Goal: Answer question/provide support: Share knowledge or assist other users

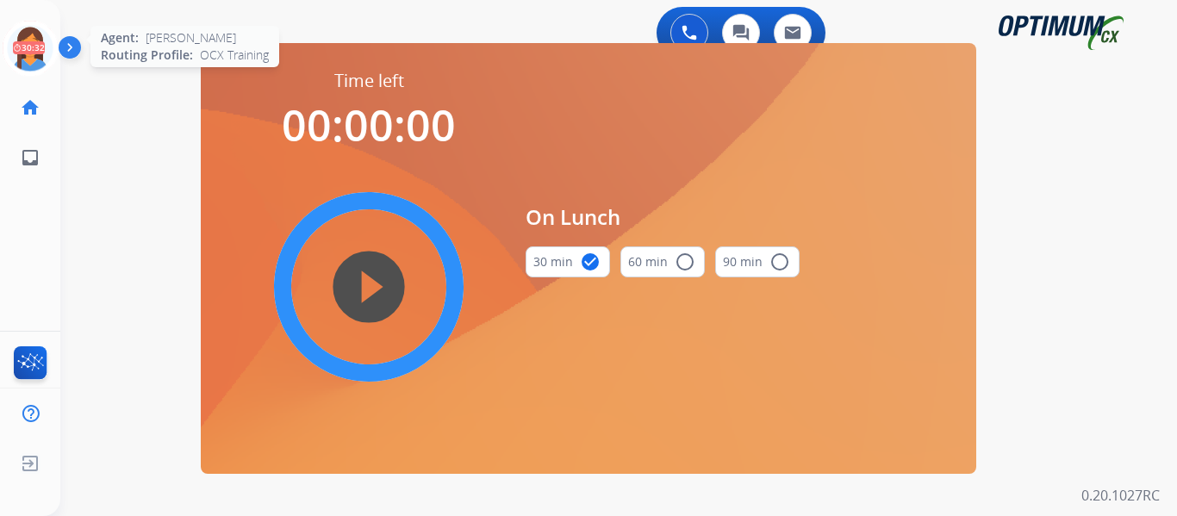
click at [32, 59] on icon at bounding box center [31, 49] width 56 height 56
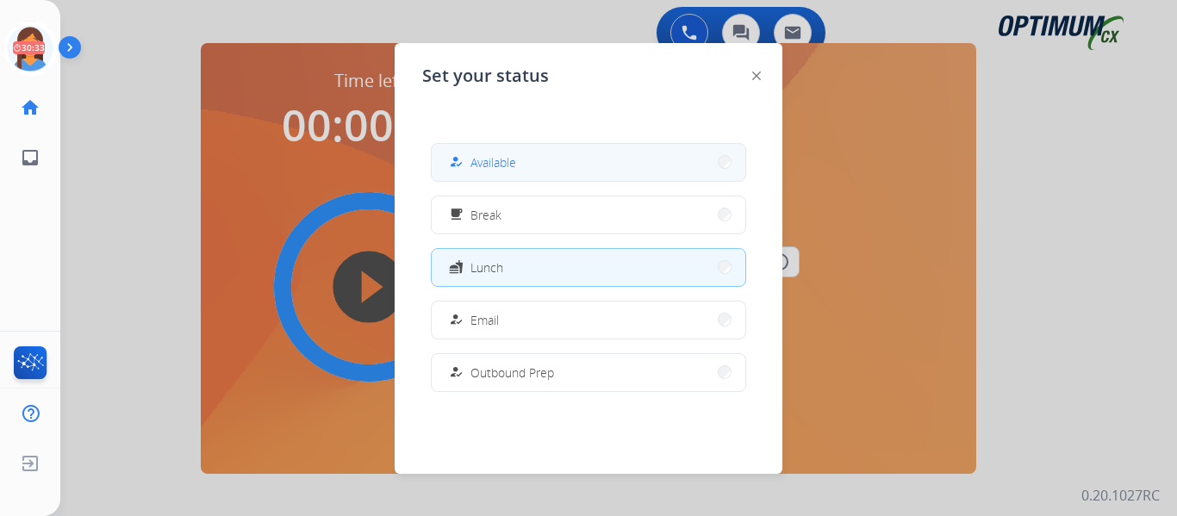
click at [454, 161] on div "how_to_reg" at bounding box center [457, 162] width 25 height 21
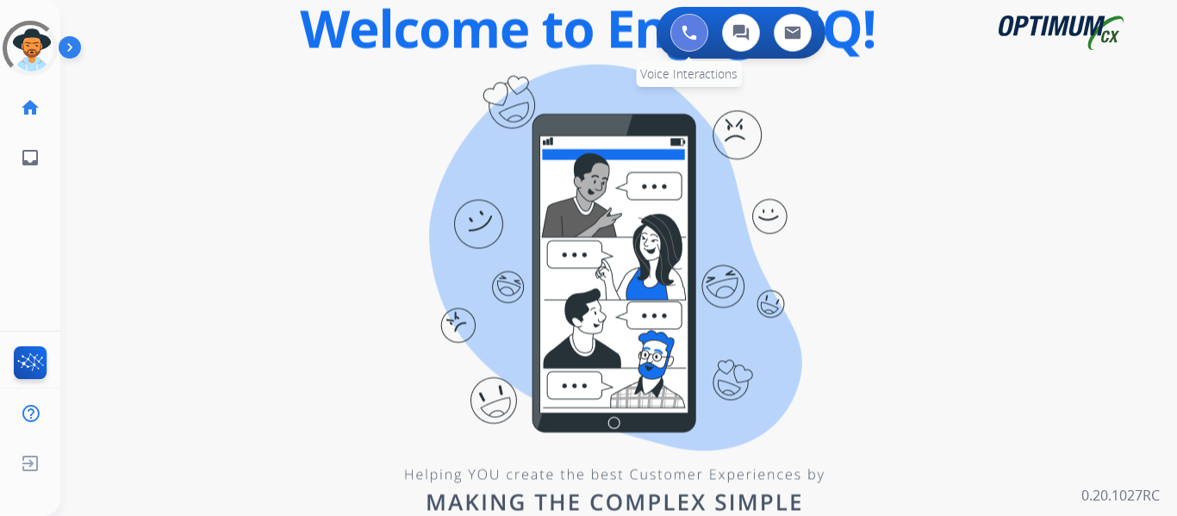
click at [687, 27] on img at bounding box center [689, 33] width 16 height 16
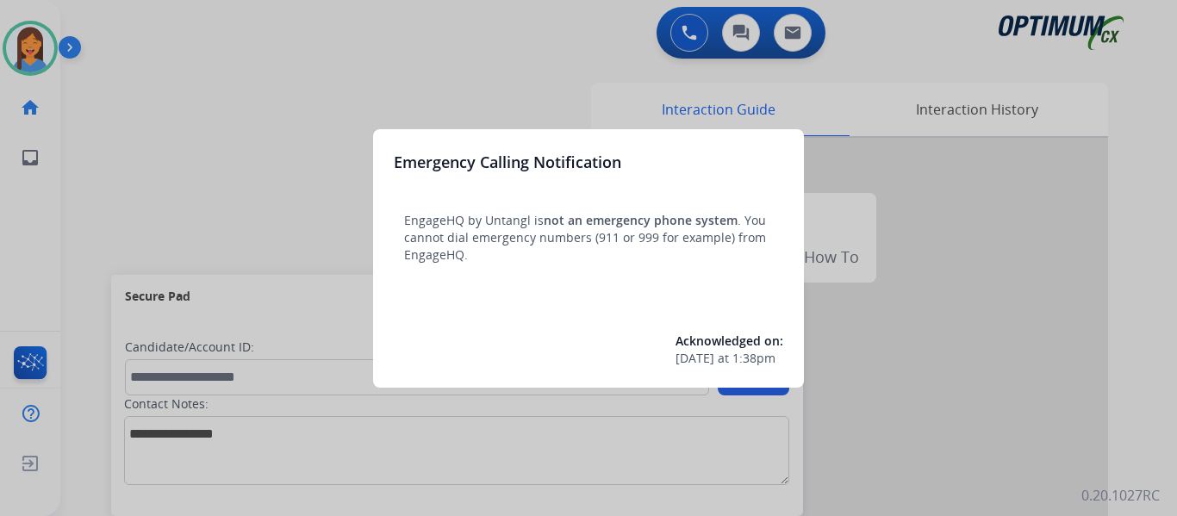
click at [89, 212] on div at bounding box center [588, 258] width 1177 height 516
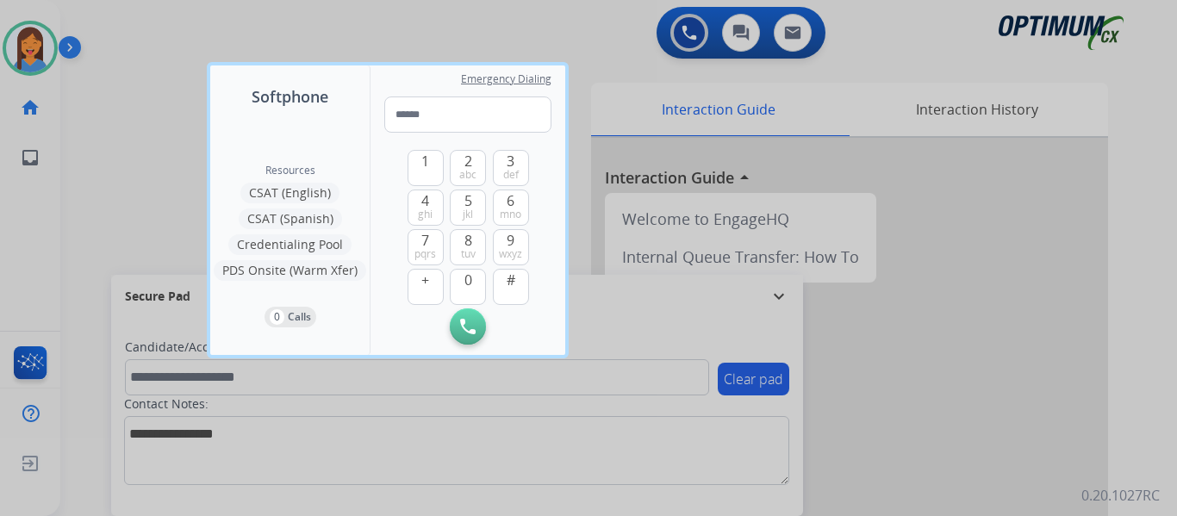
click at [89, 212] on div at bounding box center [588, 258] width 1177 height 516
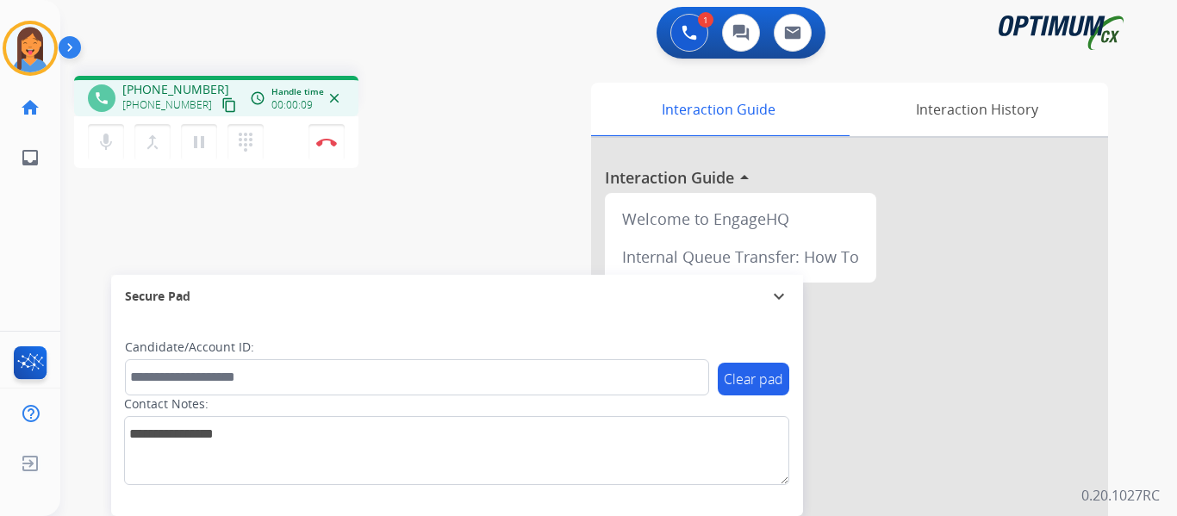
click at [221, 103] on mat-icon "content_copy" at bounding box center [229, 105] width 16 height 16
click at [327, 146] on img at bounding box center [326, 142] width 21 height 9
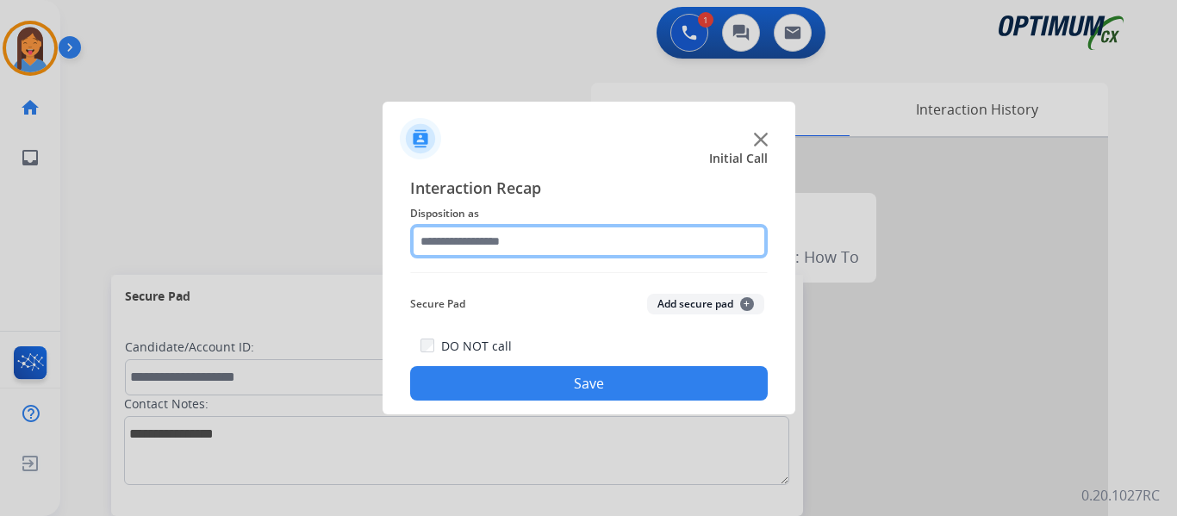
click at [464, 241] on input "text" at bounding box center [589, 241] width 358 height 34
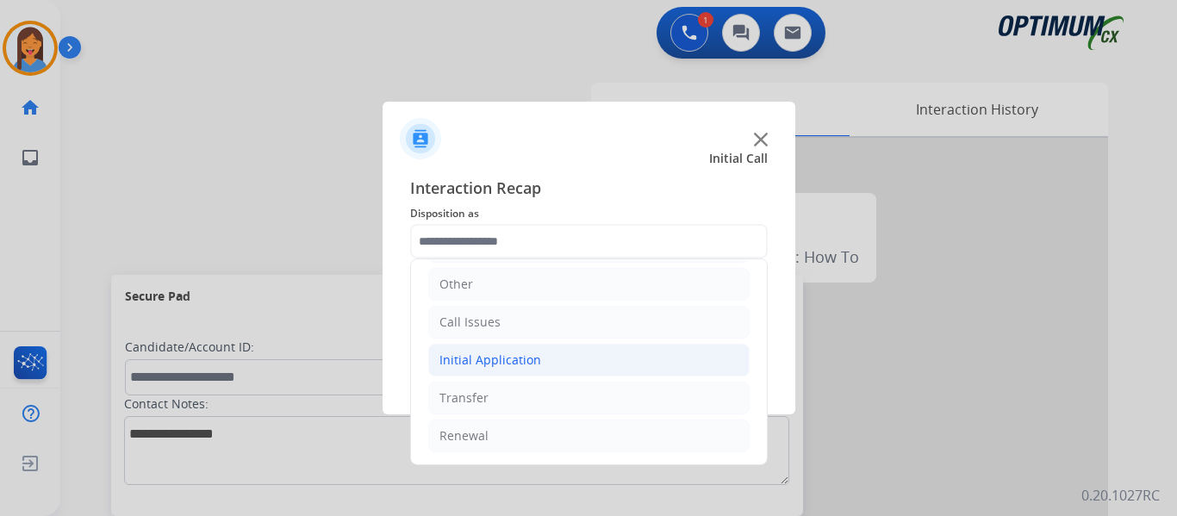
click at [492, 364] on div "Initial Application" at bounding box center [490, 360] width 102 height 17
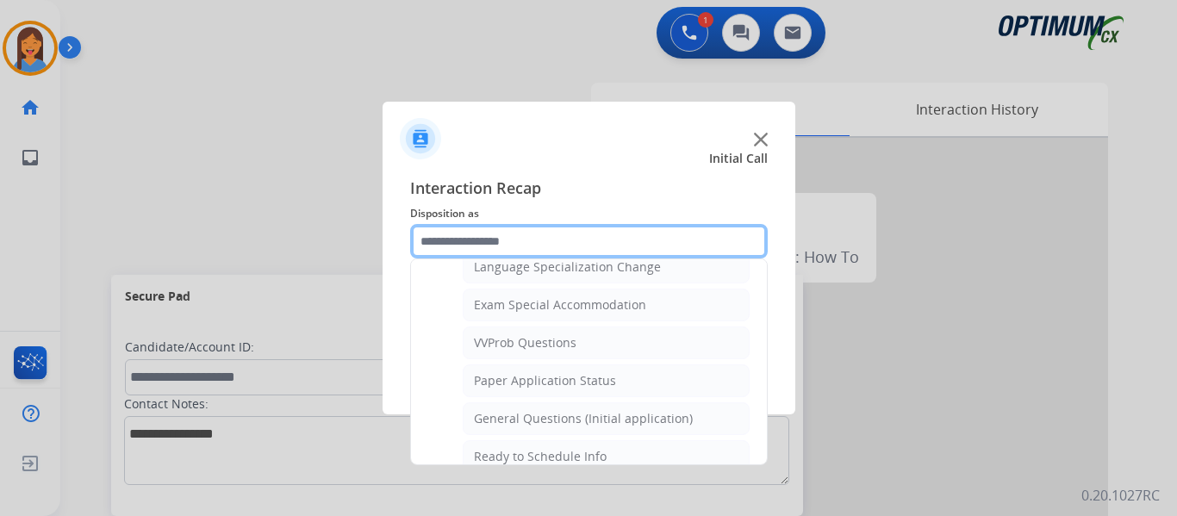
scroll to position [893, 0]
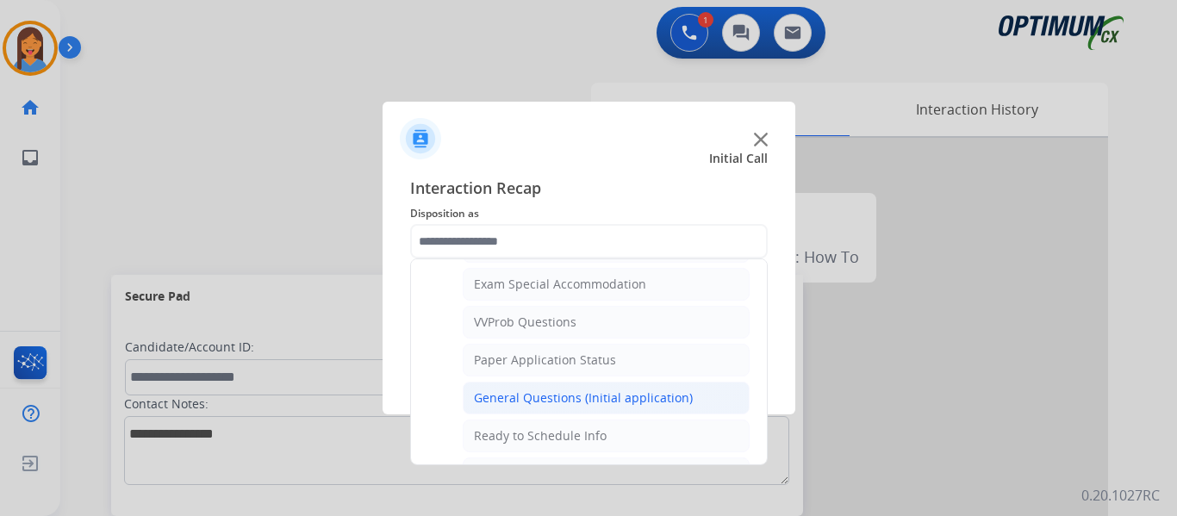
click at [561, 396] on div "General Questions (Initial application)" at bounding box center [583, 397] width 219 height 17
type input "**********"
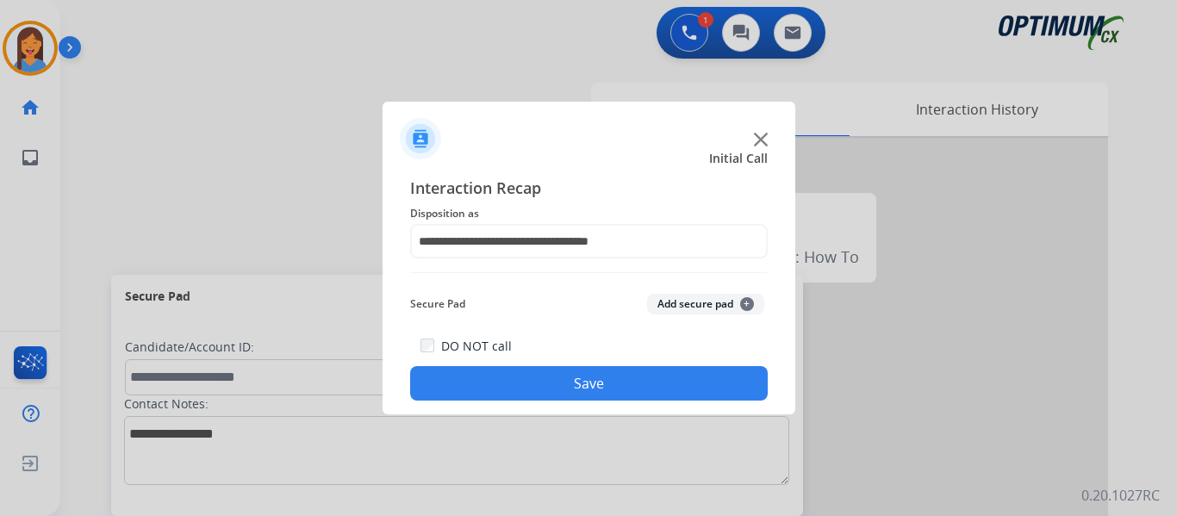
click at [561, 396] on button "Save" at bounding box center [589, 383] width 358 height 34
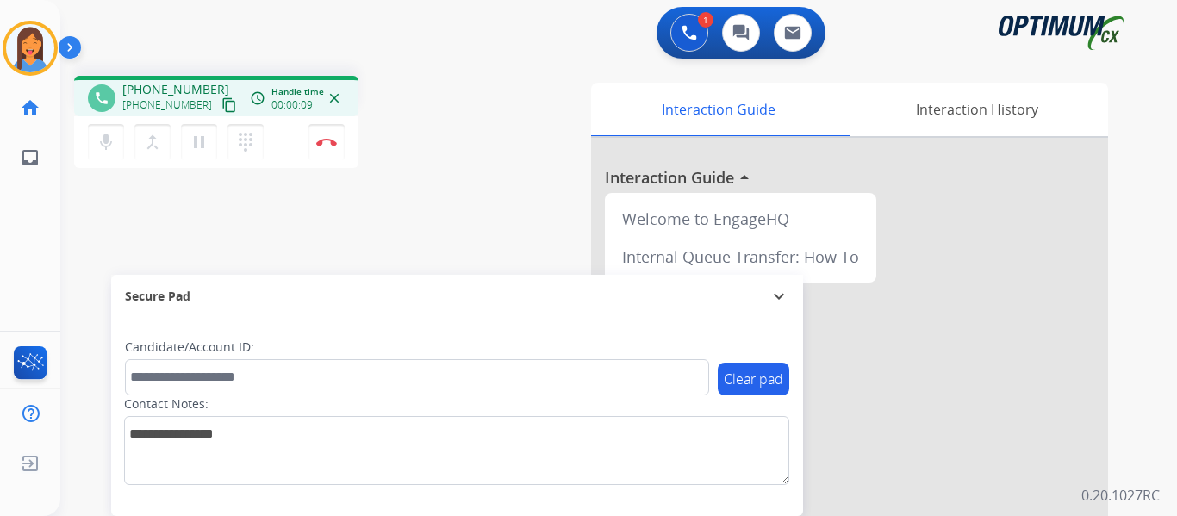
click at [221, 103] on mat-icon "content_copy" at bounding box center [229, 105] width 16 height 16
click at [329, 149] on button "Disconnect" at bounding box center [326, 142] width 36 height 36
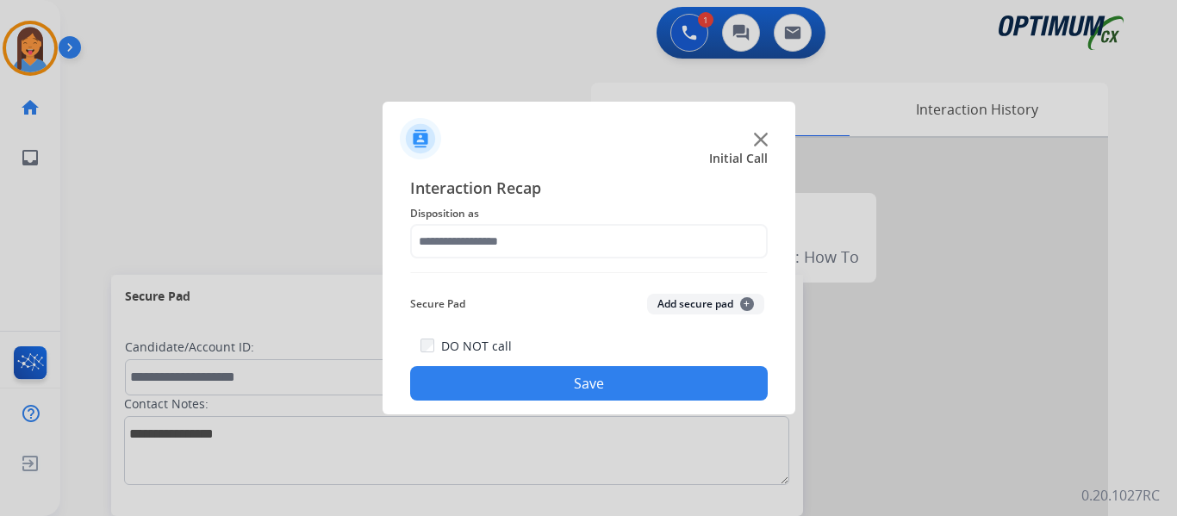
click at [516, 264] on div "Interaction Recap Disposition as Secure Pad Add secure pad + DO NOT call Save" at bounding box center [589, 288] width 358 height 225
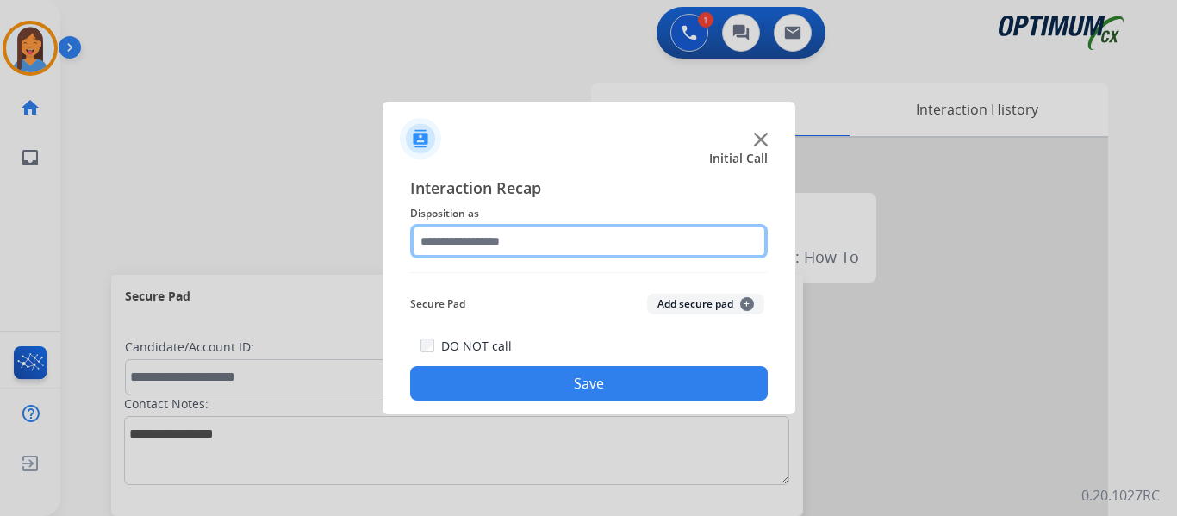
click at [511, 241] on input "text" at bounding box center [589, 241] width 358 height 34
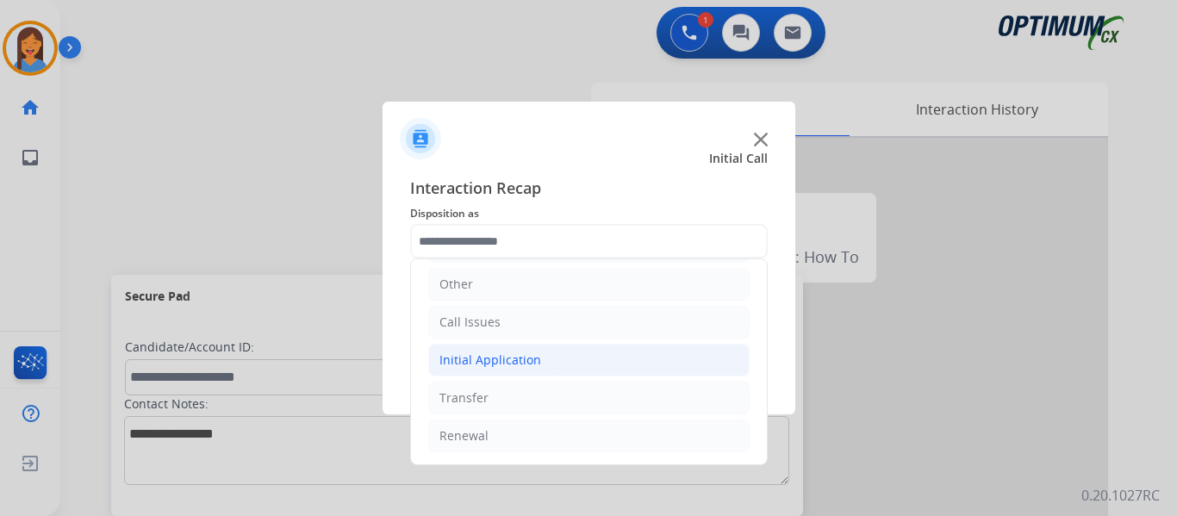
click at [501, 357] on div "Initial Application" at bounding box center [490, 360] width 102 height 17
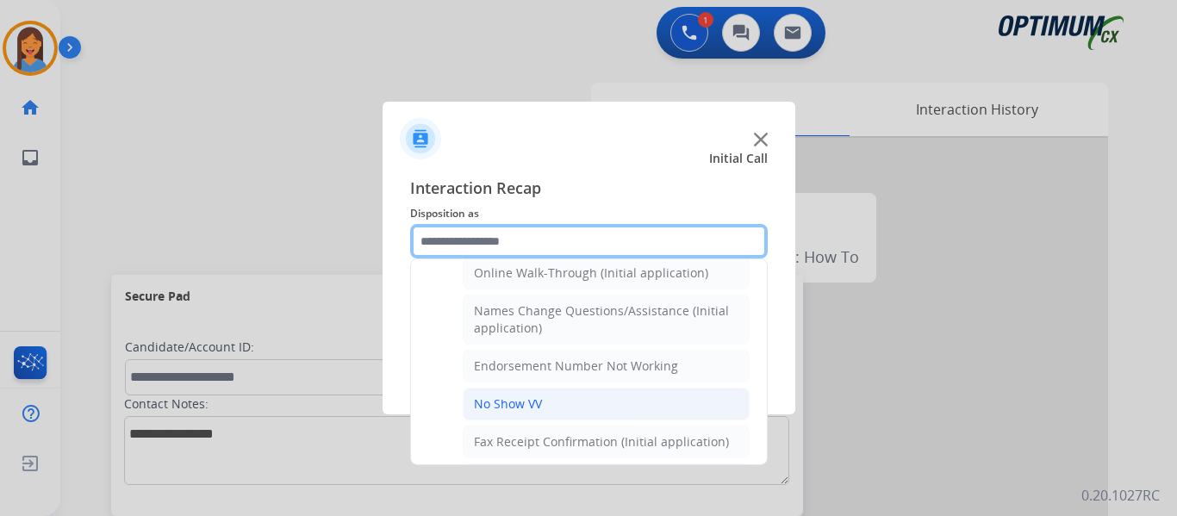
scroll to position [355, 0]
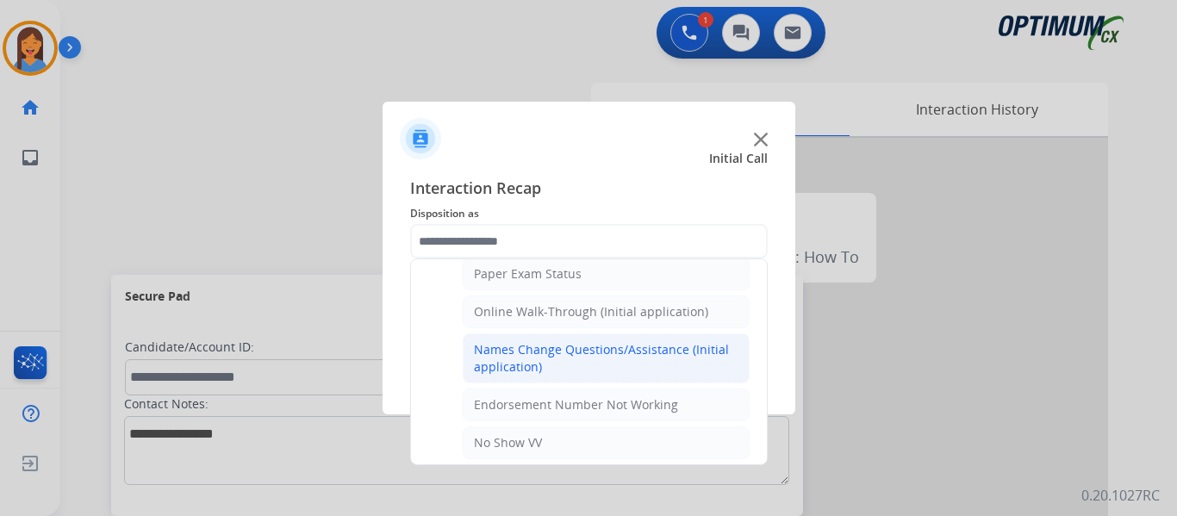
click at [525, 350] on div "Names Change Questions/Assistance (Initial application)" at bounding box center [606, 358] width 264 height 34
type input "**********"
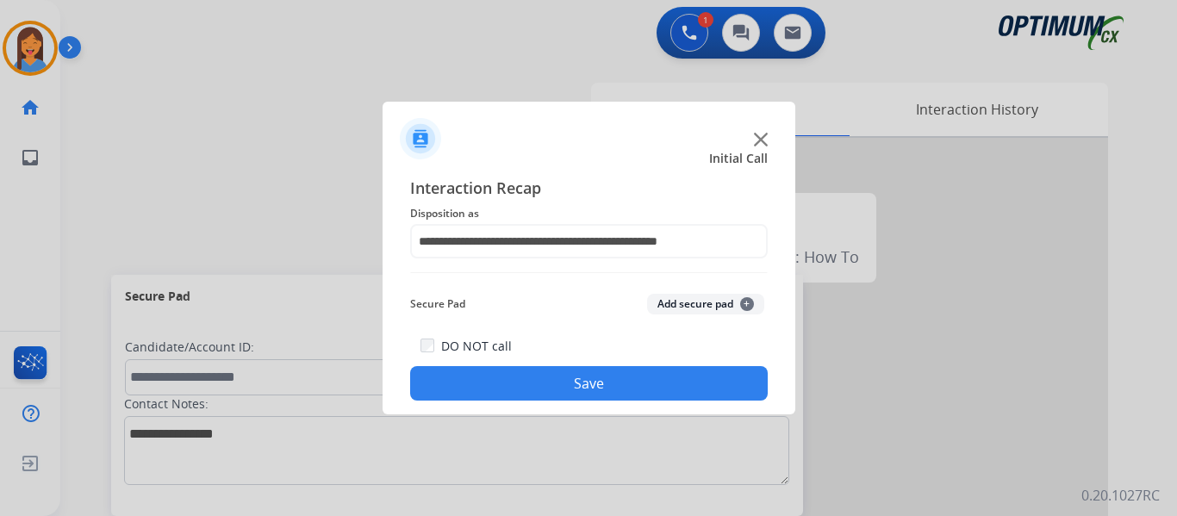
click at [536, 387] on button "Save" at bounding box center [589, 383] width 358 height 34
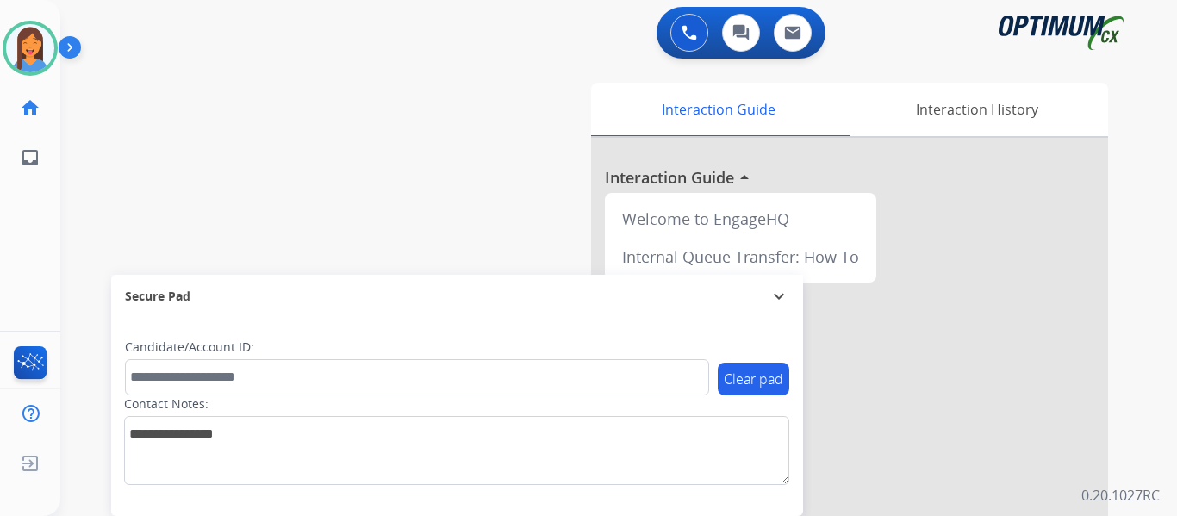
click at [33, 245] on div "Mariah Available Edit Avatar Agent: Mariah Routing Profile: OCX Training home H…" at bounding box center [30, 258] width 60 height 516
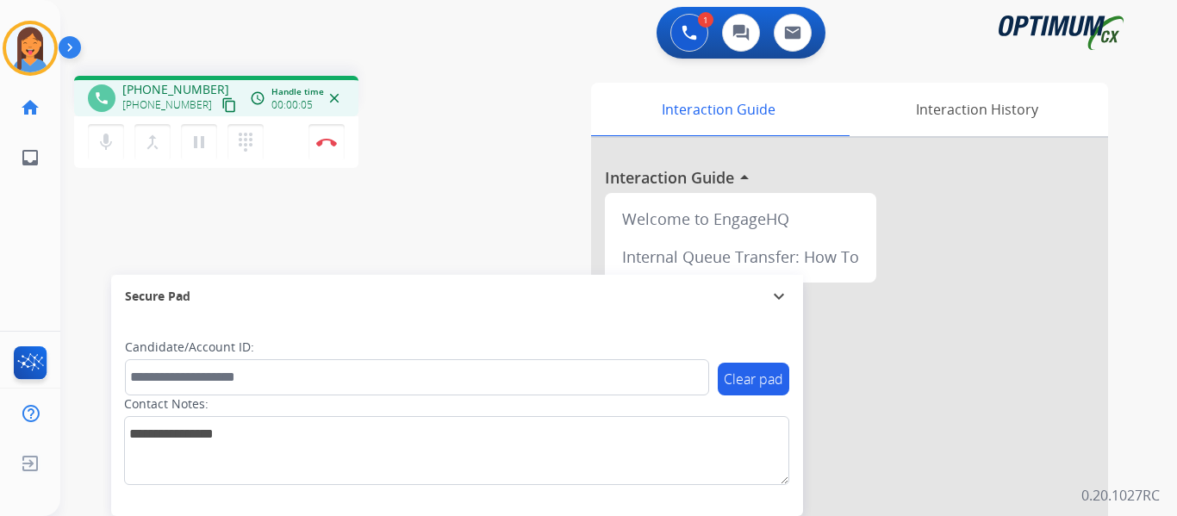
click at [221, 100] on mat-icon "content_copy" at bounding box center [229, 105] width 16 height 16
click at [333, 145] on img at bounding box center [326, 142] width 21 height 9
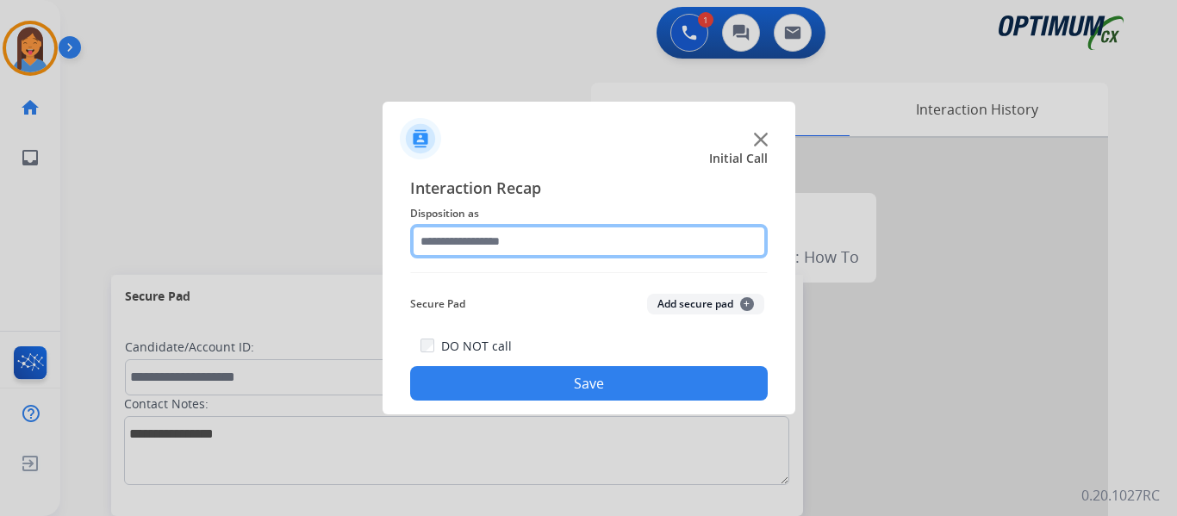
click at [549, 240] on input "text" at bounding box center [589, 241] width 358 height 34
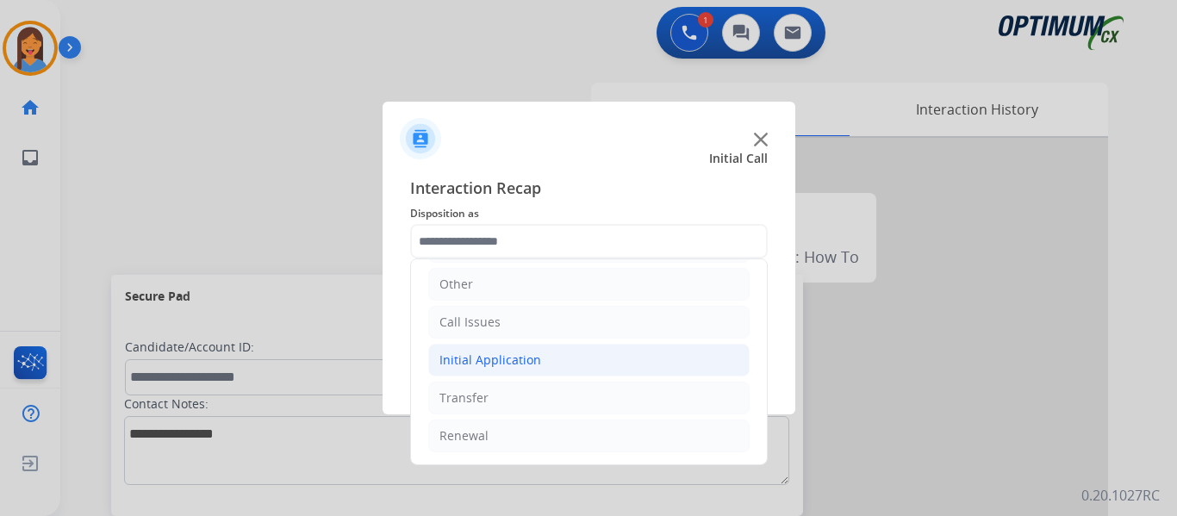
click at [513, 362] on div "Initial Application" at bounding box center [490, 360] width 102 height 17
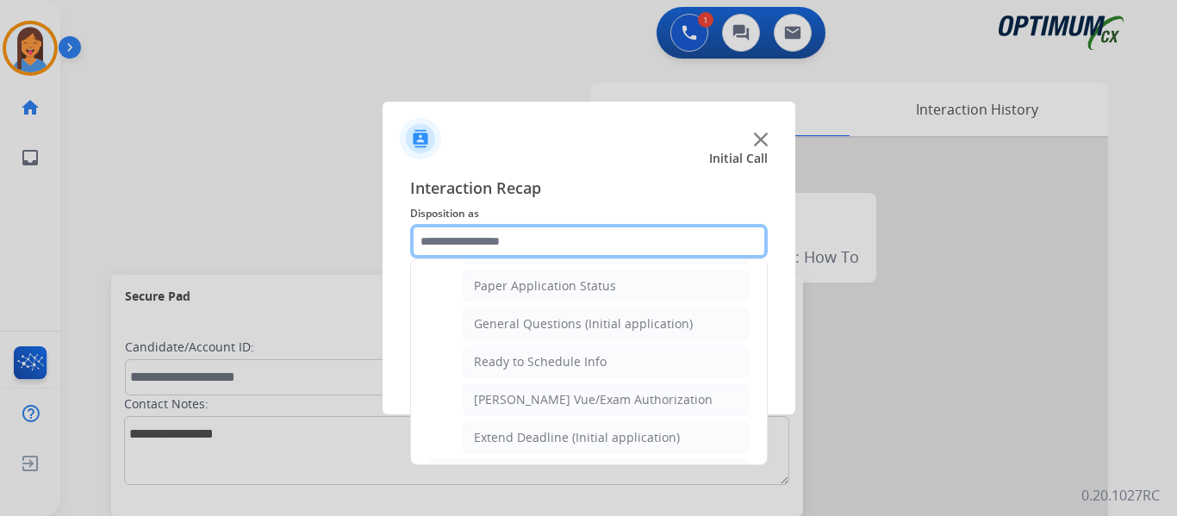
scroll to position [979, 0]
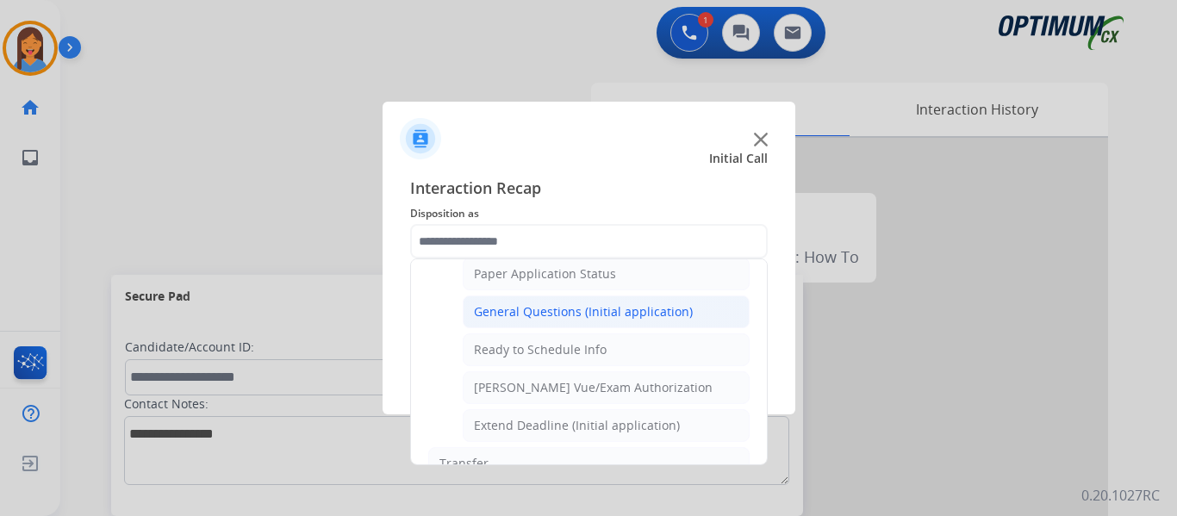
click at [557, 309] on div "General Questions (Initial application)" at bounding box center [583, 311] width 219 height 17
type input "**********"
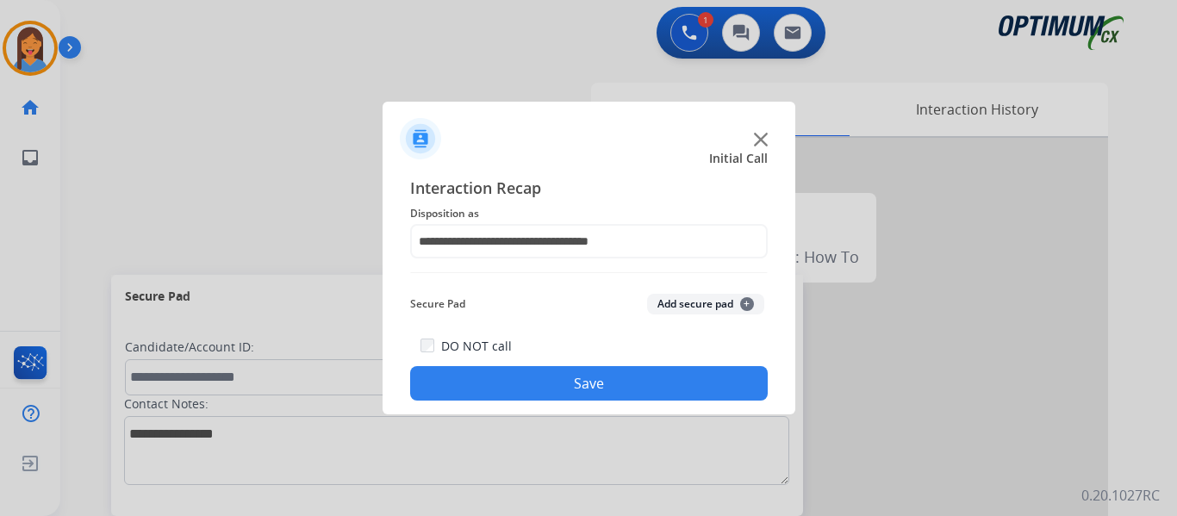
click at [527, 394] on button "Save" at bounding box center [589, 383] width 358 height 34
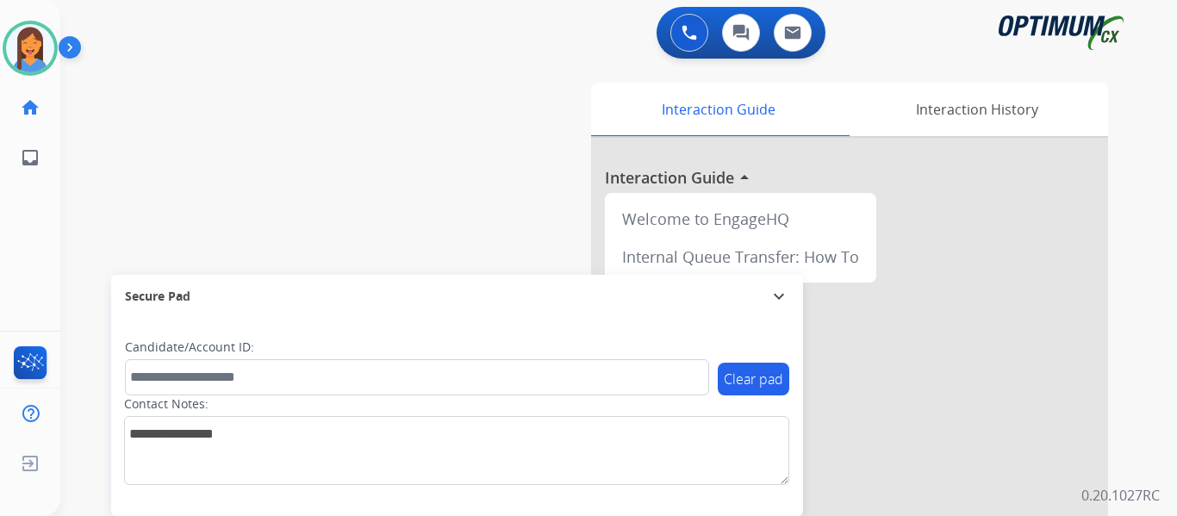
drag, startPoint x: 30, startPoint y: 39, endPoint x: 74, endPoint y: 58, distance: 47.9
click at [30, 39] on img at bounding box center [30, 48] width 48 height 48
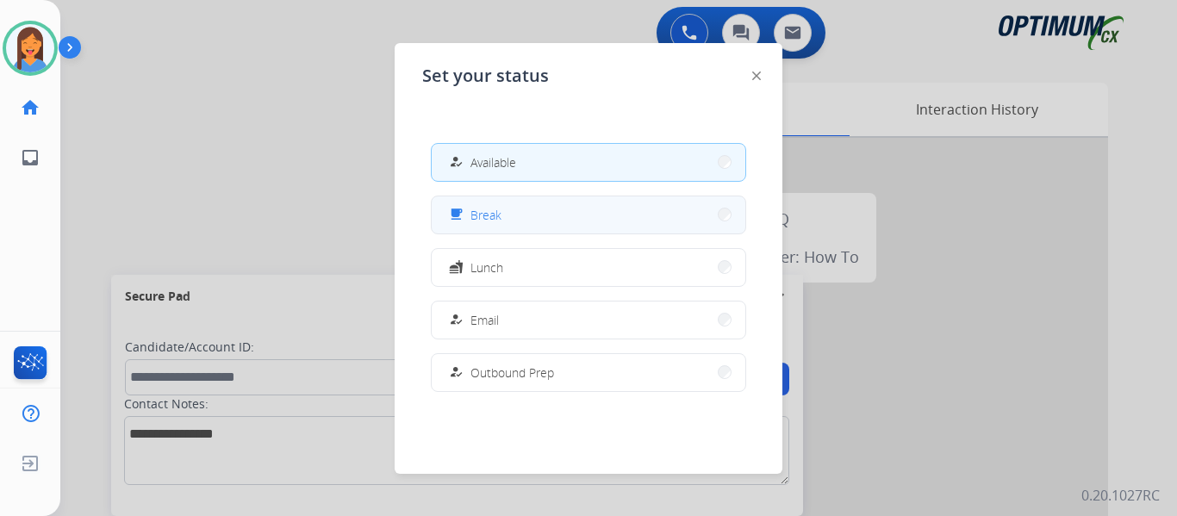
click at [526, 224] on button "free_breakfast Break" at bounding box center [589, 214] width 314 height 37
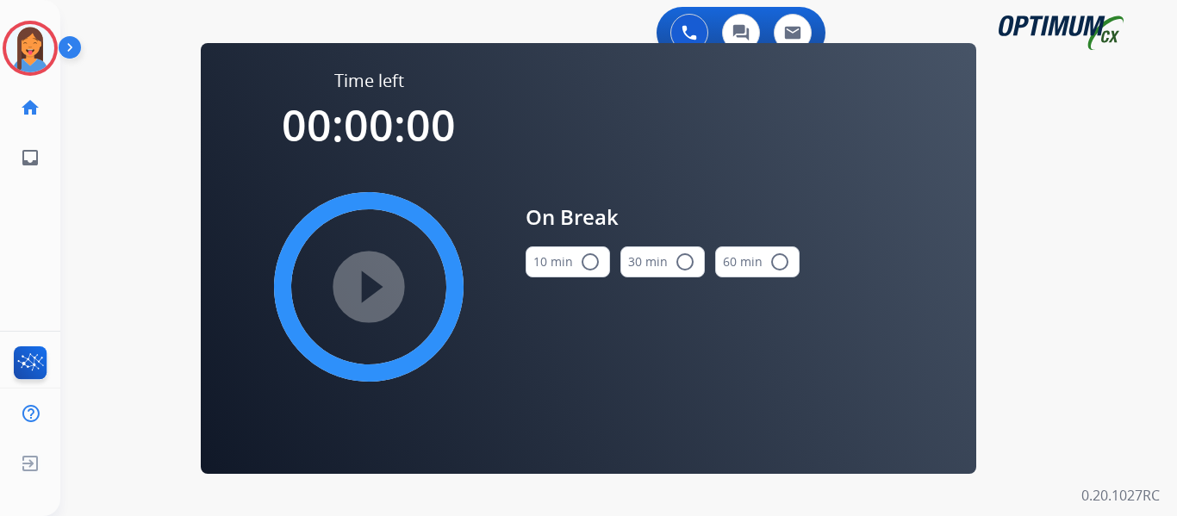
click at [562, 259] on button "10 min radio_button_unchecked" at bounding box center [568, 261] width 84 height 31
click at [371, 277] on mat-icon "play_circle_filled" at bounding box center [368, 287] width 21 height 21
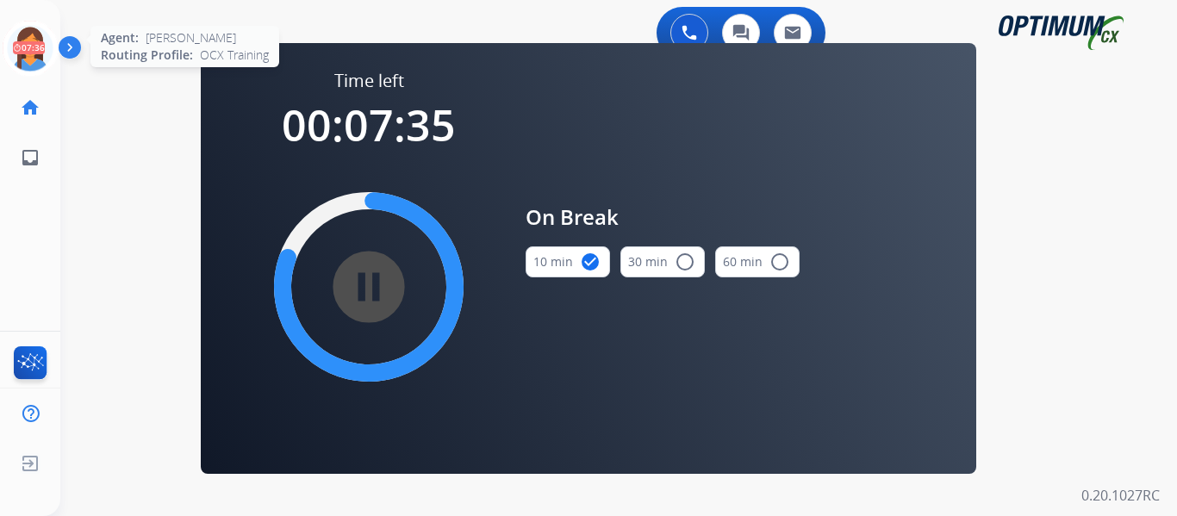
click at [37, 58] on icon at bounding box center [31, 49] width 56 height 56
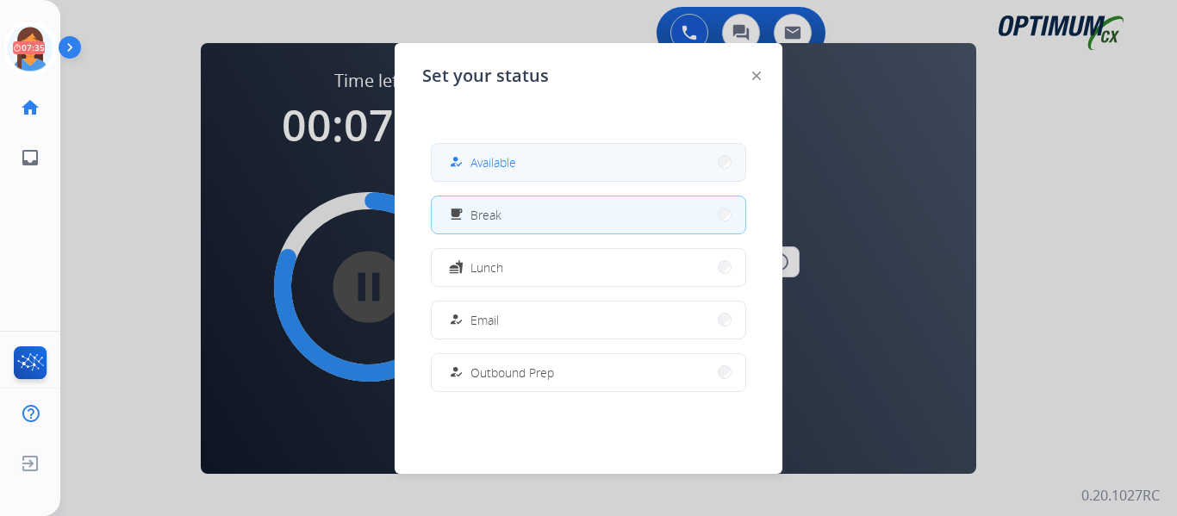
click at [486, 157] on span "Available" at bounding box center [493, 162] width 46 height 18
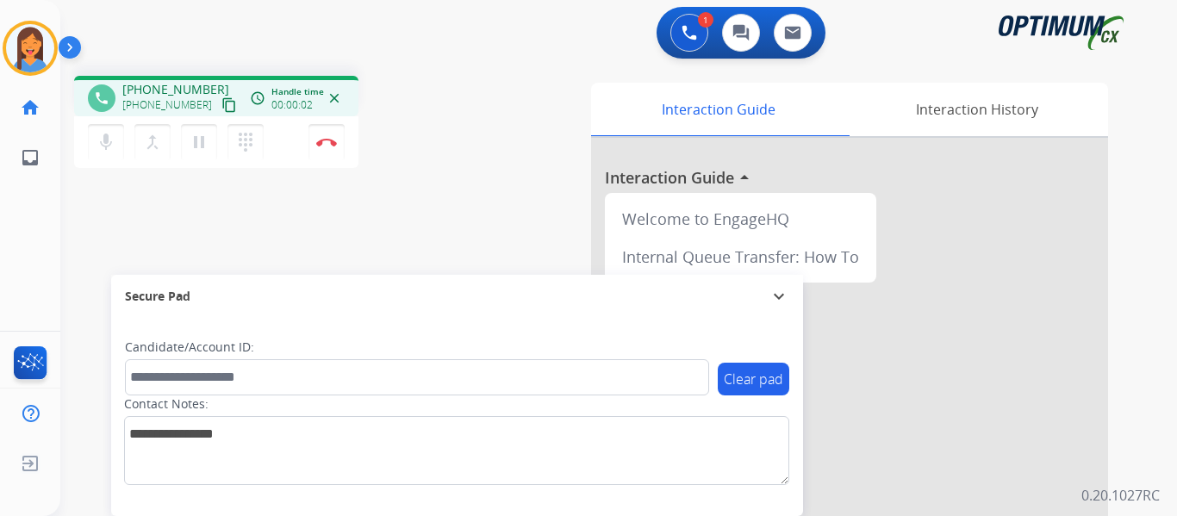
click at [221, 105] on mat-icon "content_copy" at bounding box center [229, 105] width 16 height 16
click at [328, 146] on button "Disconnect" at bounding box center [326, 142] width 36 height 36
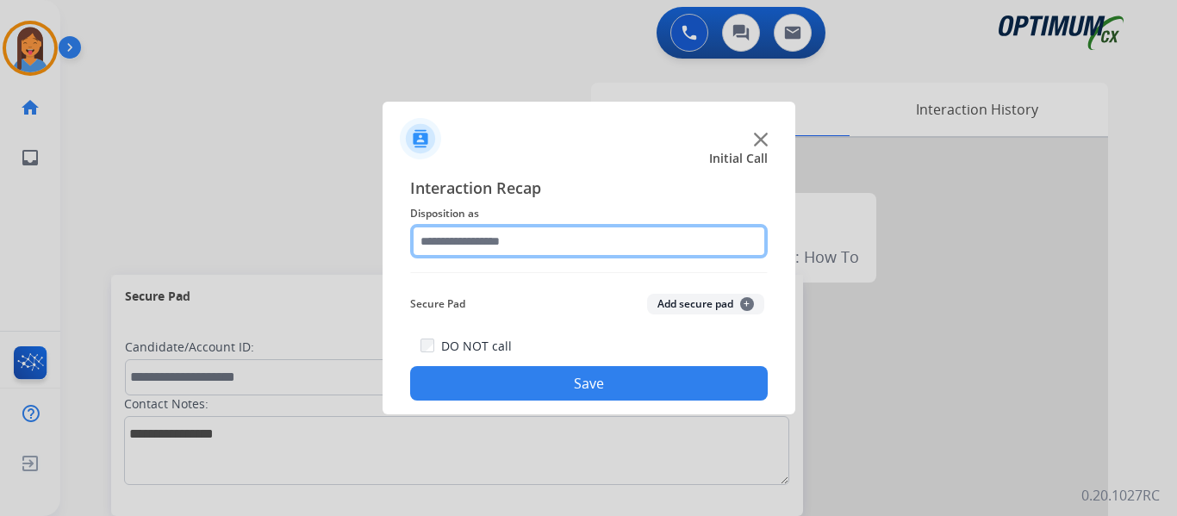
click at [515, 237] on input "text" at bounding box center [589, 241] width 358 height 34
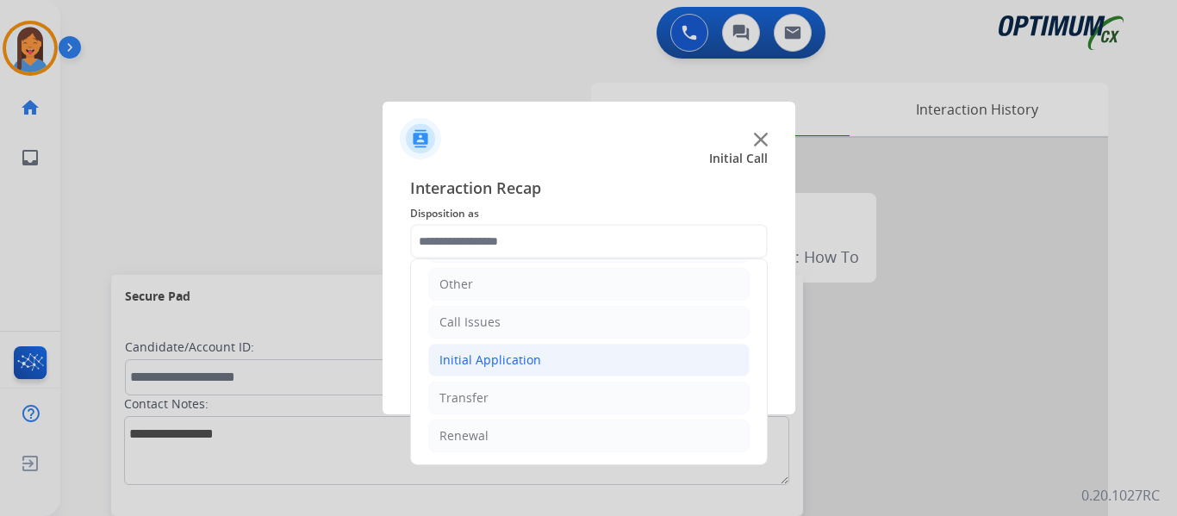
click at [500, 365] on div "Initial Application" at bounding box center [490, 360] width 102 height 17
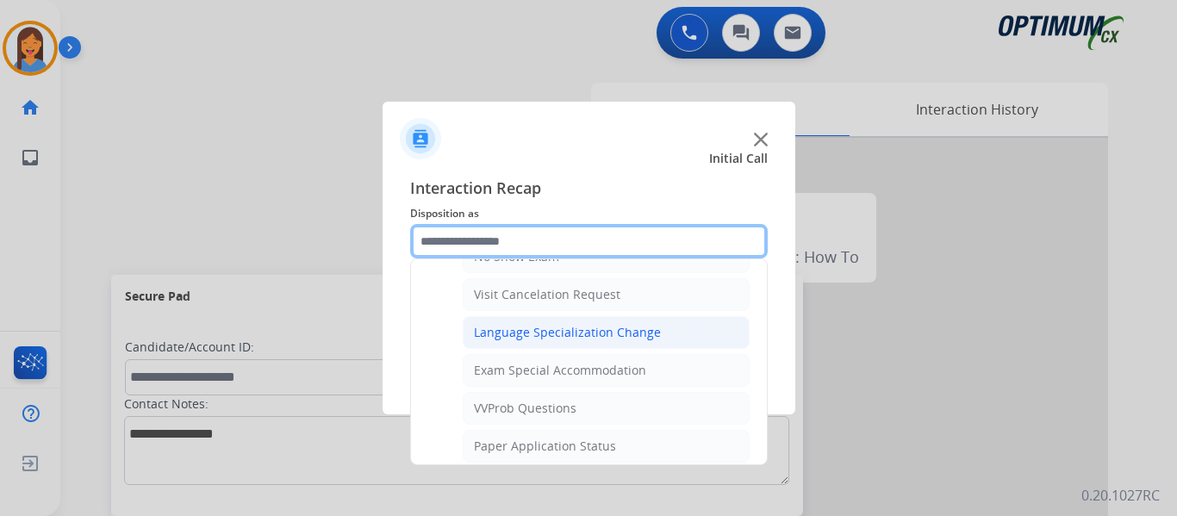
scroll to position [720, 0]
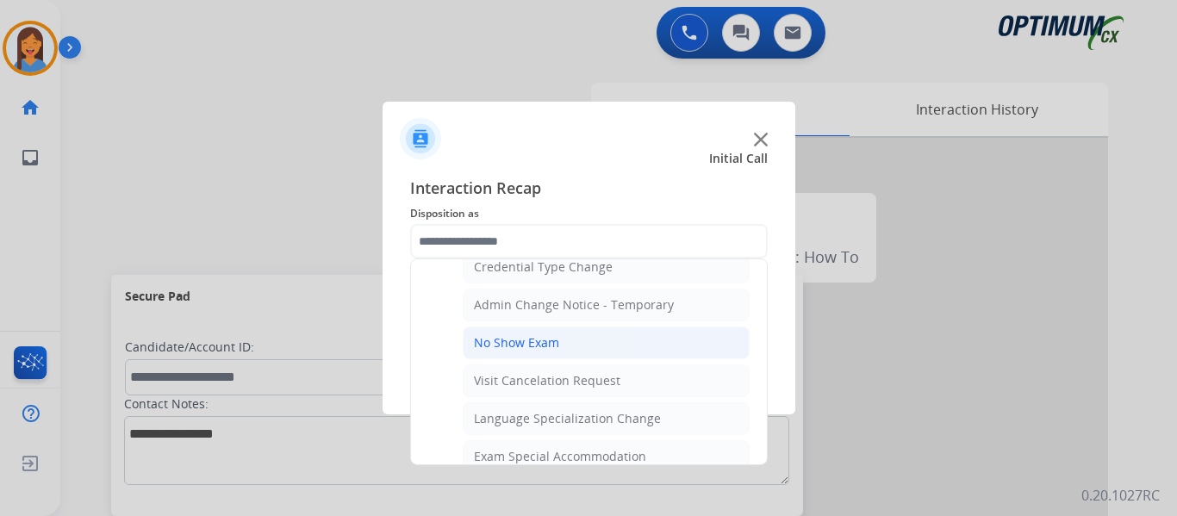
click at [540, 343] on div "No Show Exam" at bounding box center [516, 342] width 85 height 17
type input "**********"
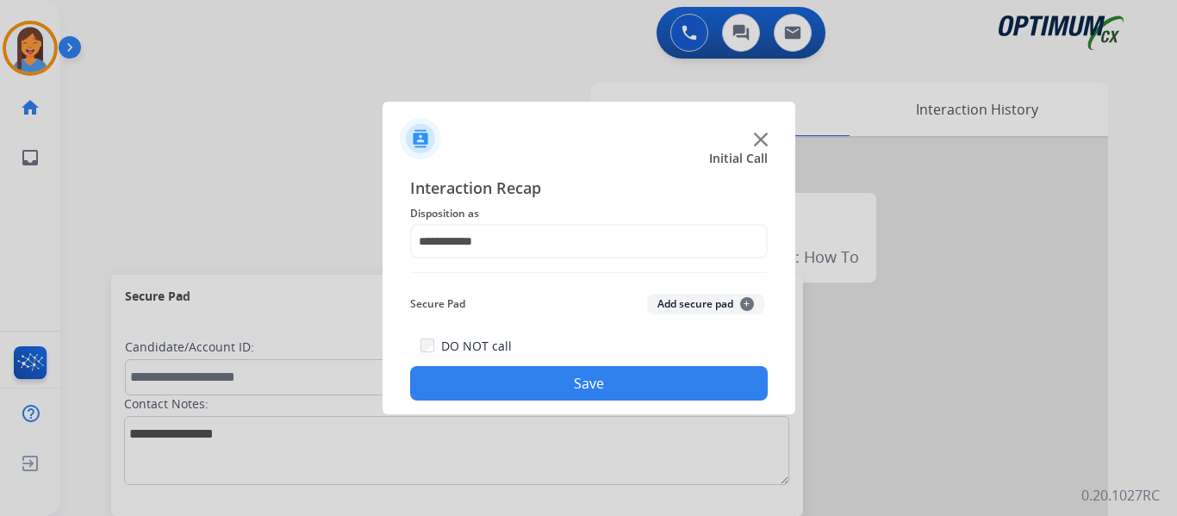
click at [543, 383] on button "Save" at bounding box center [589, 383] width 358 height 34
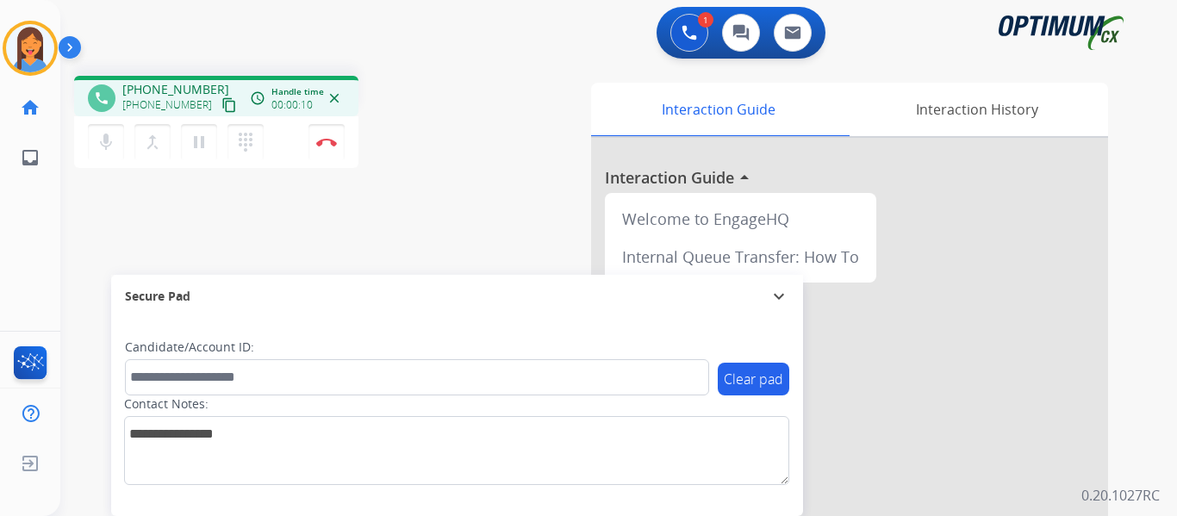
drag, startPoint x: 213, startPoint y: 101, endPoint x: 334, endPoint y: 84, distance: 122.7
click at [221, 101] on mat-icon "content_copy" at bounding box center [229, 105] width 16 height 16
click at [330, 146] on img at bounding box center [326, 142] width 21 height 9
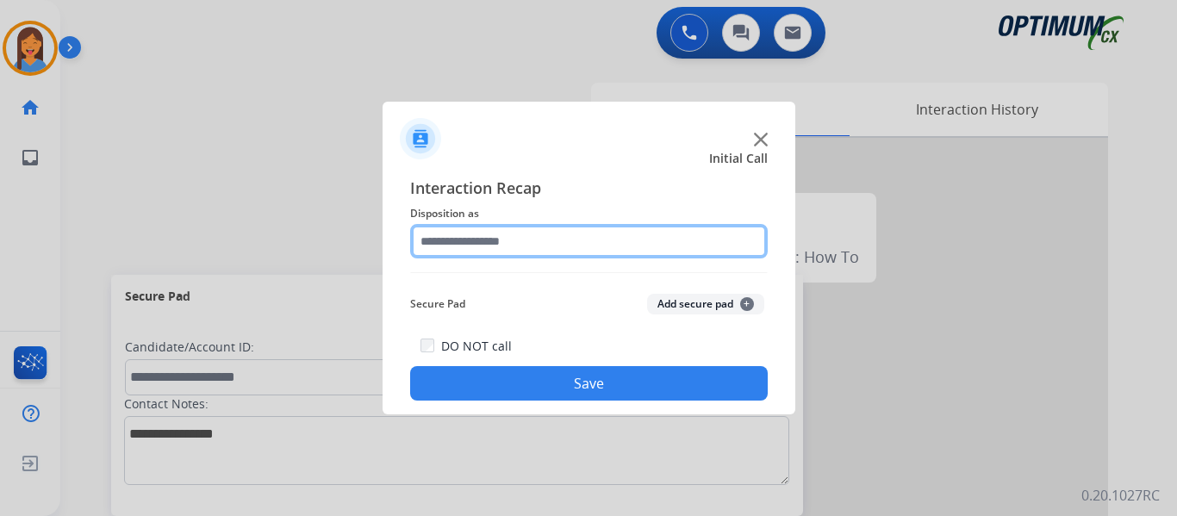
click at [512, 240] on input "text" at bounding box center [589, 241] width 358 height 34
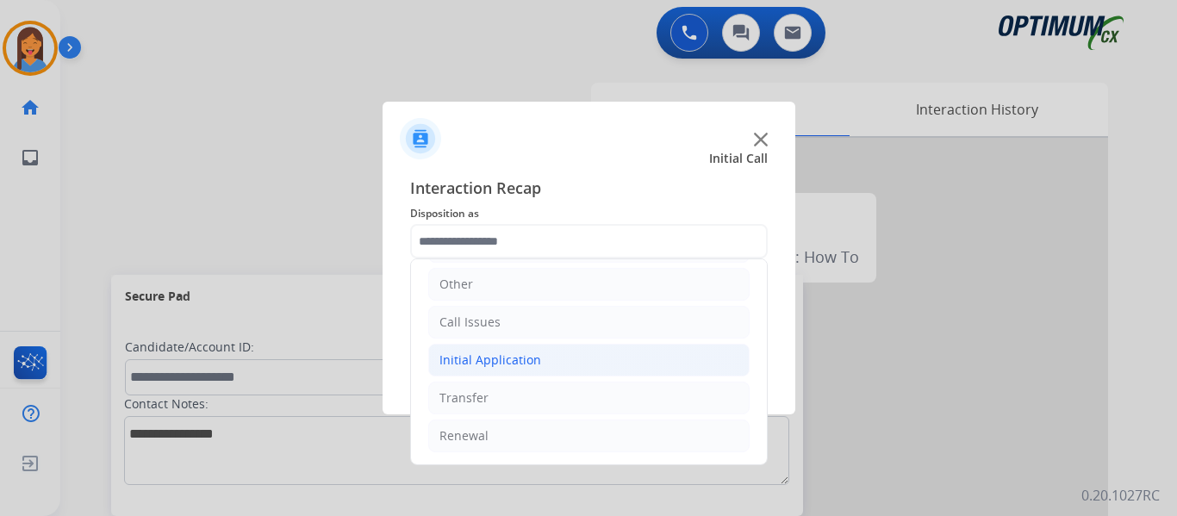
click at [501, 355] on div "Initial Application" at bounding box center [490, 360] width 102 height 17
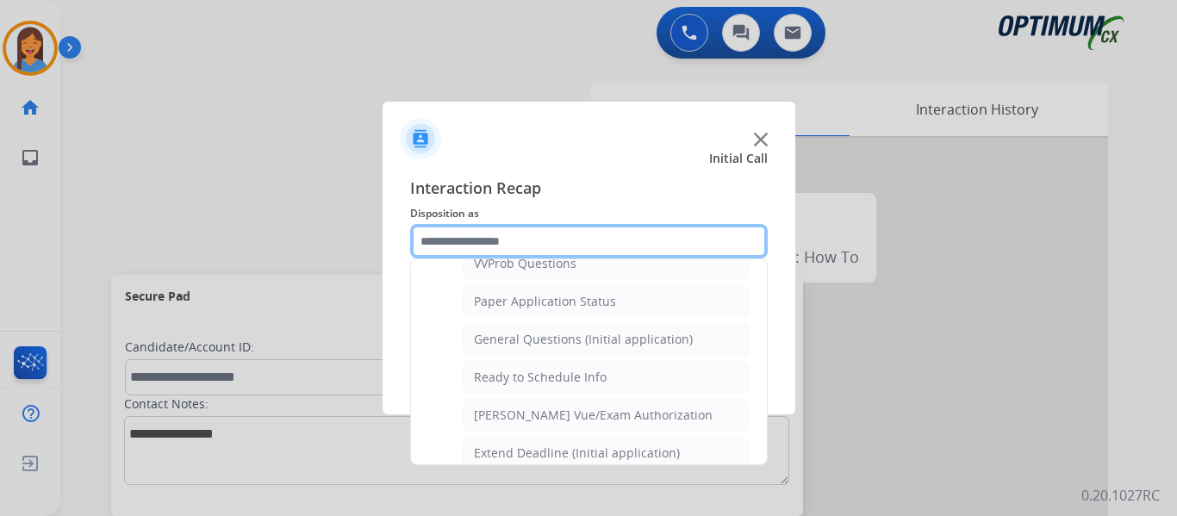
scroll to position [979, 0]
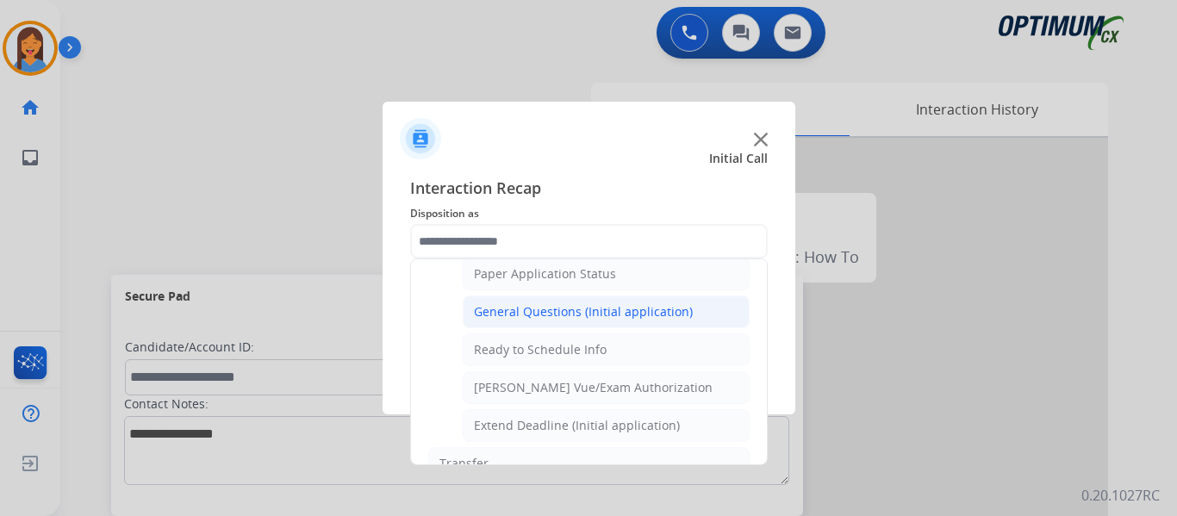
click at [557, 320] on div "General Questions (Initial application)" at bounding box center [583, 311] width 219 height 17
type input "**********"
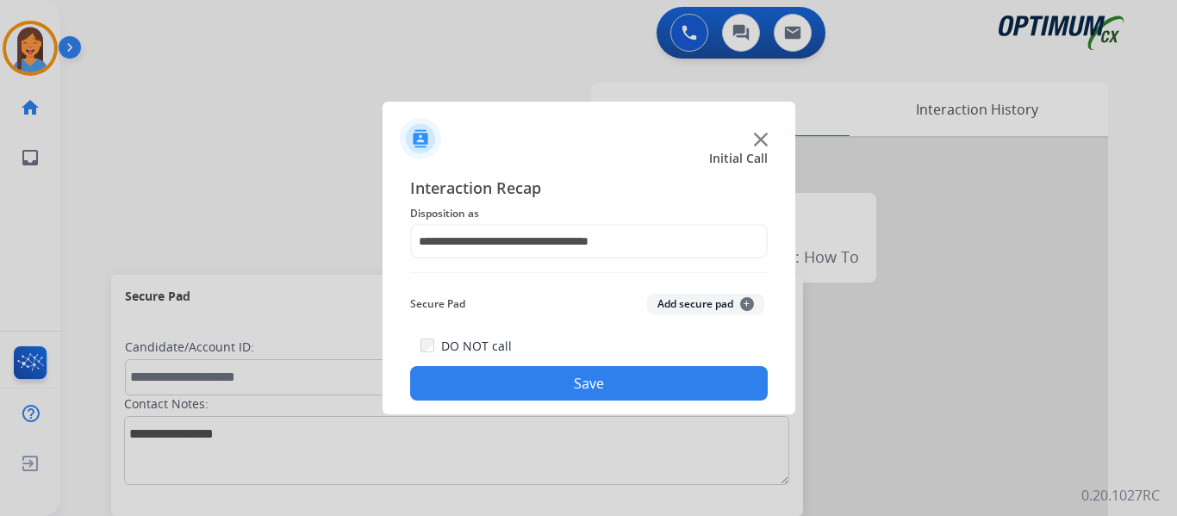
click at [578, 383] on button "Save" at bounding box center [589, 383] width 358 height 34
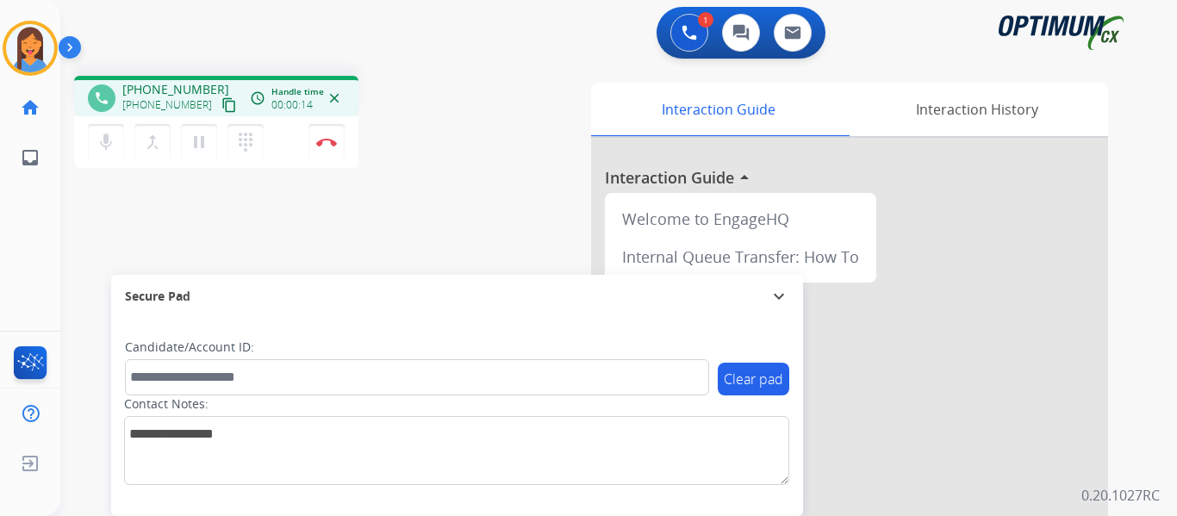
drag, startPoint x: 208, startPoint y: 106, endPoint x: 218, endPoint y: 118, distance: 15.3
click at [221, 106] on mat-icon "content_copy" at bounding box center [229, 105] width 16 height 16
click at [333, 148] on button "Disconnect" at bounding box center [326, 142] width 36 height 36
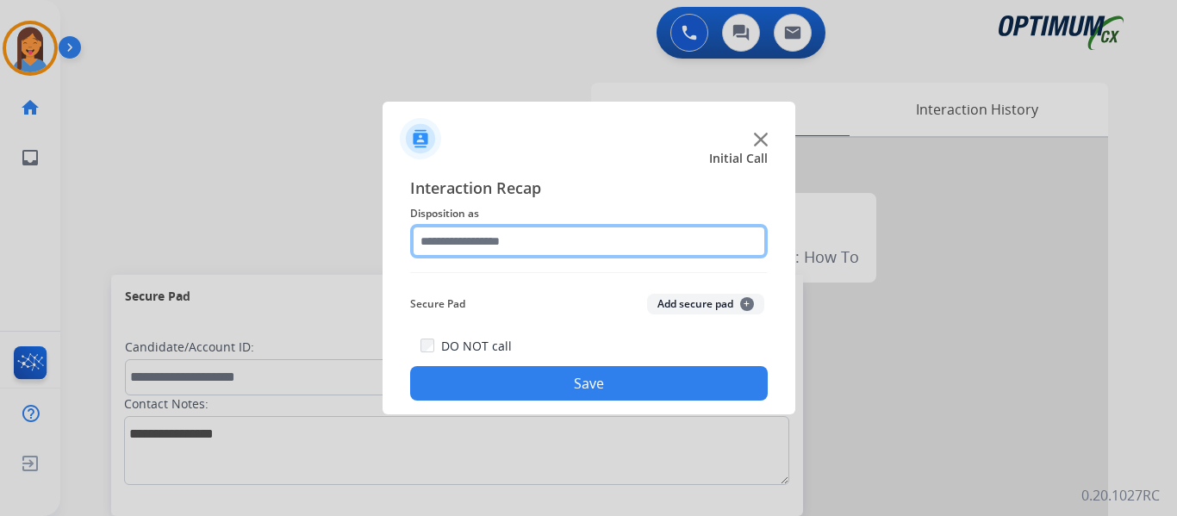
click at [538, 254] on input "text" at bounding box center [589, 241] width 358 height 34
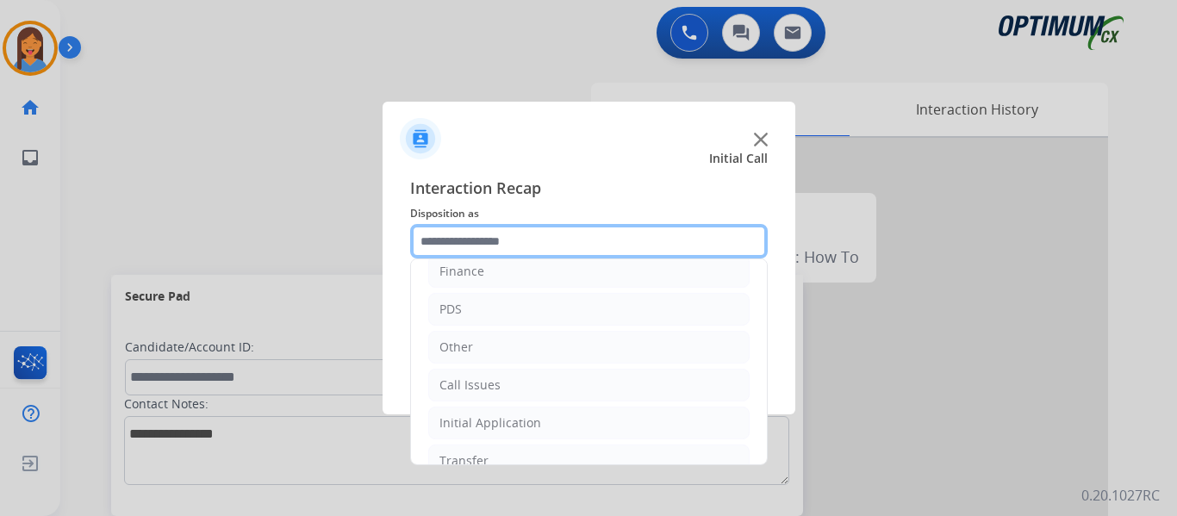
scroll to position [117, 0]
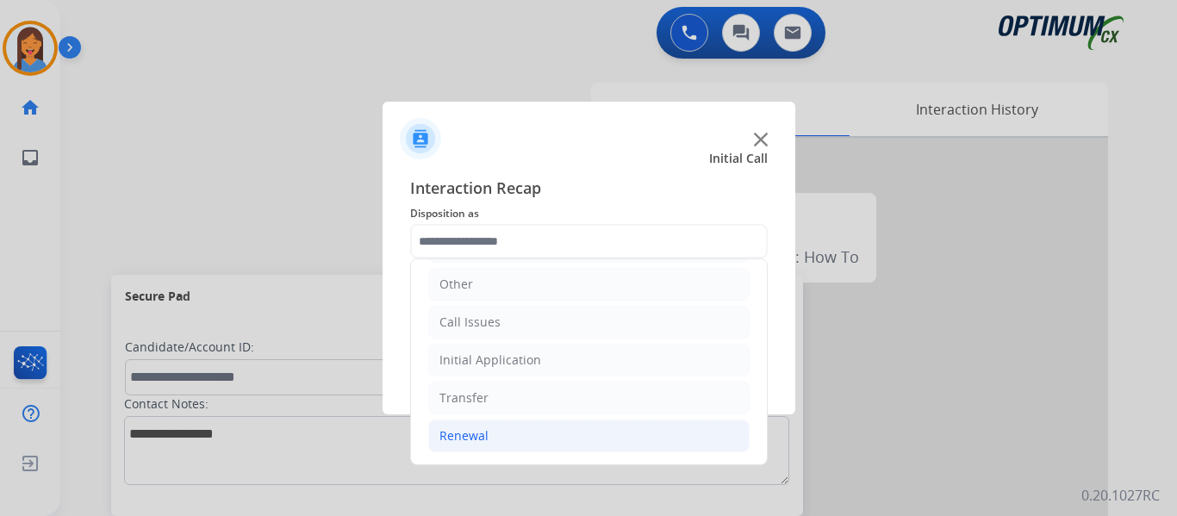
click at [485, 432] on div "Renewal" at bounding box center [463, 435] width 49 height 17
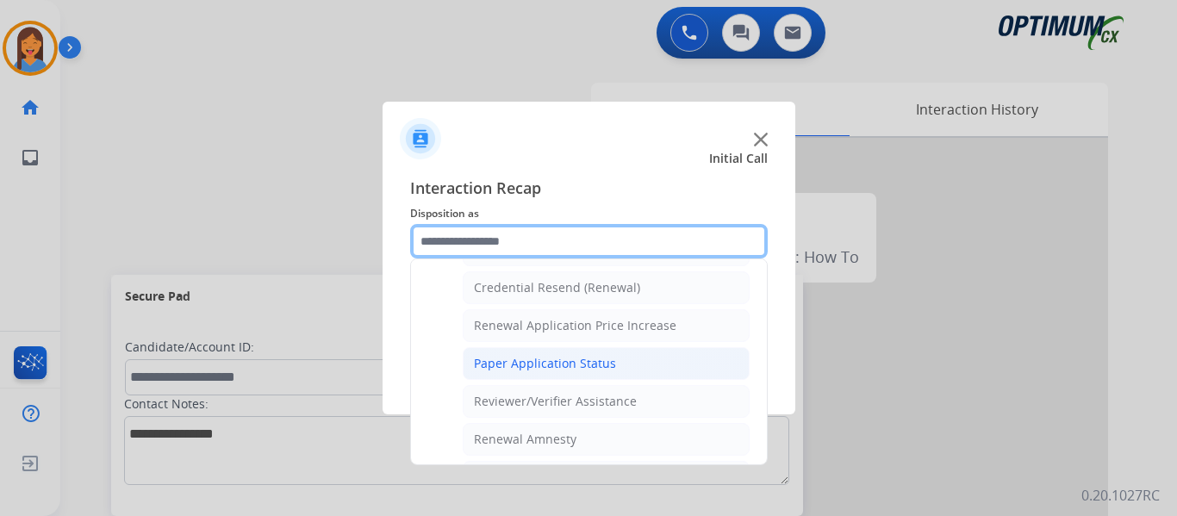
scroll to position [462, 0]
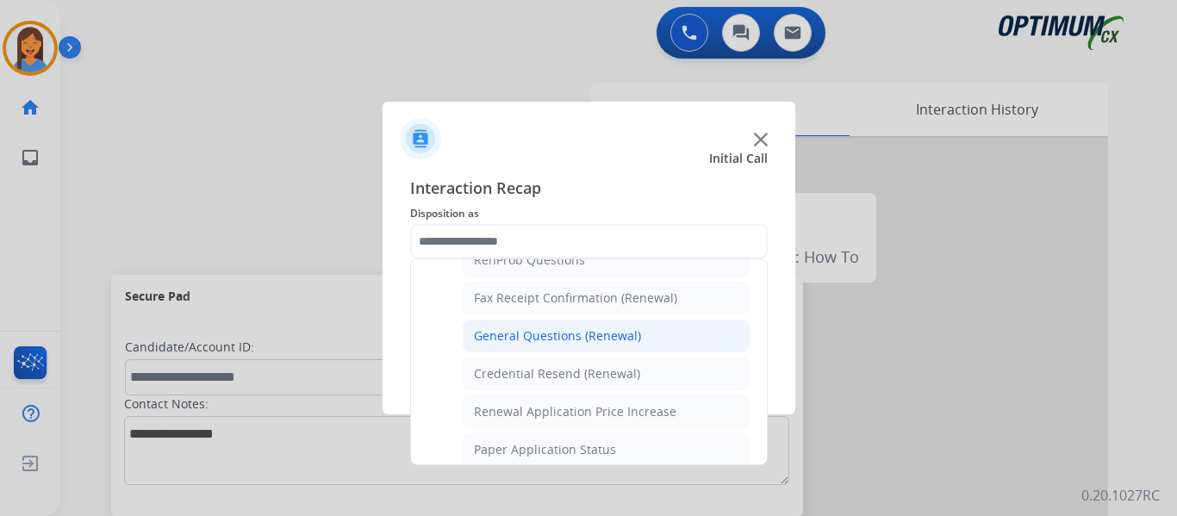
click at [538, 336] on div "General Questions (Renewal)" at bounding box center [557, 335] width 167 height 17
type input "**********"
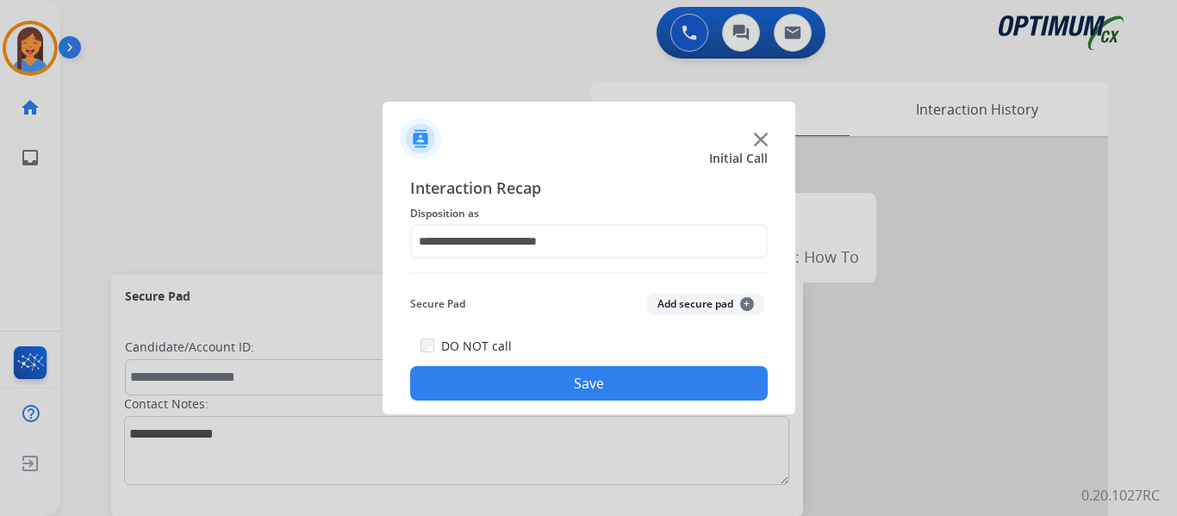
click at [557, 383] on button "Save" at bounding box center [589, 383] width 358 height 34
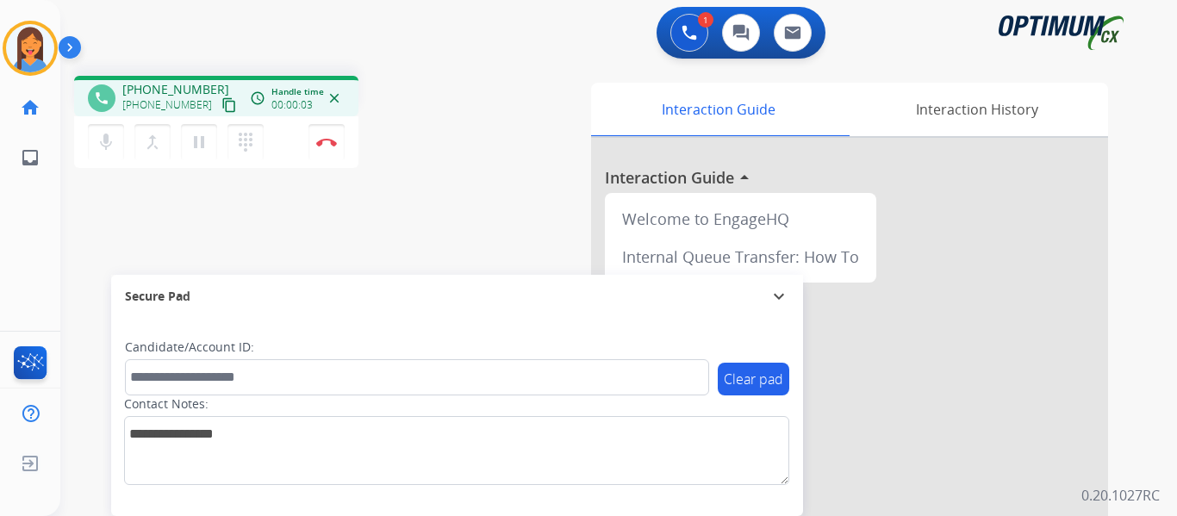
click at [221, 109] on mat-icon "content_copy" at bounding box center [229, 105] width 16 height 16
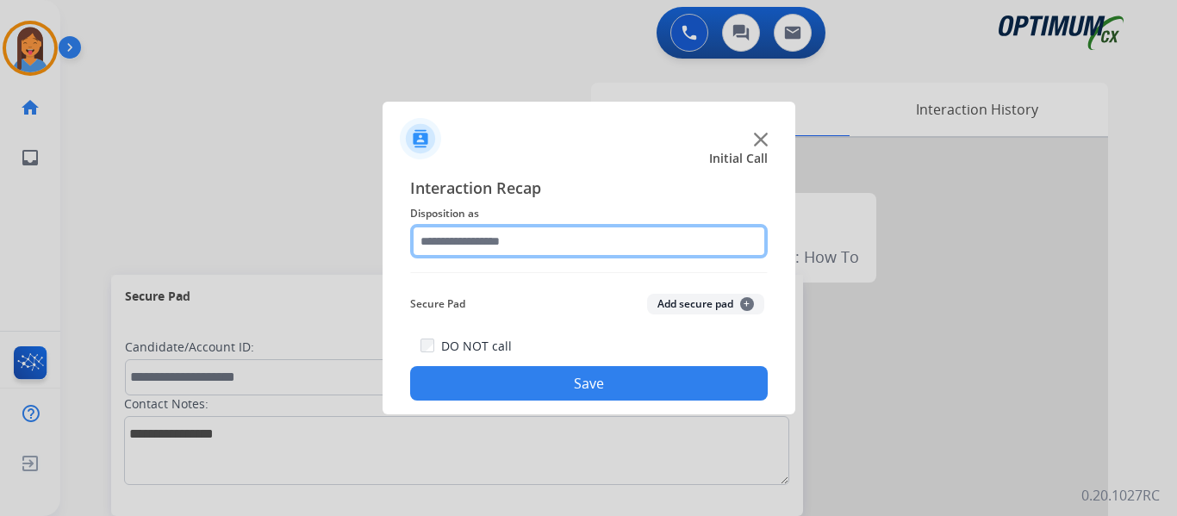
click at [489, 240] on input "text" at bounding box center [589, 241] width 358 height 34
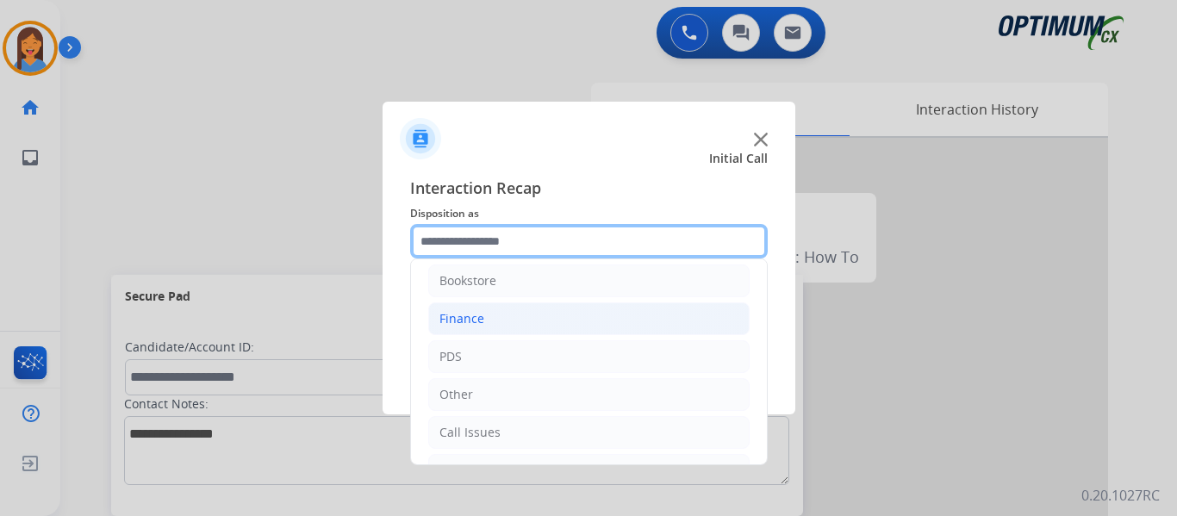
scroll to position [0, 0]
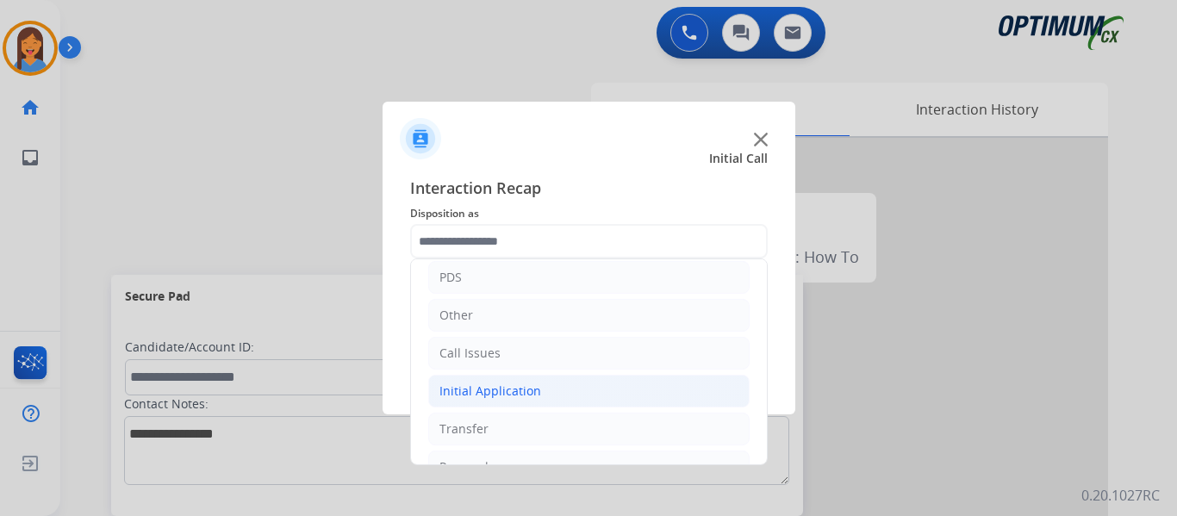
click at [490, 397] on div "Initial Application" at bounding box center [490, 391] width 102 height 17
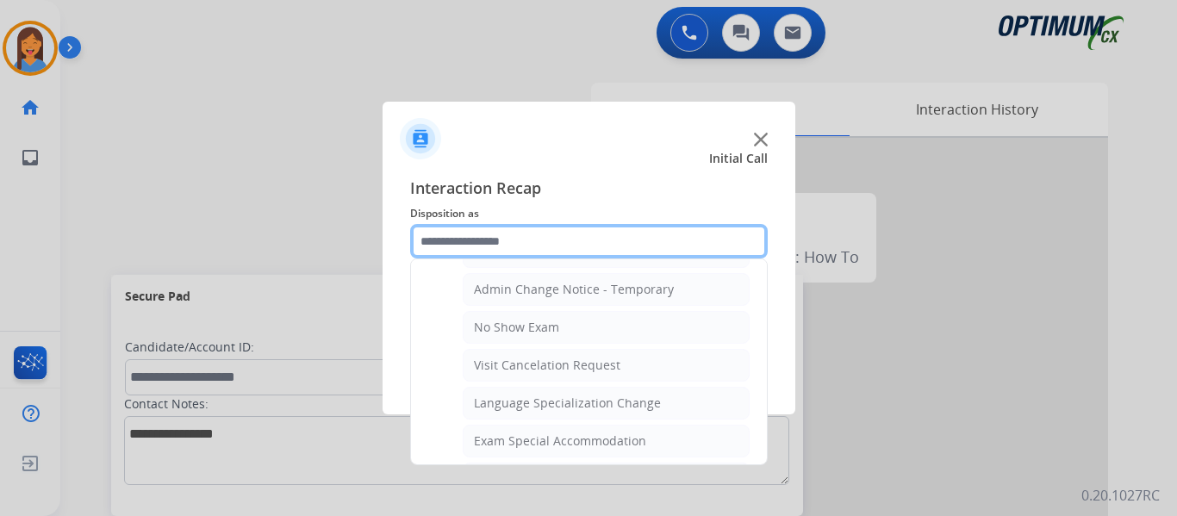
scroll to position [775, 0]
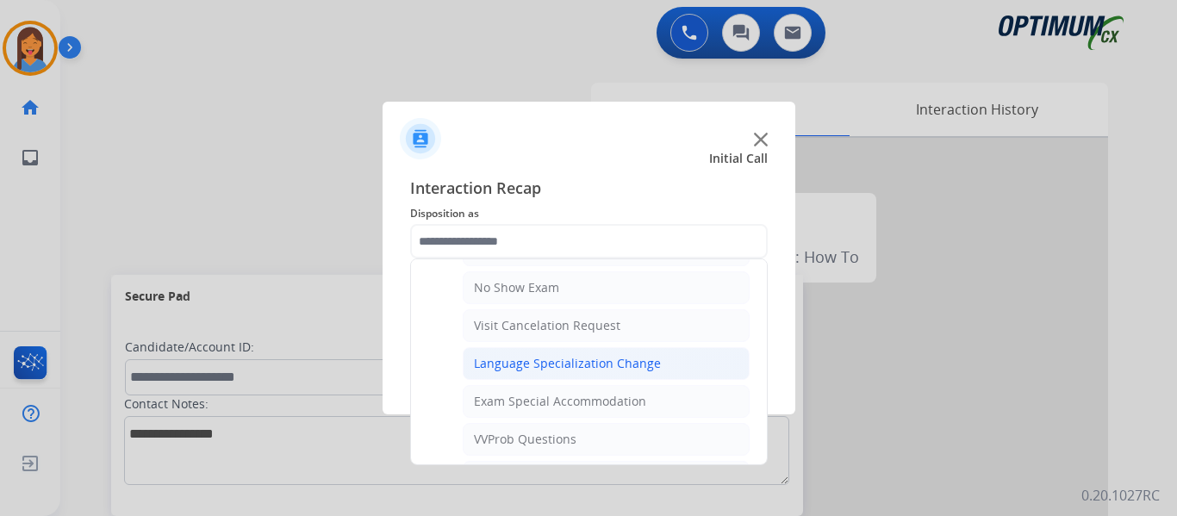
click at [558, 365] on div "Language Specialization Change" at bounding box center [567, 363] width 187 height 17
type input "**********"
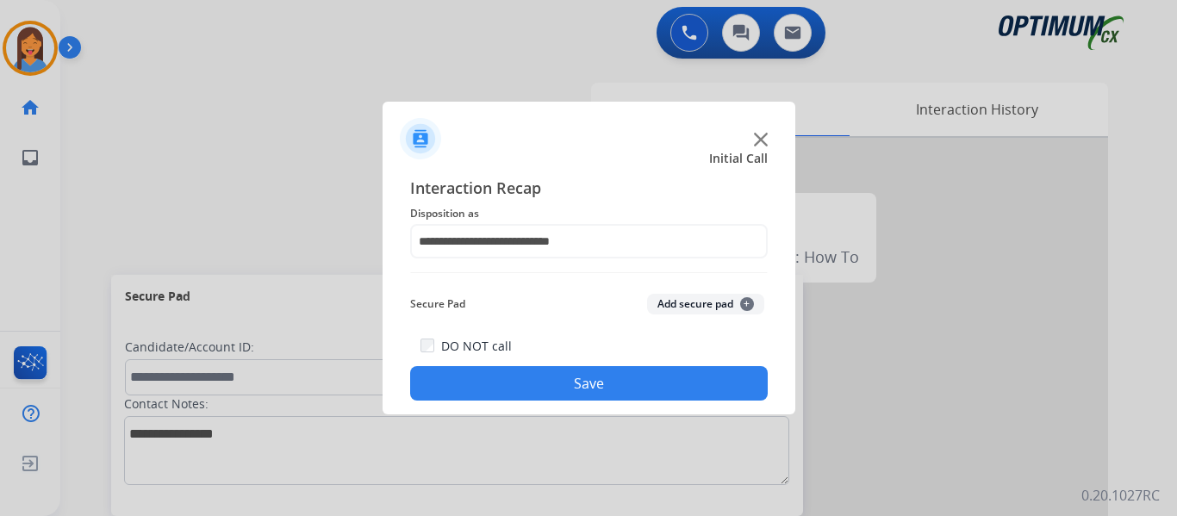
click at [568, 379] on button "Save" at bounding box center [589, 383] width 358 height 34
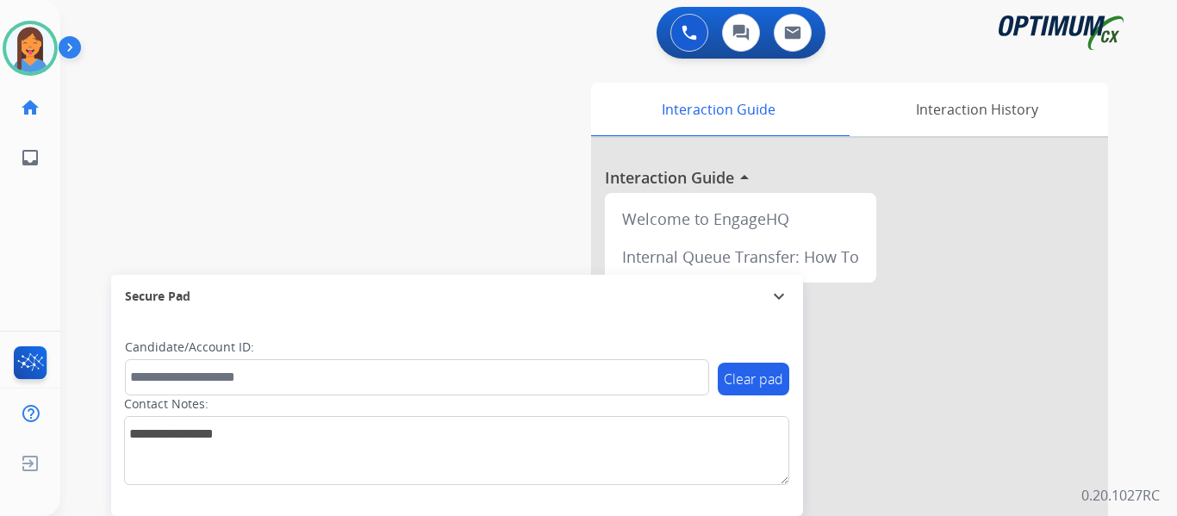
click at [51, 206] on div "Mariah Available Edit Avatar Agent: Mariah Routing Profile: OCX Training home H…" at bounding box center [30, 258] width 60 height 516
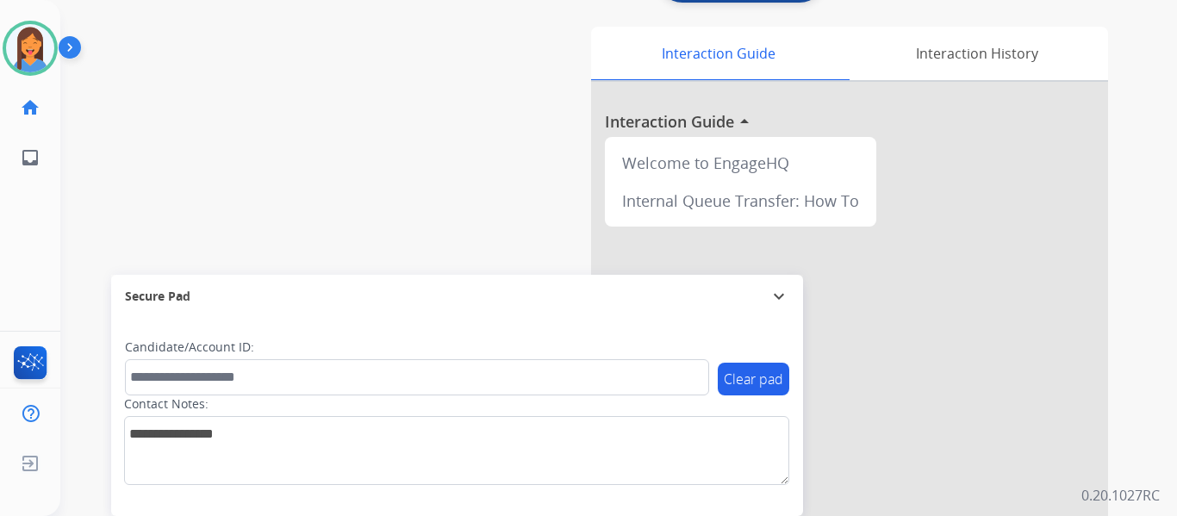
scroll to position [0, 0]
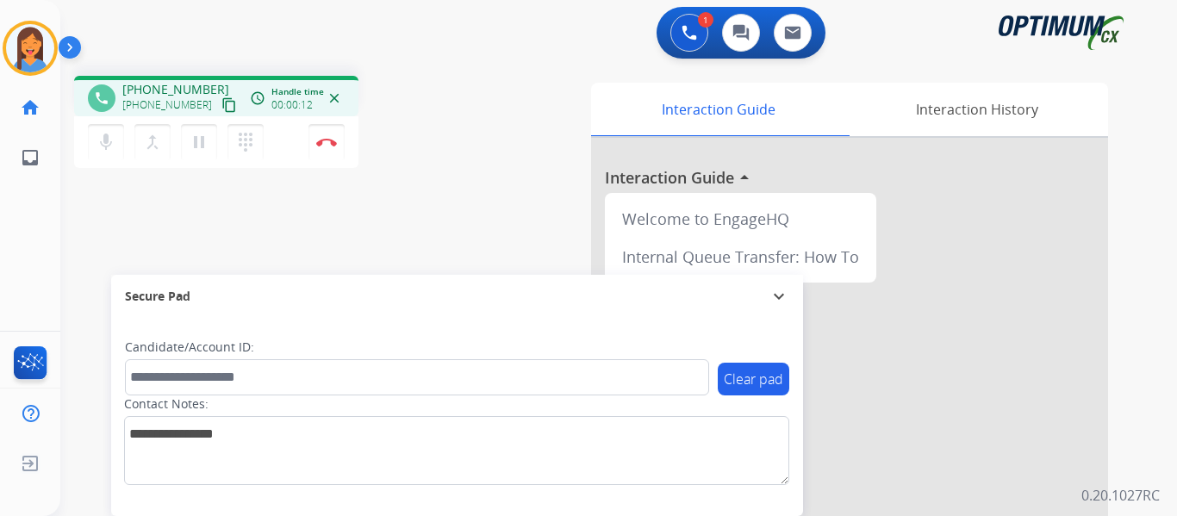
drag, startPoint x: 211, startPoint y: 107, endPoint x: 228, endPoint y: 107, distance: 17.2
click at [221, 107] on mat-icon "content_copy" at bounding box center [229, 105] width 16 height 16
click at [329, 146] on button "Disconnect" at bounding box center [326, 142] width 36 height 36
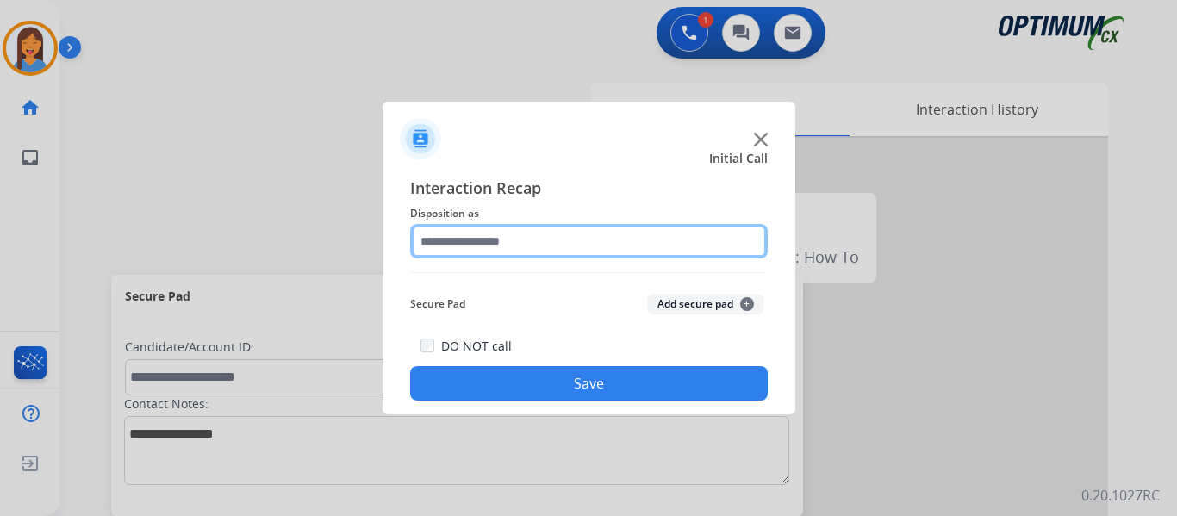
click at [526, 244] on input "text" at bounding box center [589, 241] width 358 height 34
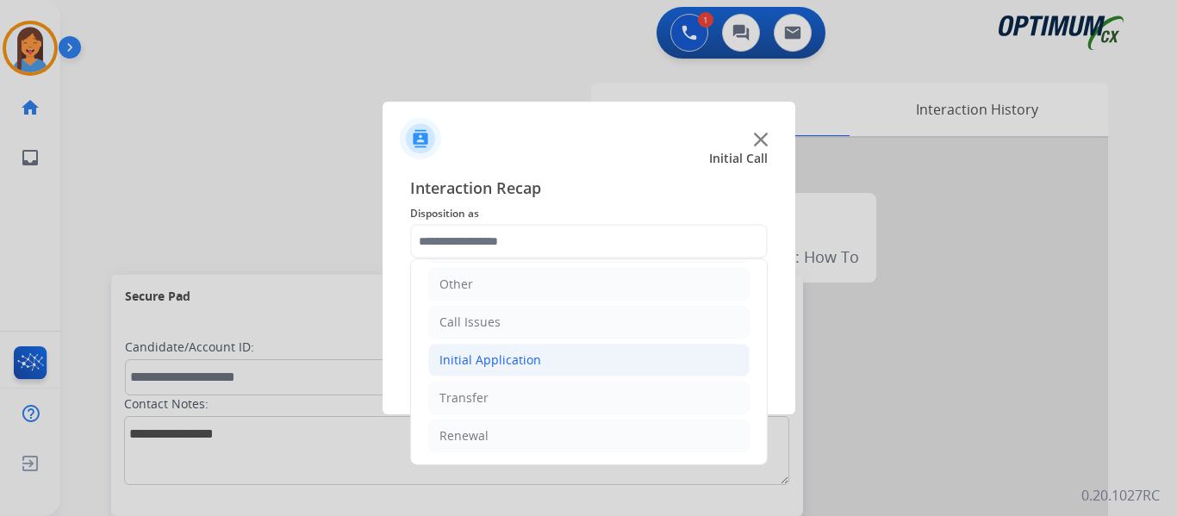
click at [481, 355] on div "Initial Application" at bounding box center [490, 360] width 102 height 17
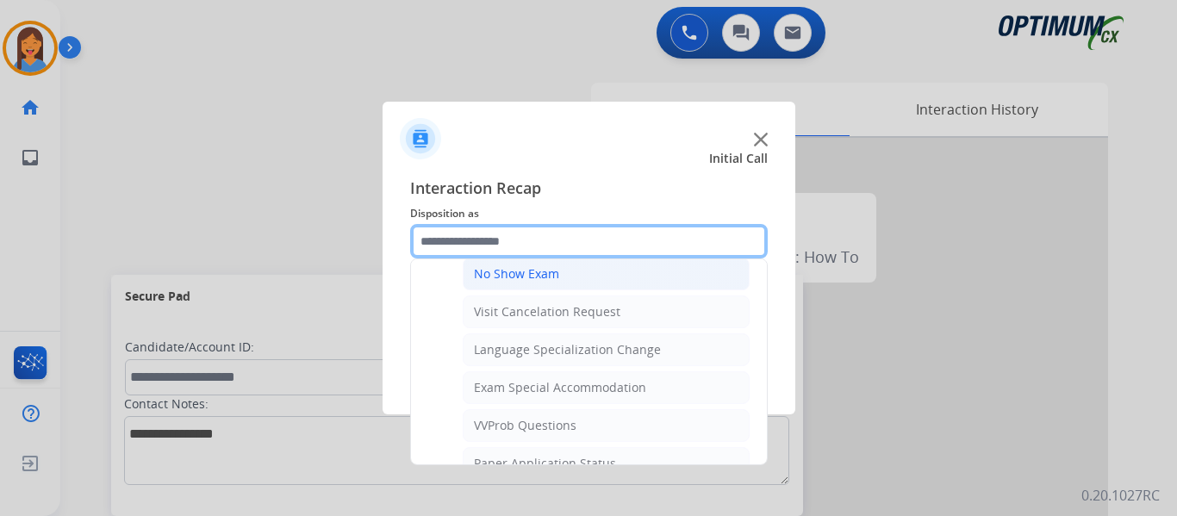
scroll to position [893, 0]
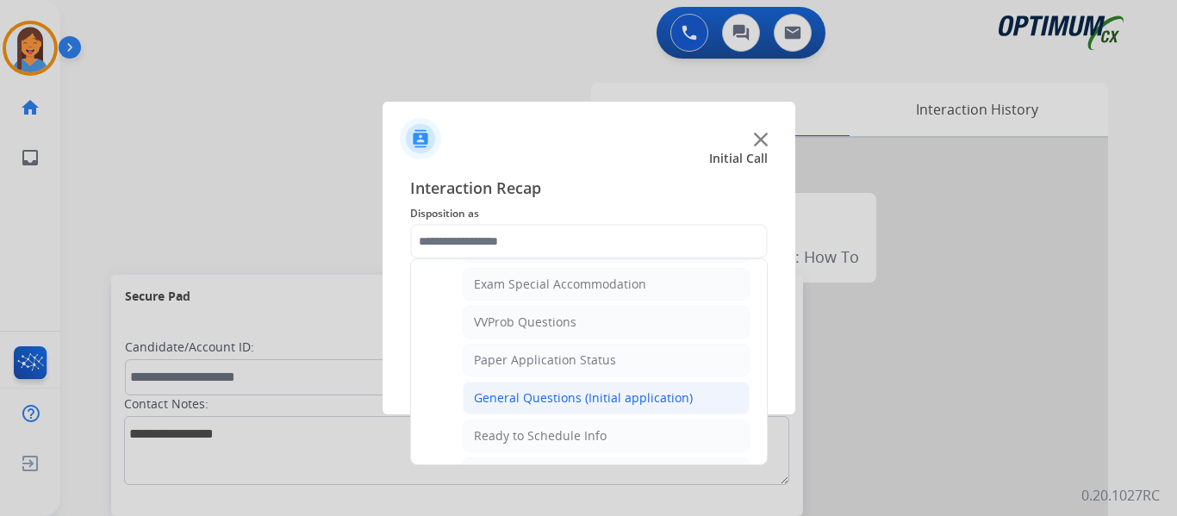
click at [539, 395] on div "General Questions (Initial application)" at bounding box center [583, 397] width 219 height 17
type input "**********"
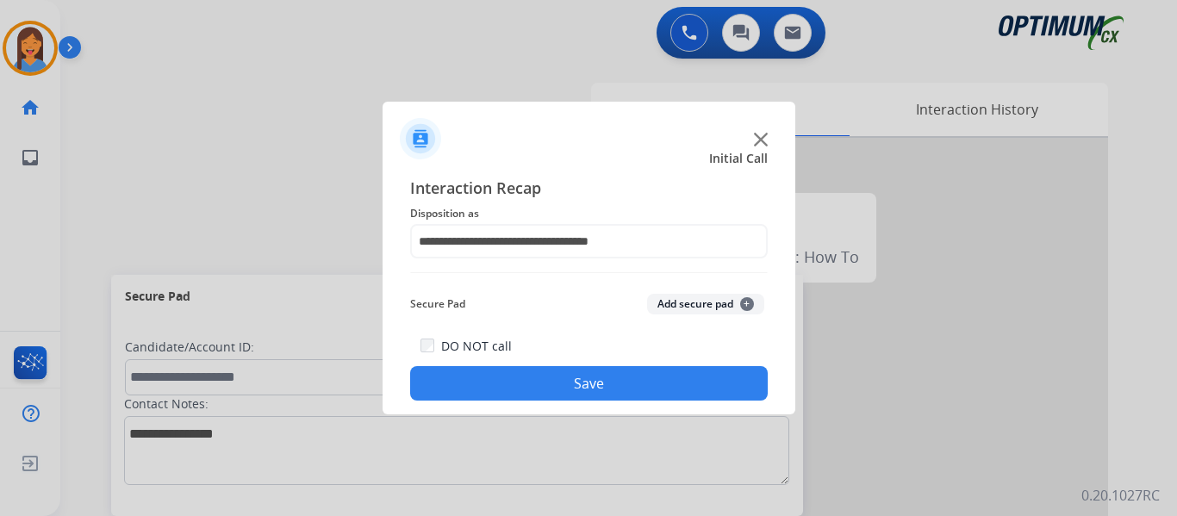
click at [535, 389] on button "Save" at bounding box center [589, 383] width 358 height 34
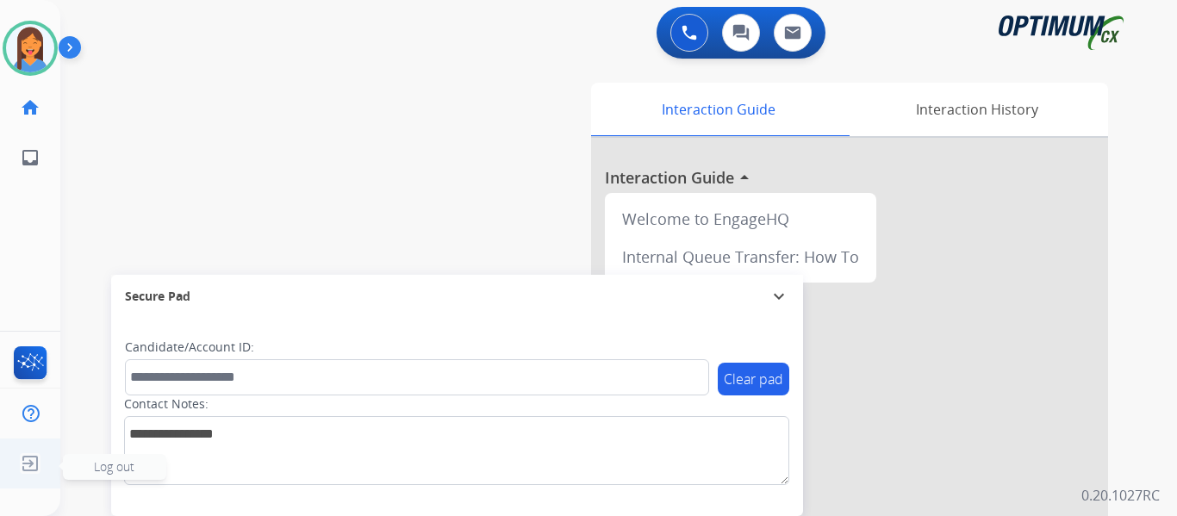
click at [11, 446] on ul "Log out Log out" at bounding box center [30, 464] width 60 height 50
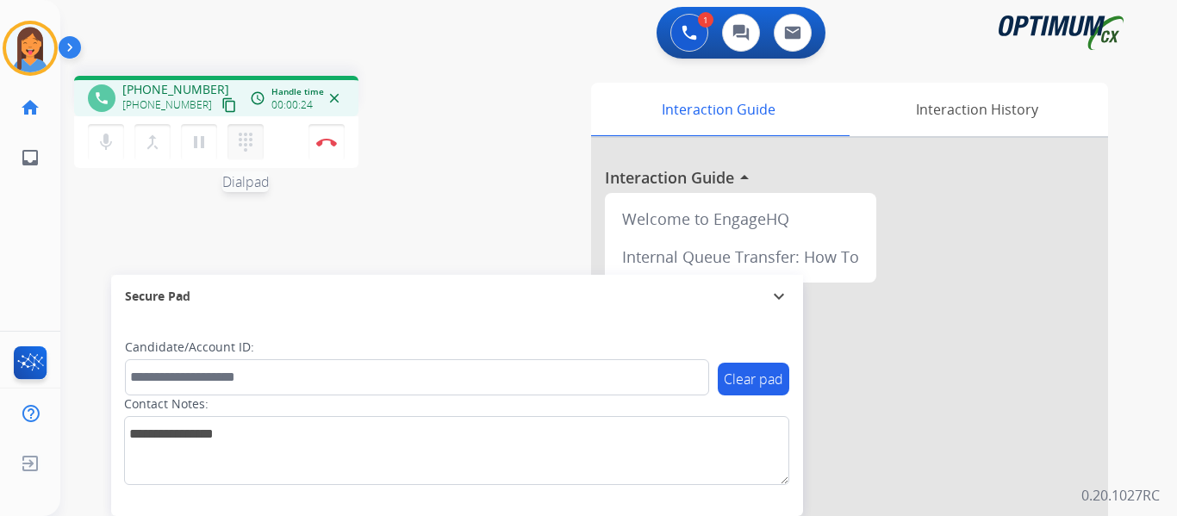
drag, startPoint x: 210, startPoint y: 105, endPoint x: 244, endPoint y: 125, distance: 39.0
click at [221, 105] on mat-icon "content_copy" at bounding box center [229, 105] width 16 height 16
click at [329, 140] on img at bounding box center [326, 142] width 21 height 9
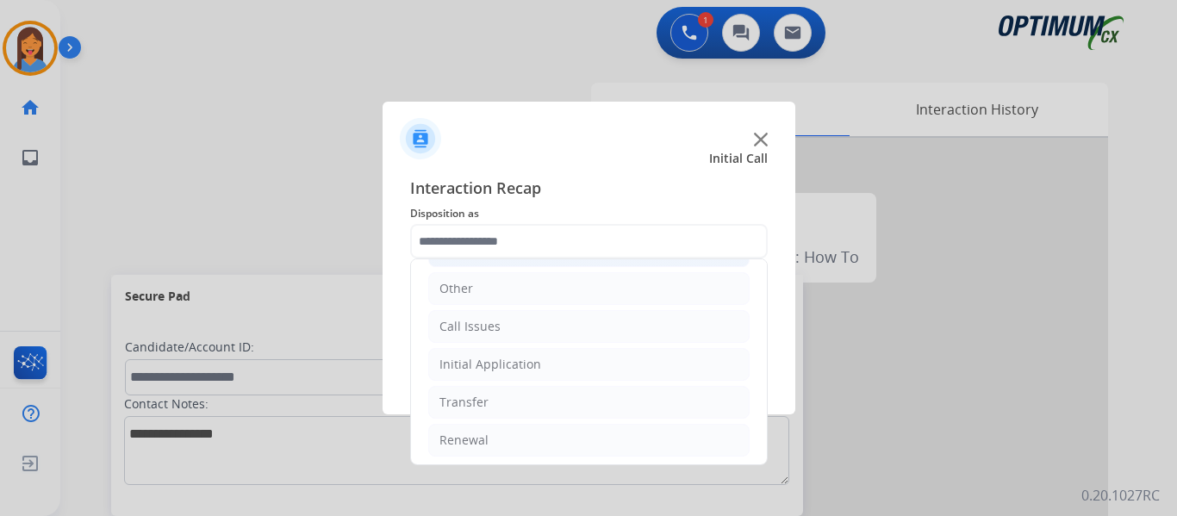
scroll to position [117, 0]
click at [531, 370] on li "Initial Application" at bounding box center [588, 360] width 321 height 33
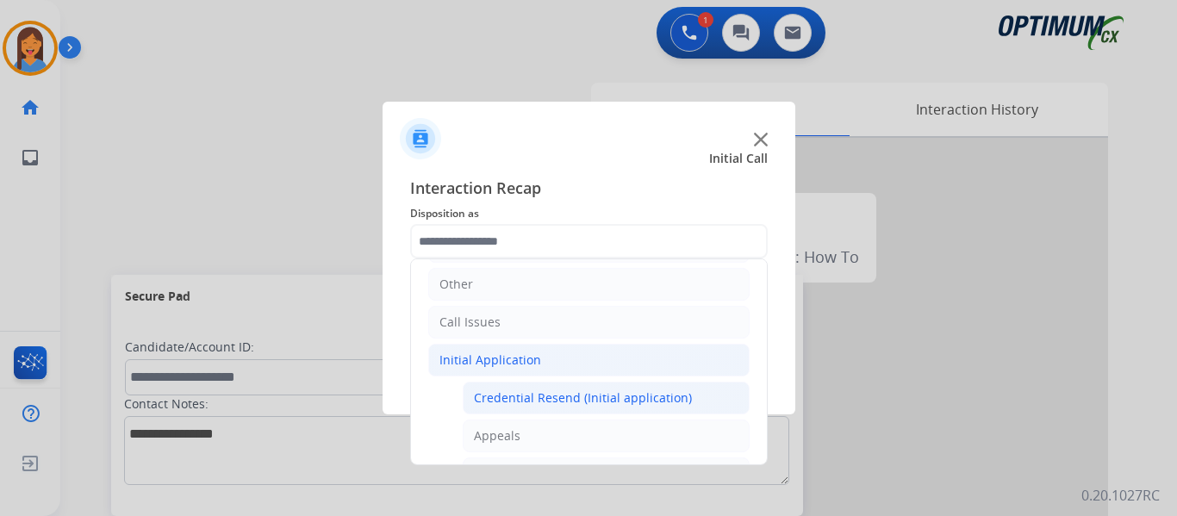
click at [542, 395] on div "Credential Resend (Initial application)" at bounding box center [583, 397] width 218 height 17
type input "**********"
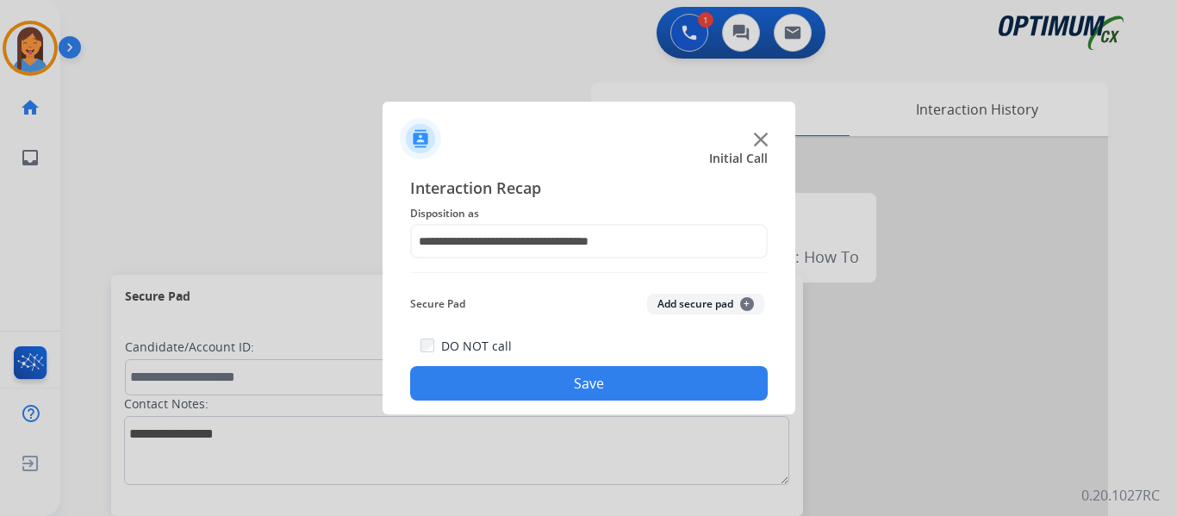
click at [525, 388] on button "Save" at bounding box center [589, 383] width 358 height 34
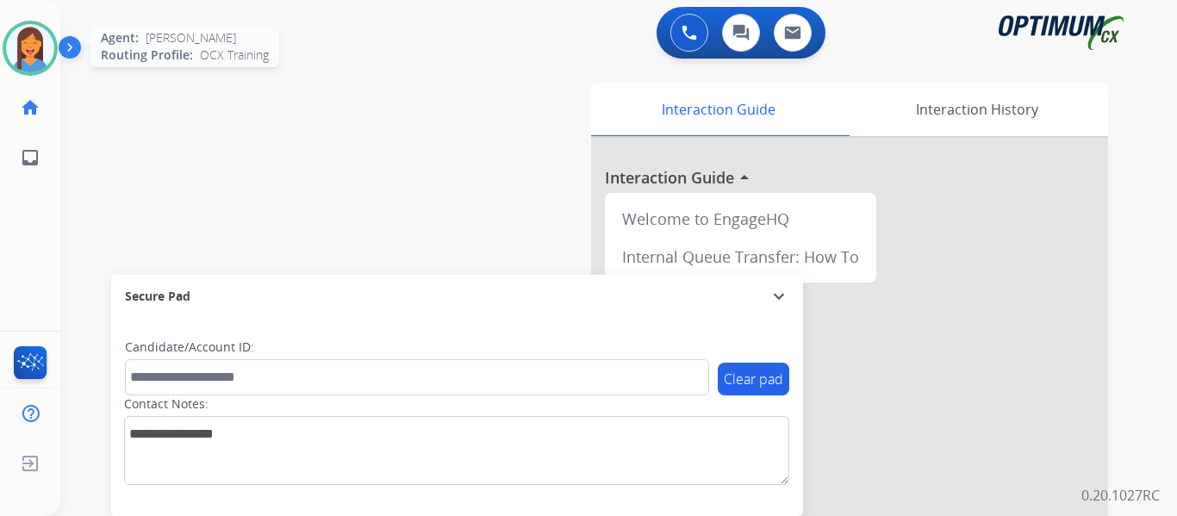
drag, startPoint x: 42, startPoint y: 41, endPoint x: 56, endPoint y: 56, distance: 20.1
click at [42, 41] on img at bounding box center [30, 48] width 48 height 48
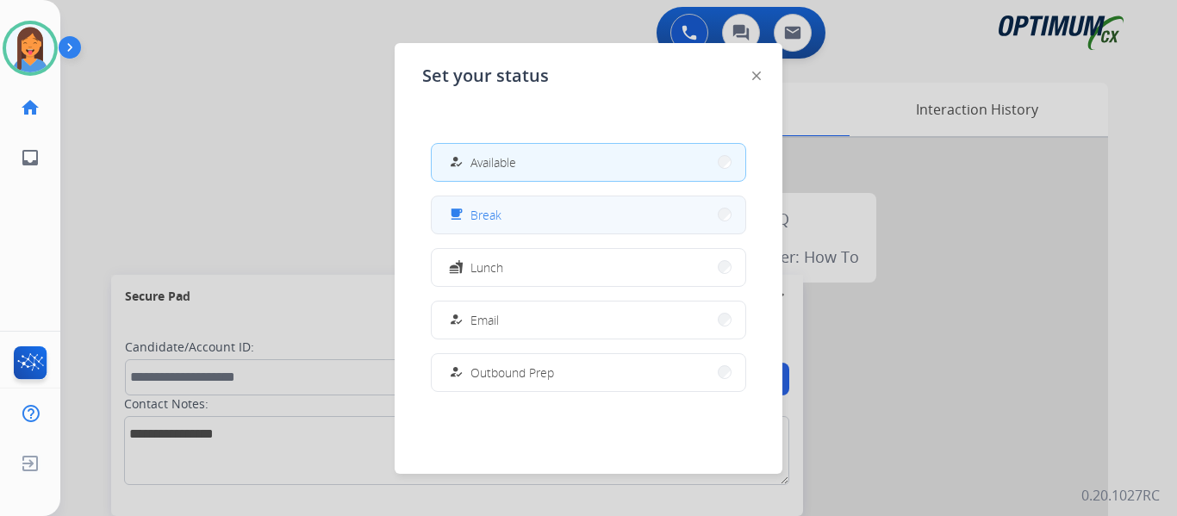
click at [506, 202] on button "free_breakfast Break" at bounding box center [589, 214] width 314 height 37
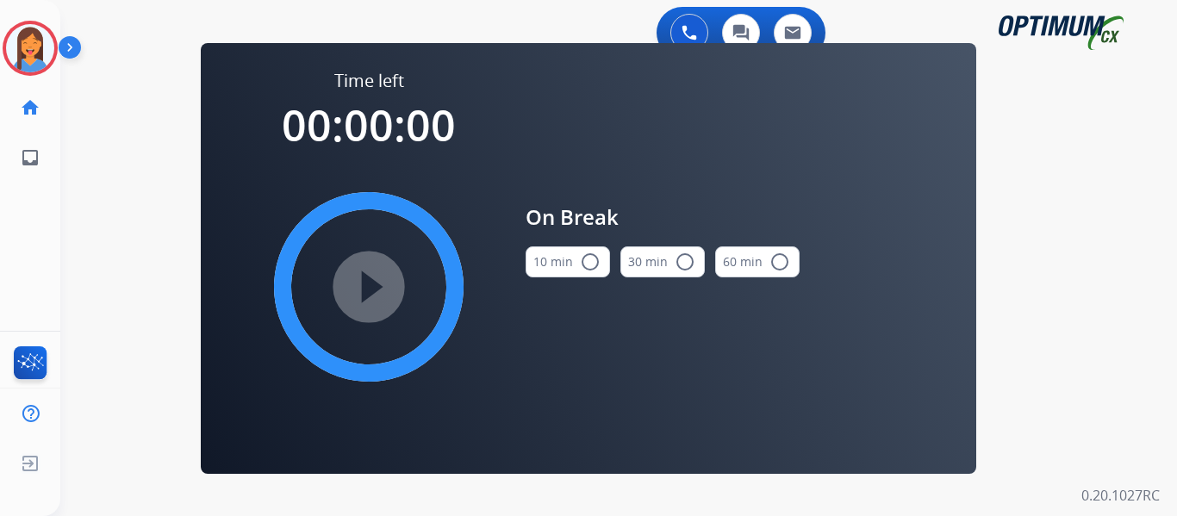
click at [572, 255] on button "10 min radio_button_unchecked" at bounding box center [568, 261] width 84 height 31
click at [379, 290] on mat-icon "play_circle_filled" at bounding box center [368, 287] width 21 height 21
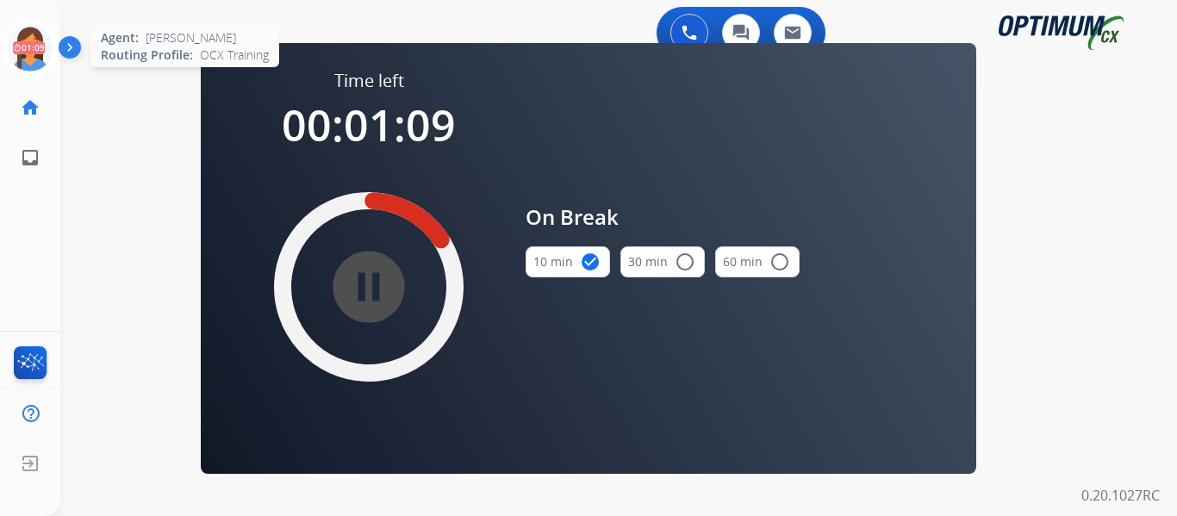
click at [36, 53] on icon at bounding box center [31, 49] width 56 height 56
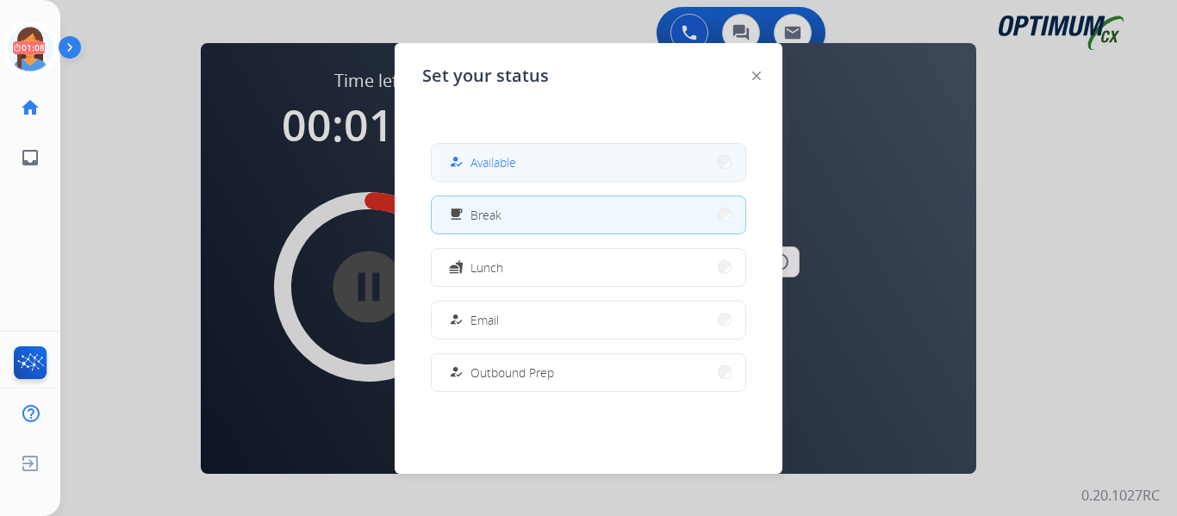
click at [633, 165] on button "how_to_reg Available" at bounding box center [589, 162] width 314 height 37
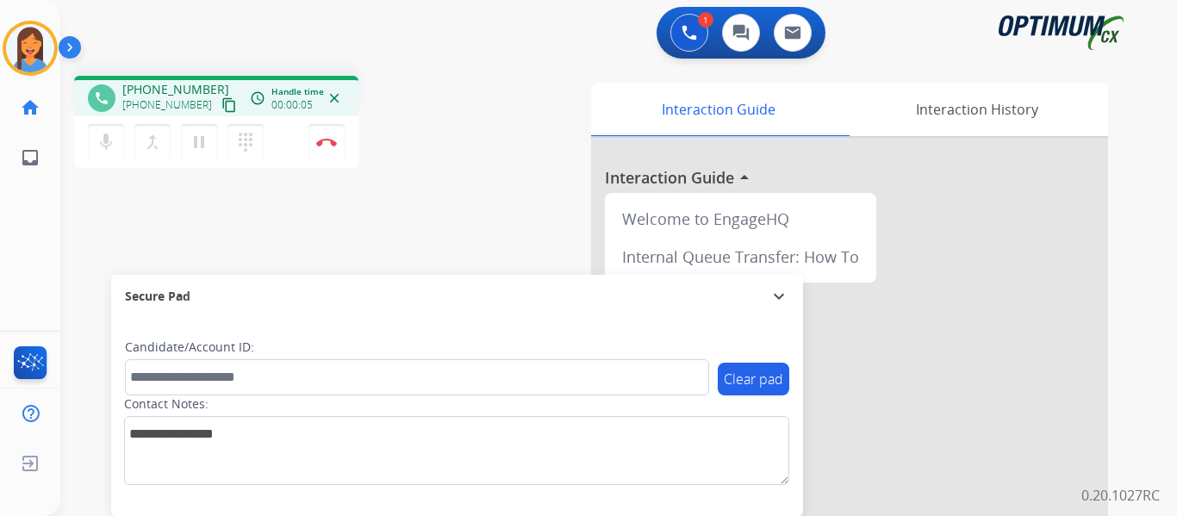
click at [221, 104] on mat-icon "content_copy" at bounding box center [229, 105] width 16 height 16
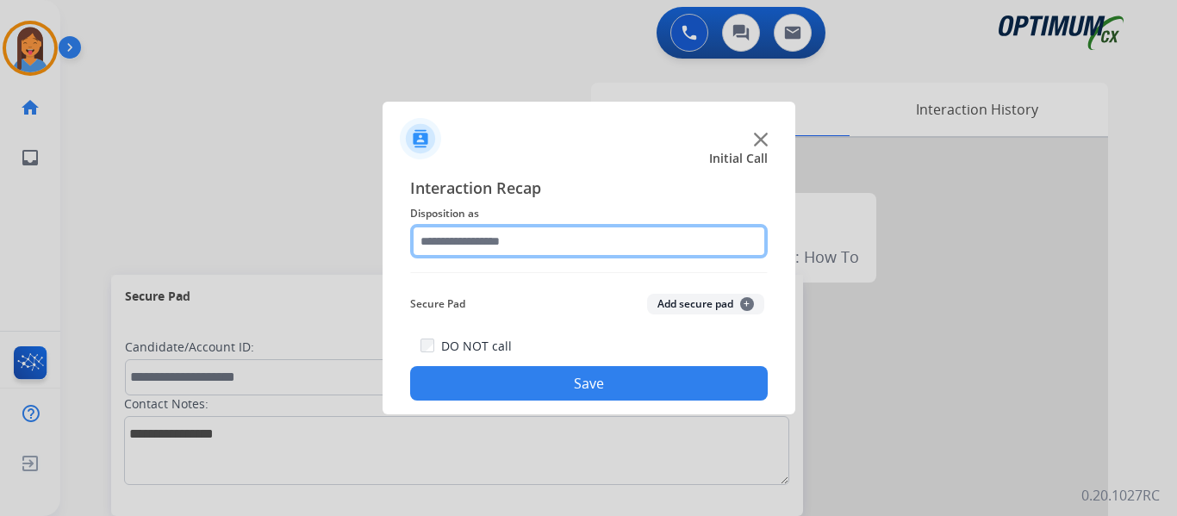
click at [619, 246] on input "text" at bounding box center [589, 241] width 358 height 34
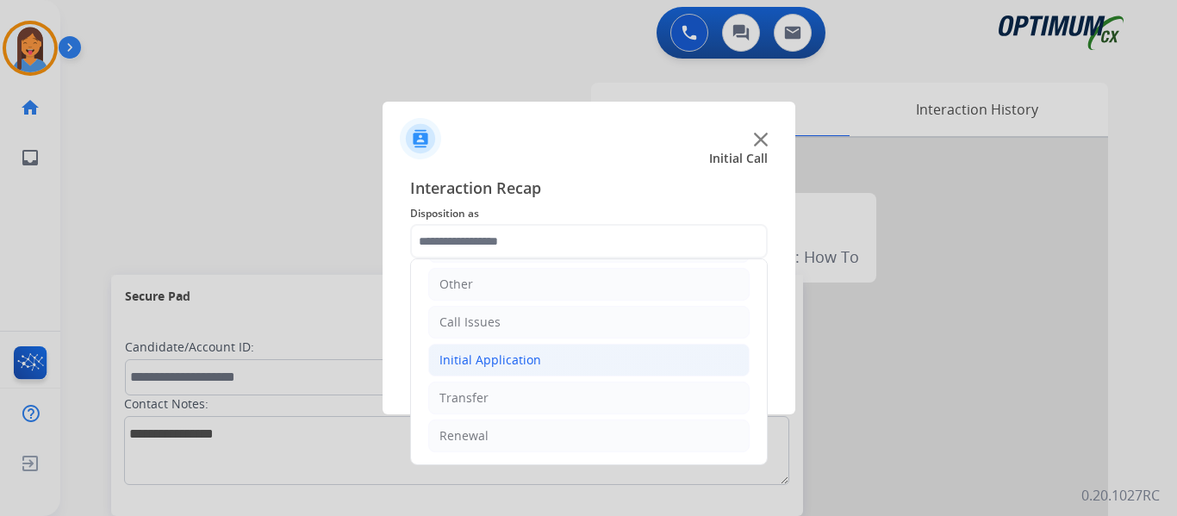
click at [526, 357] on div "Initial Application" at bounding box center [490, 360] width 102 height 17
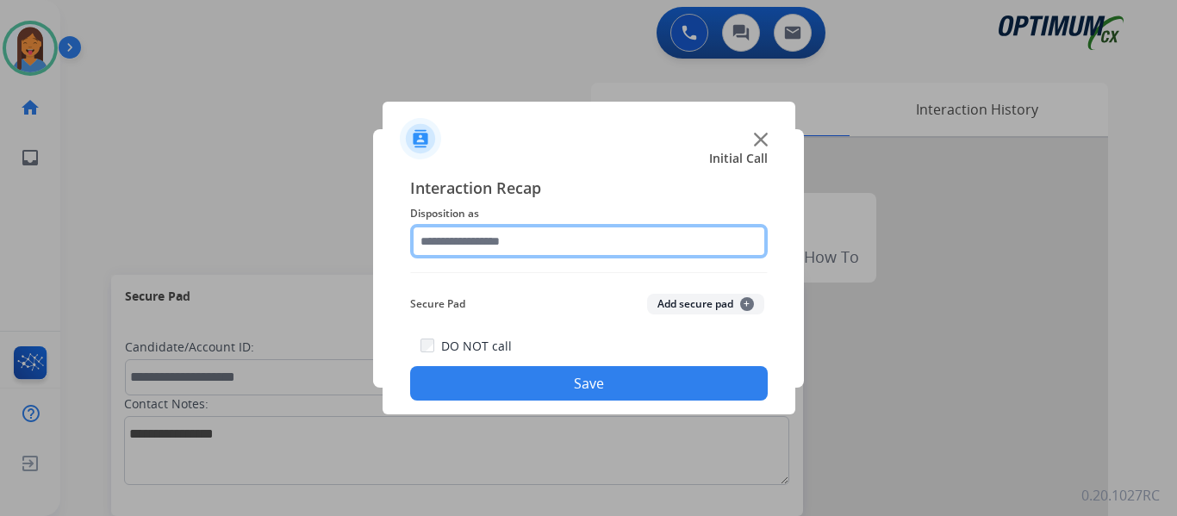
click at [476, 236] on input "text" at bounding box center [589, 241] width 358 height 34
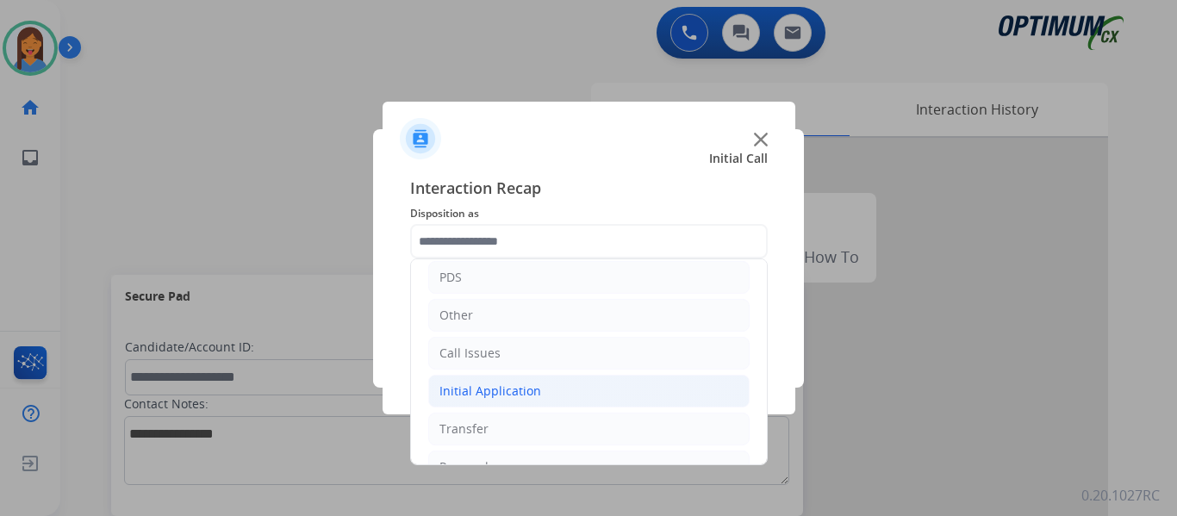
click at [514, 376] on li "Initial Application" at bounding box center [588, 391] width 321 height 33
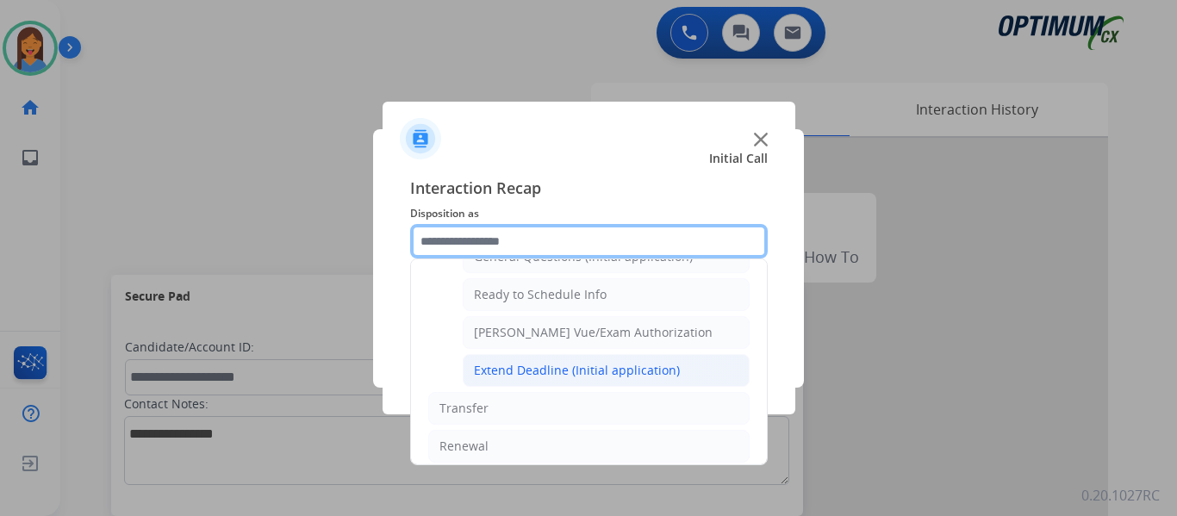
scroll to position [948, 0]
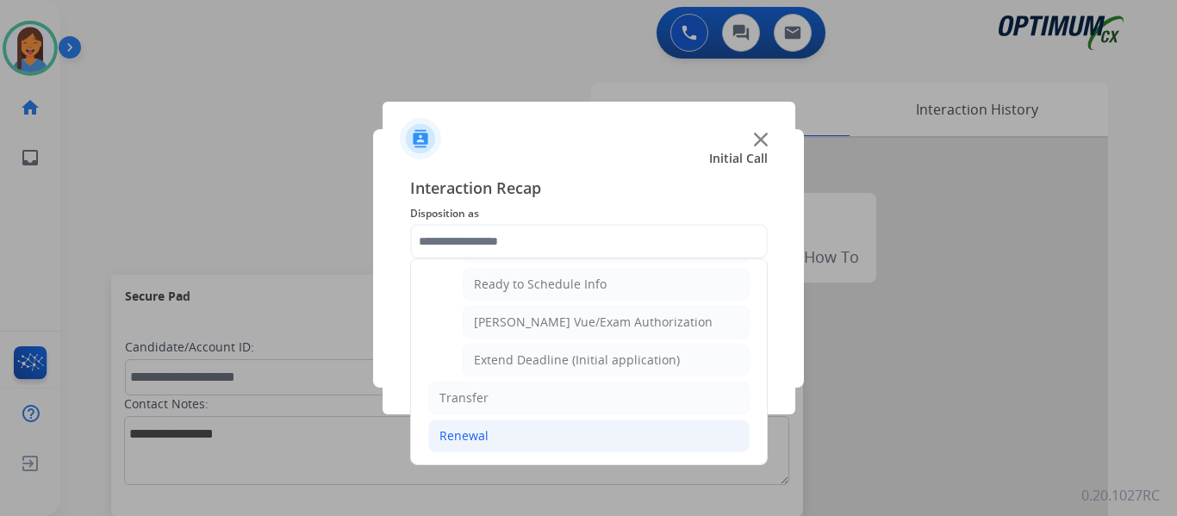
click at [459, 432] on div "Renewal" at bounding box center [463, 435] width 49 height 17
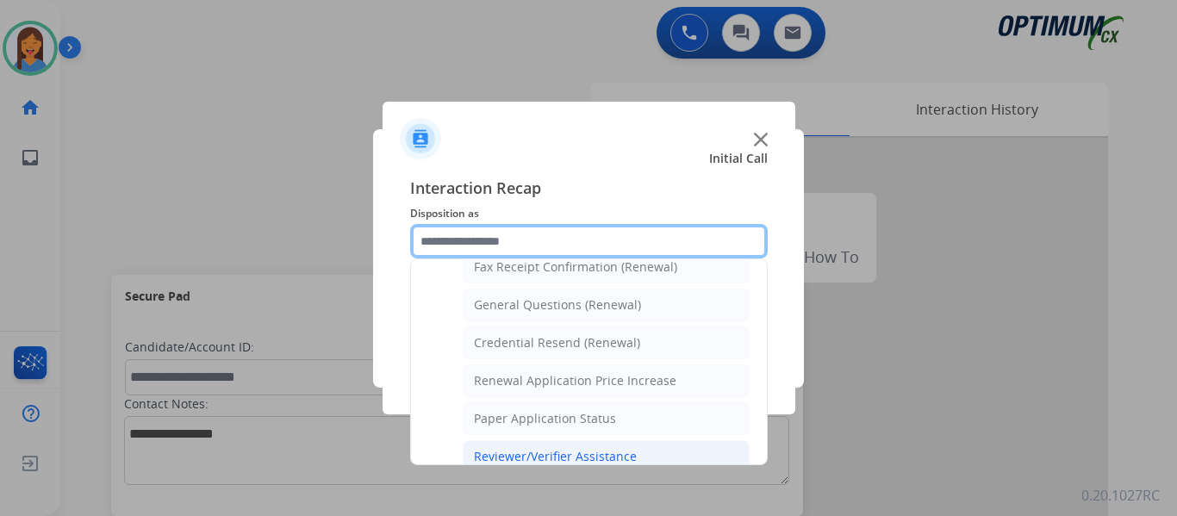
scroll to position [407, 0]
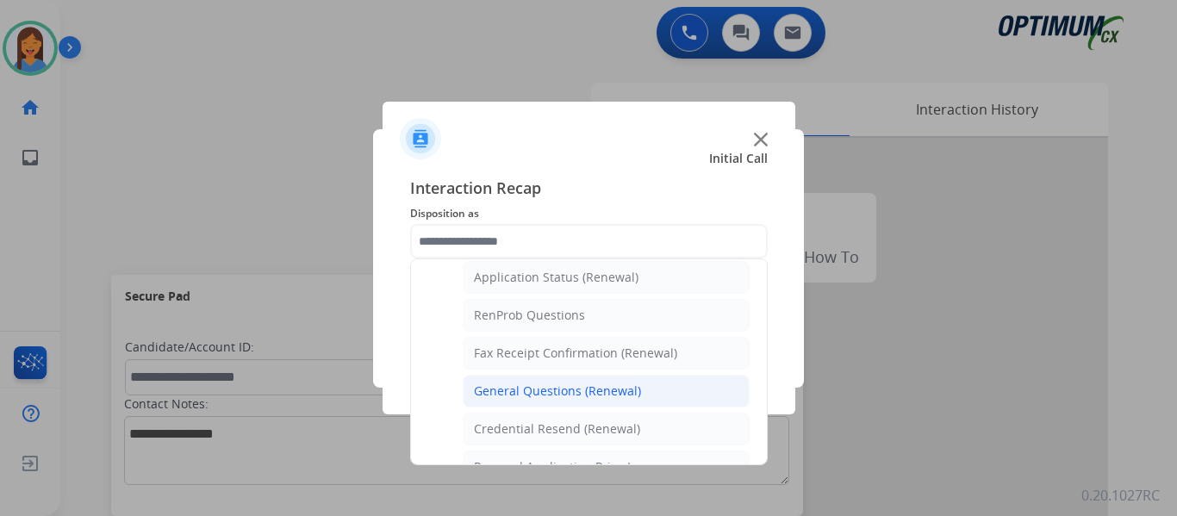
click at [557, 390] on div "General Questions (Renewal)" at bounding box center [557, 391] width 167 height 17
type input "**********"
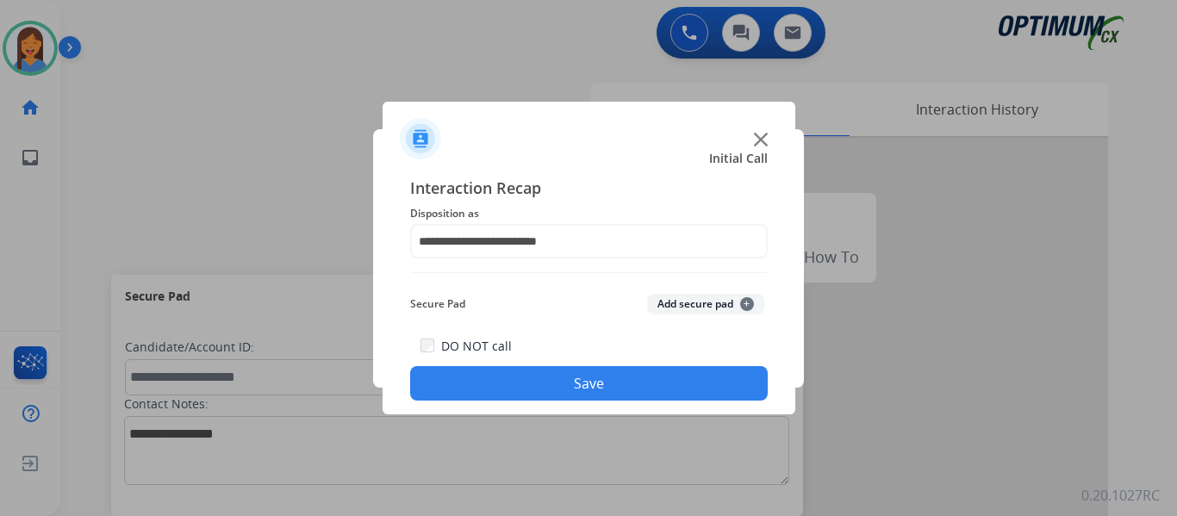
click at [549, 389] on button "Save" at bounding box center [589, 383] width 358 height 34
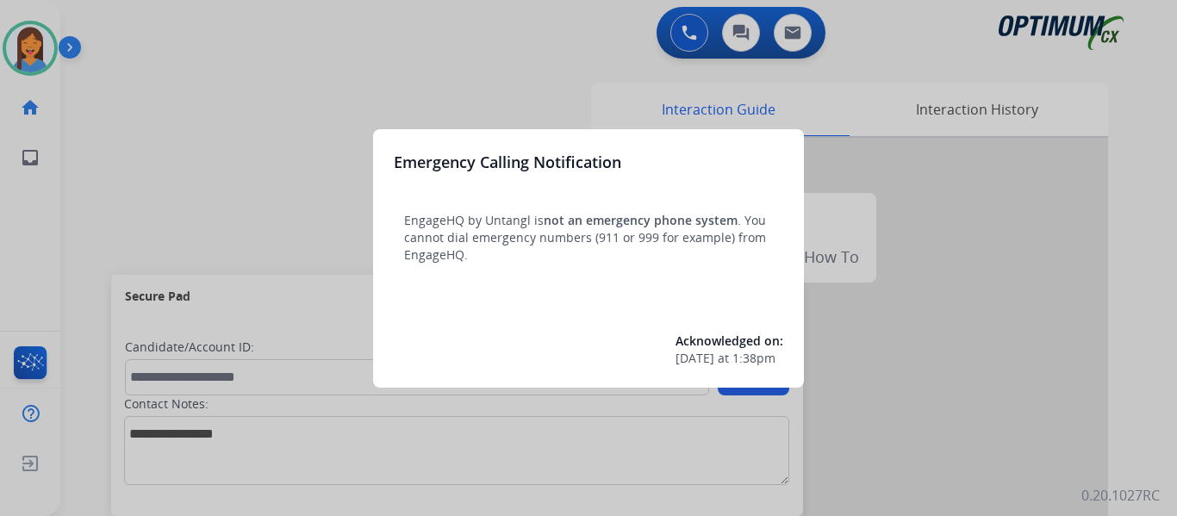
click at [103, 189] on div at bounding box center [588, 258] width 1177 height 516
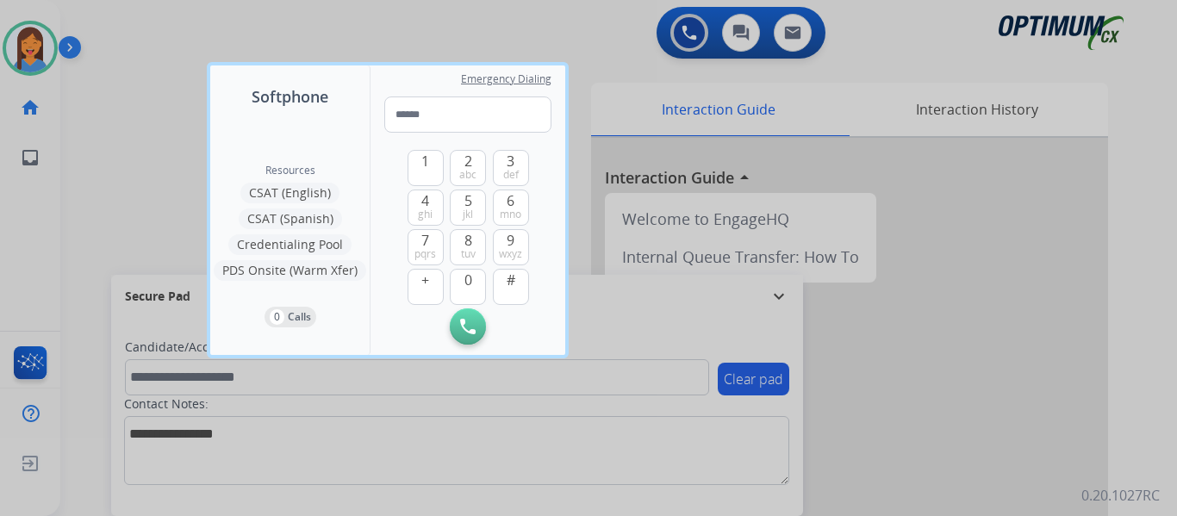
click at [98, 189] on div at bounding box center [588, 258] width 1177 height 516
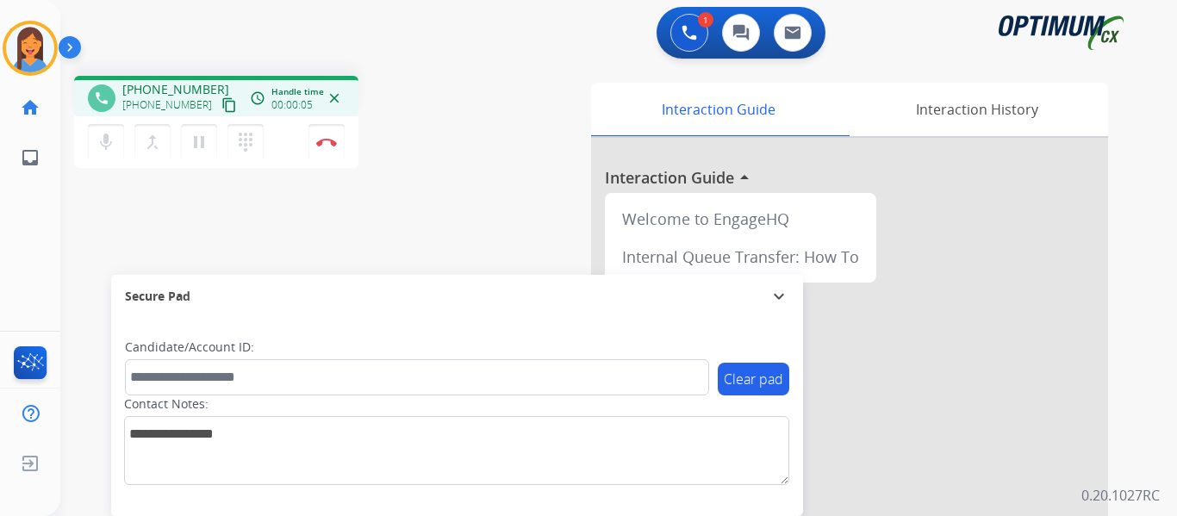
click at [221, 102] on mat-icon "content_copy" at bounding box center [229, 105] width 16 height 16
click at [332, 140] on img at bounding box center [326, 142] width 21 height 9
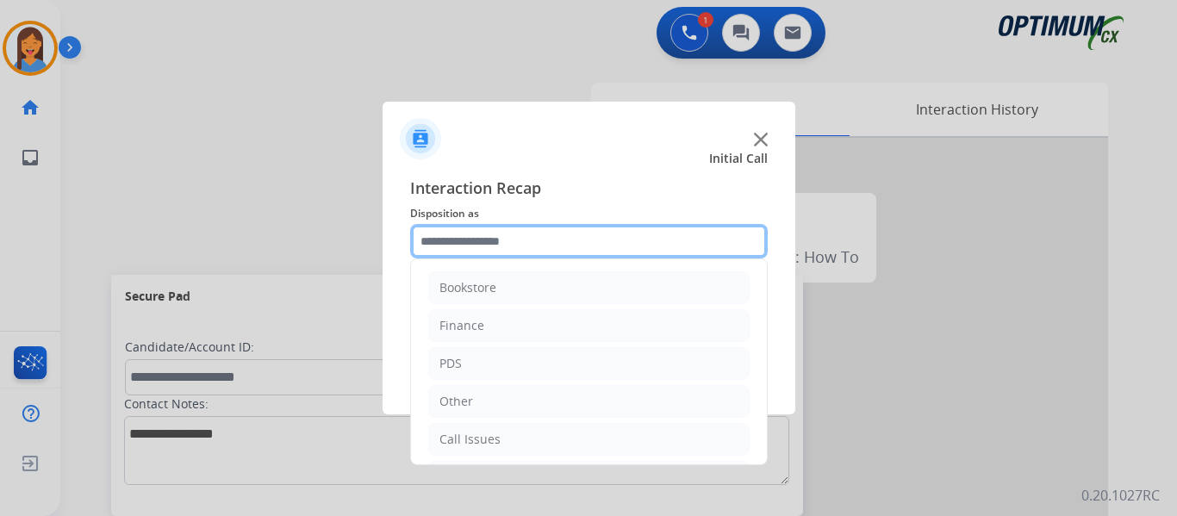
click at [485, 243] on input "text" at bounding box center [589, 241] width 358 height 34
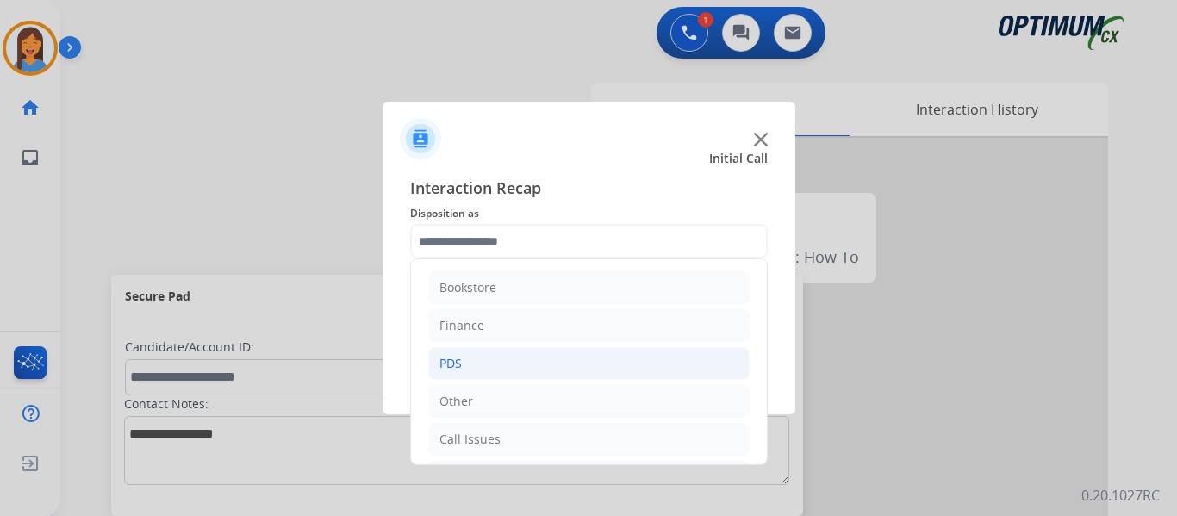
click at [503, 363] on li "PDS" at bounding box center [588, 363] width 321 height 33
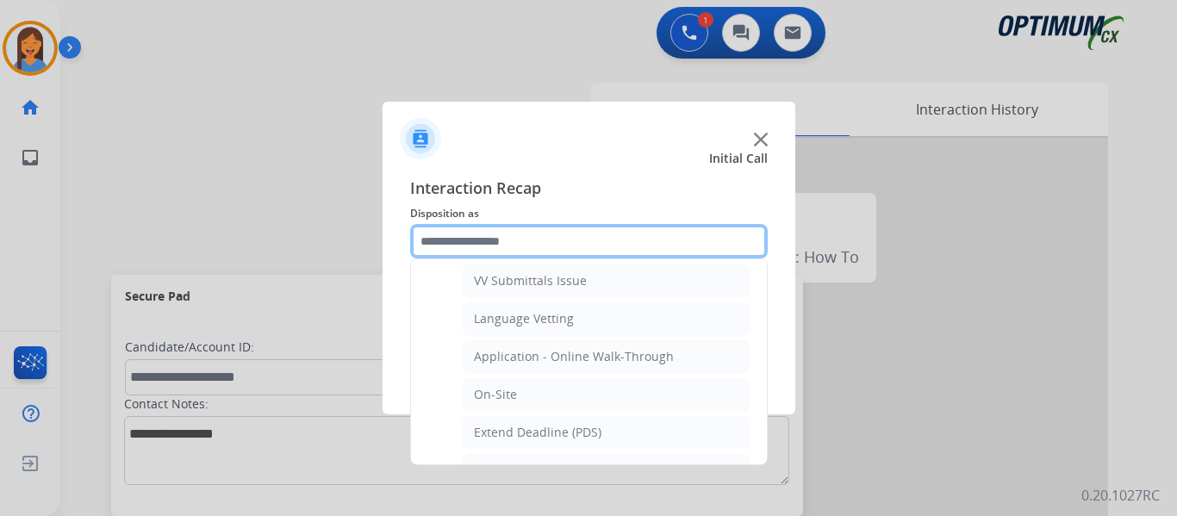
scroll to position [431, 0]
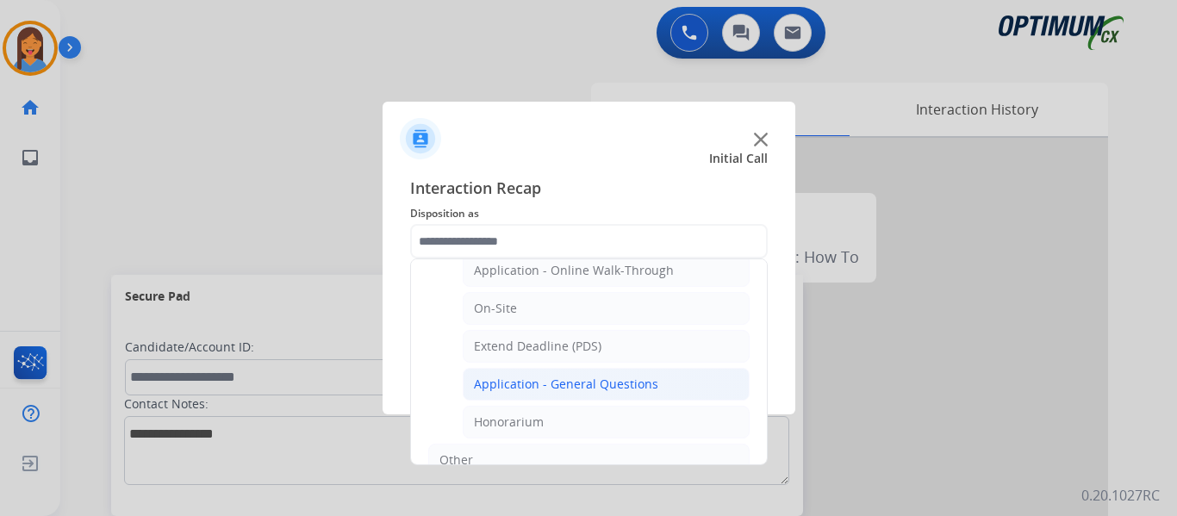
click at [547, 383] on div "Application - General Questions" at bounding box center [566, 384] width 184 height 17
type input "**********"
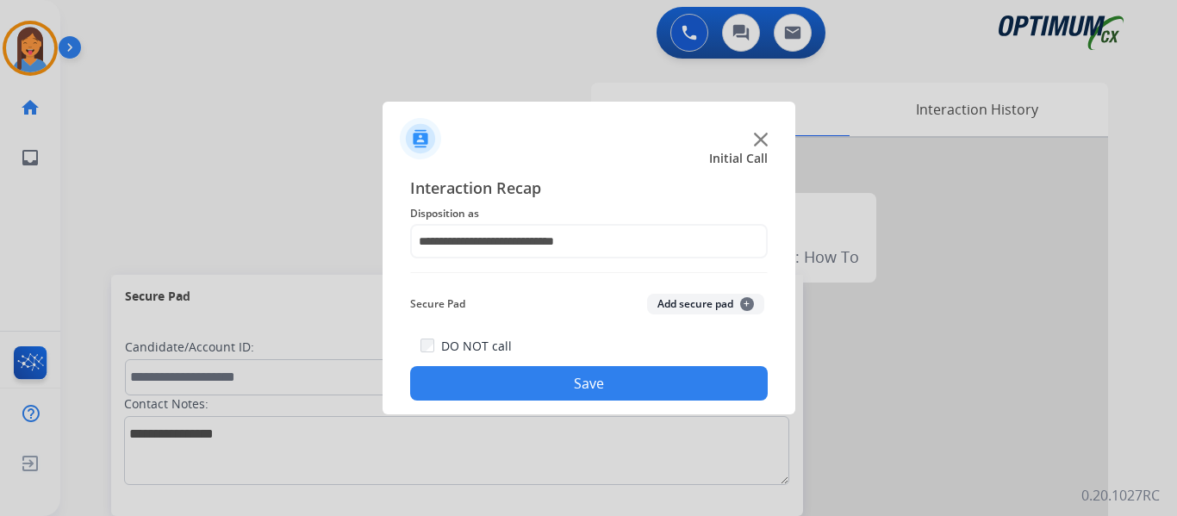
click at [547, 383] on button "Save" at bounding box center [589, 383] width 358 height 34
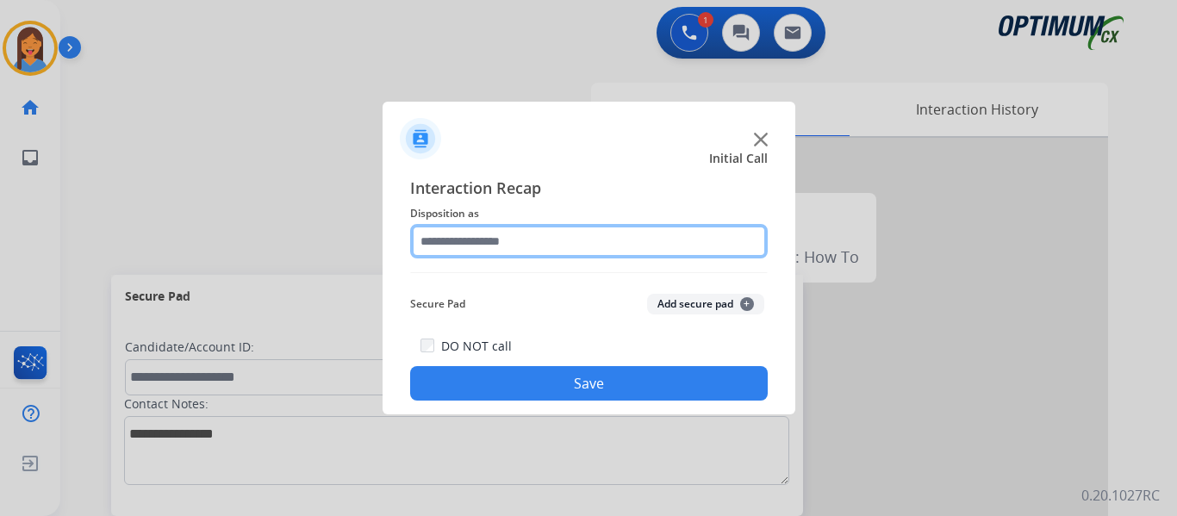
click at [510, 239] on input "text" at bounding box center [589, 241] width 358 height 34
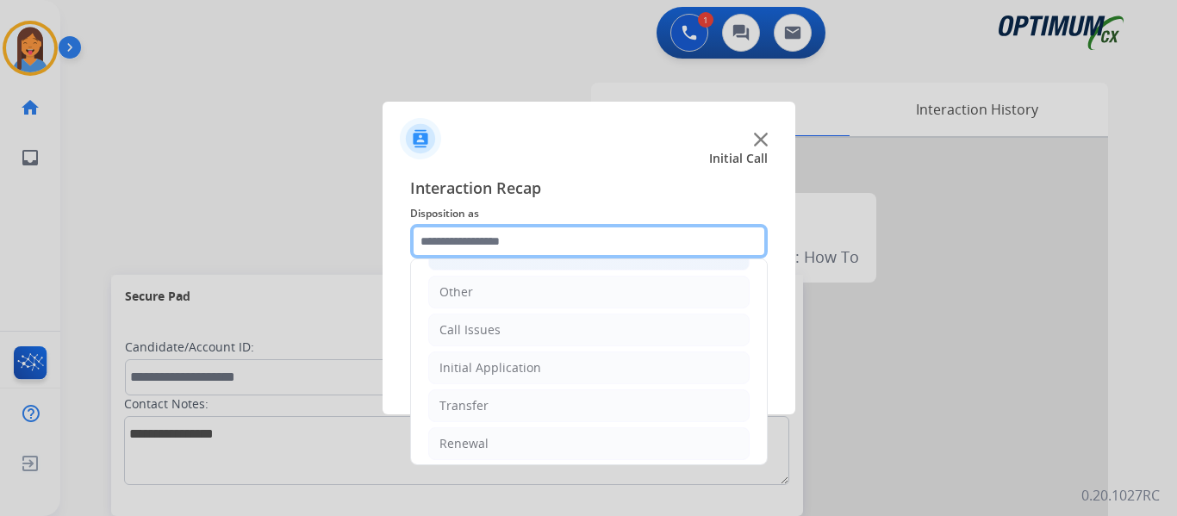
scroll to position [117, 0]
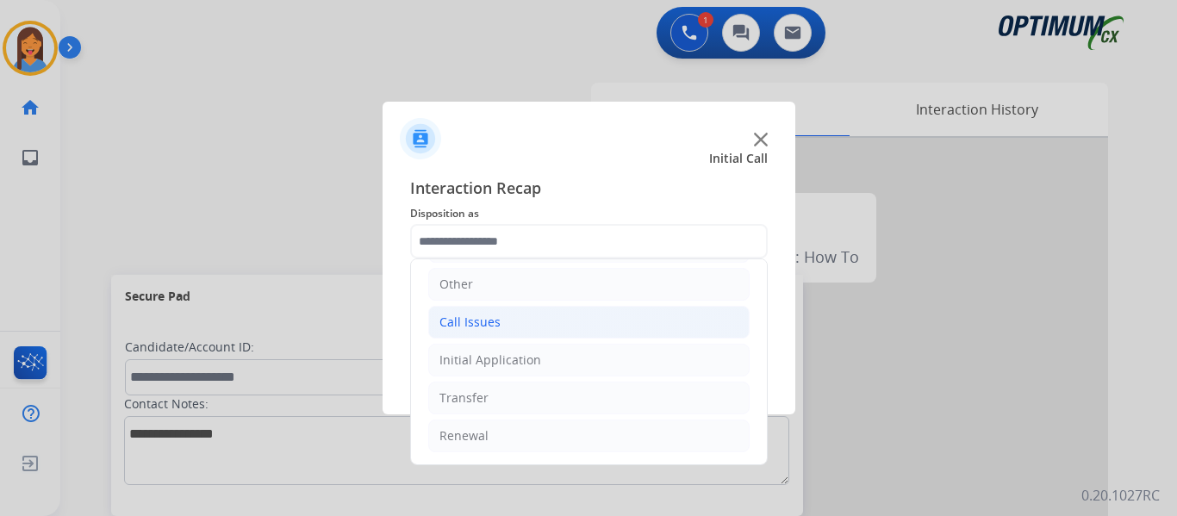
click at [499, 319] on li "Call Issues" at bounding box center [588, 322] width 321 height 33
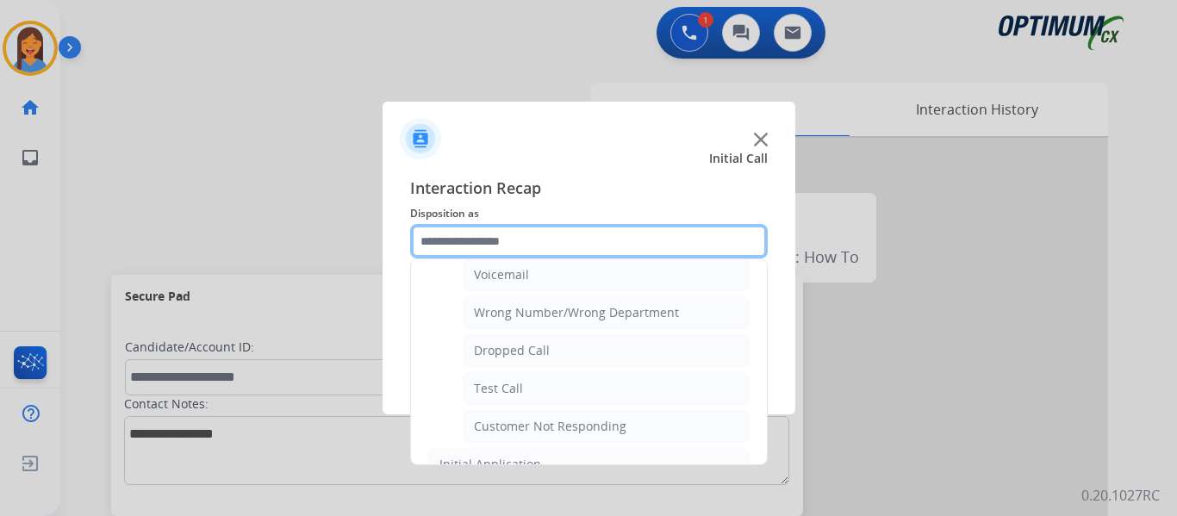
scroll to position [203, 0]
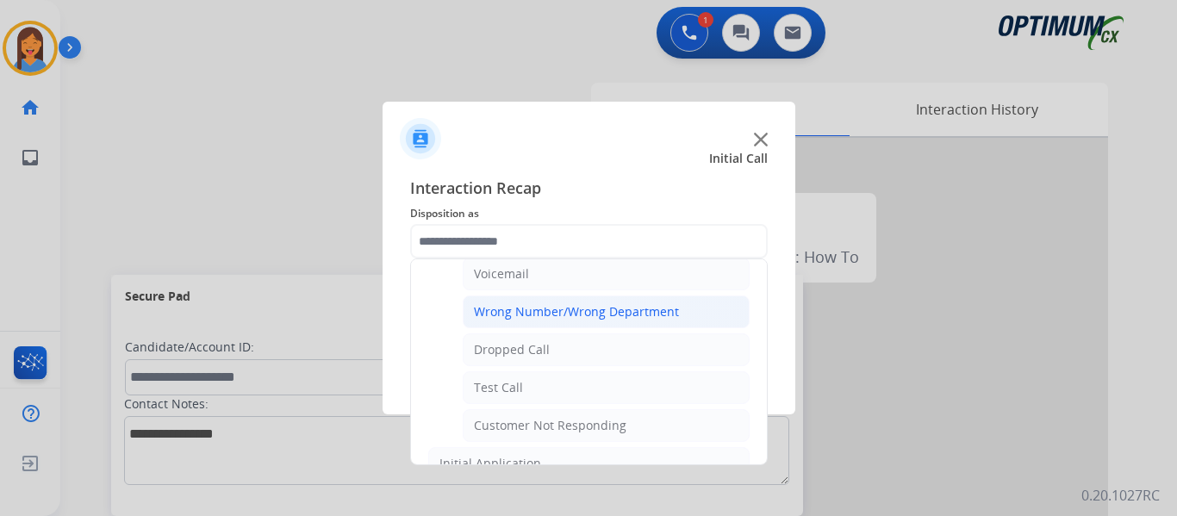
click at [574, 310] on div "Wrong Number/Wrong Department" at bounding box center [576, 311] width 205 height 17
type input "**********"
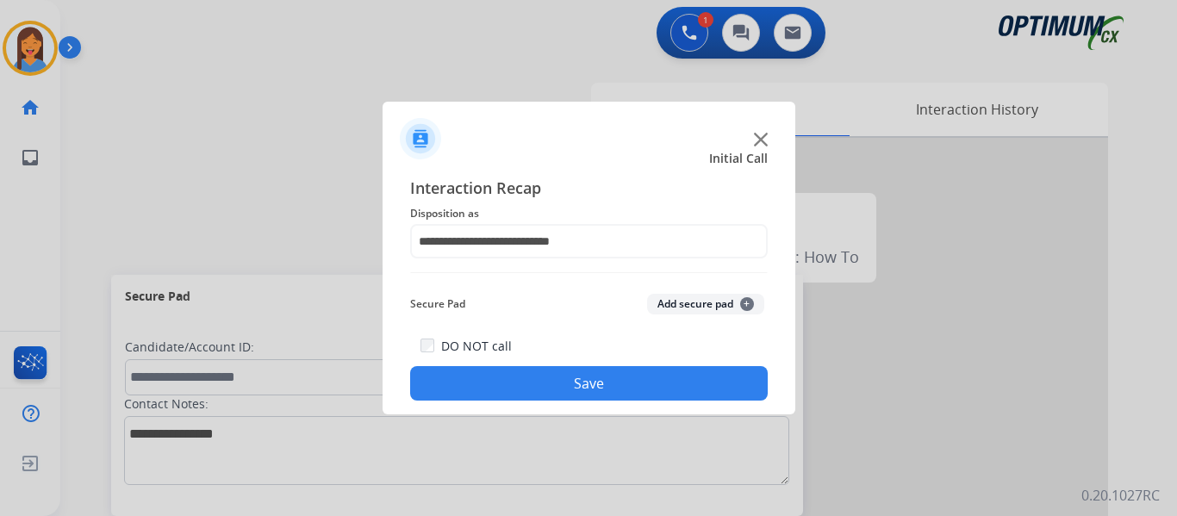
click at [586, 378] on button "Save" at bounding box center [589, 383] width 358 height 34
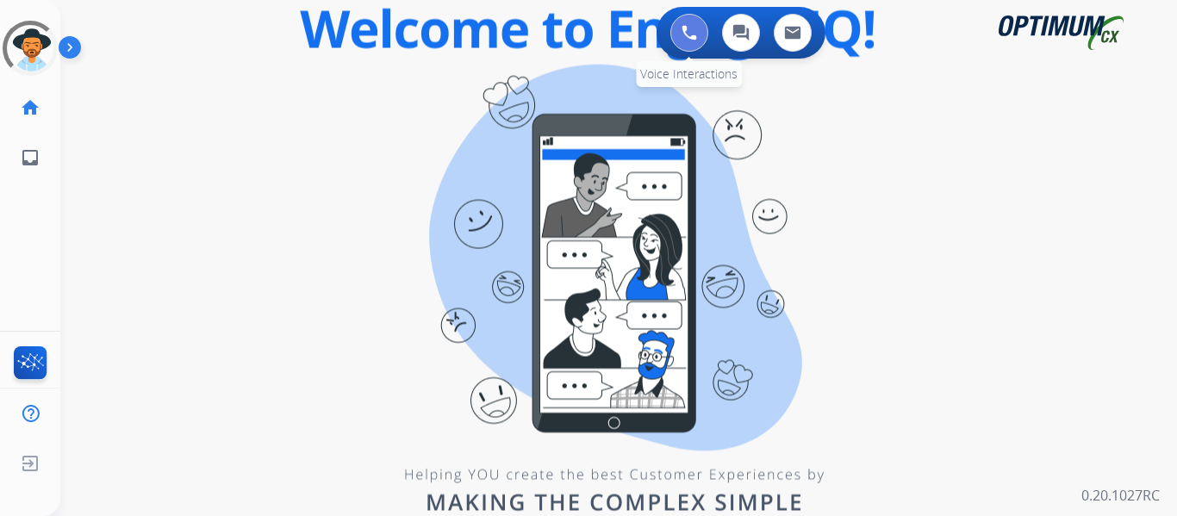
click at [684, 38] on img at bounding box center [689, 33] width 16 height 16
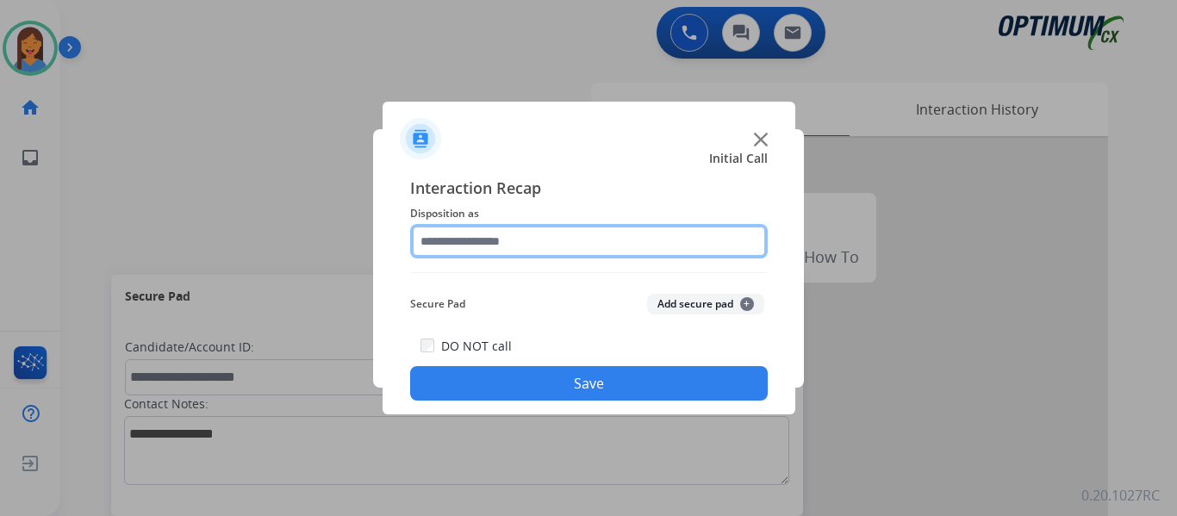
click at [565, 238] on input "text" at bounding box center [589, 241] width 358 height 34
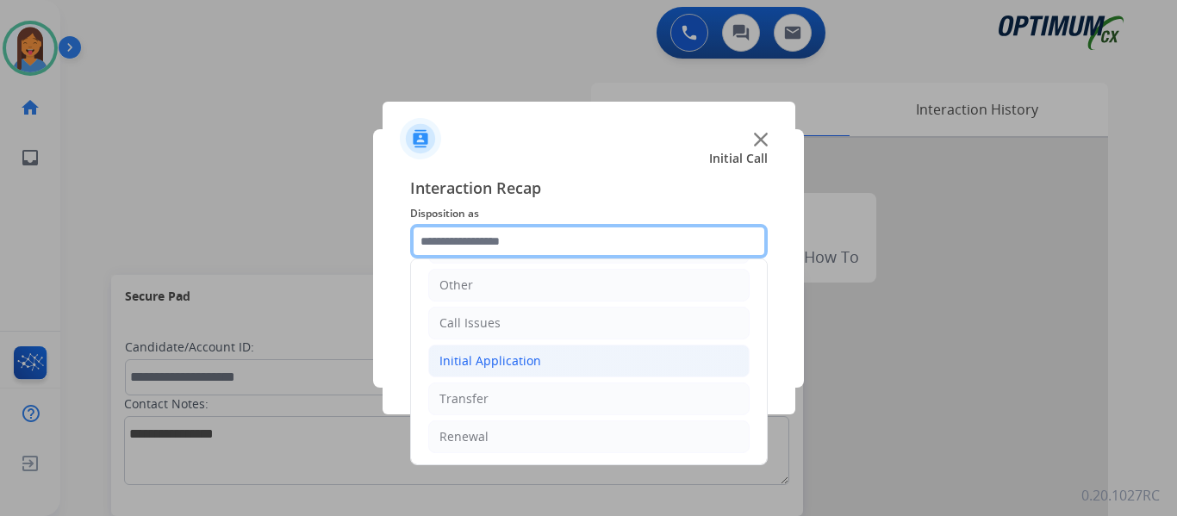
scroll to position [117, 0]
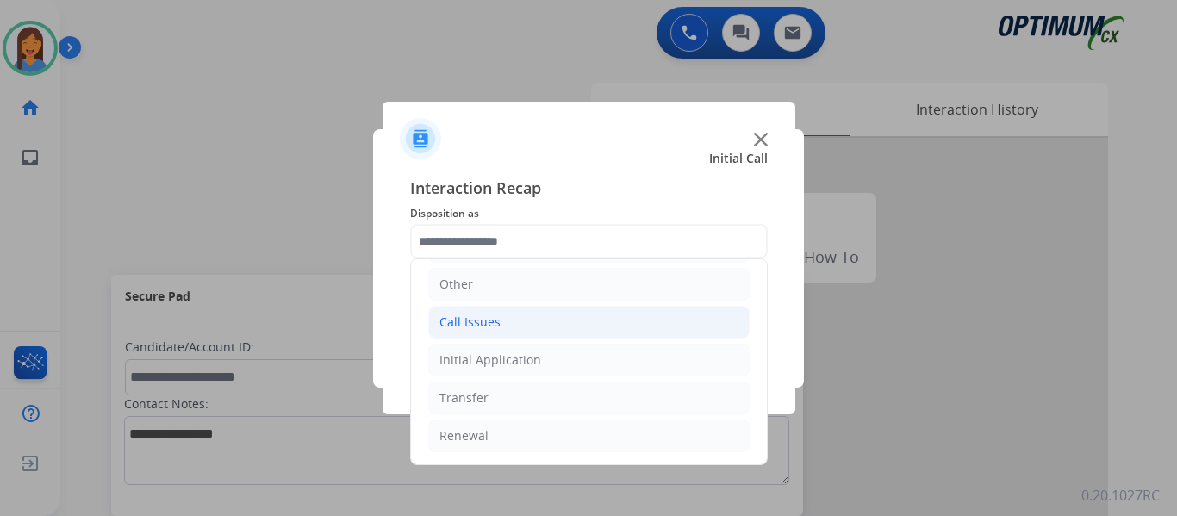
click at [499, 325] on li "Call Issues" at bounding box center [588, 322] width 321 height 33
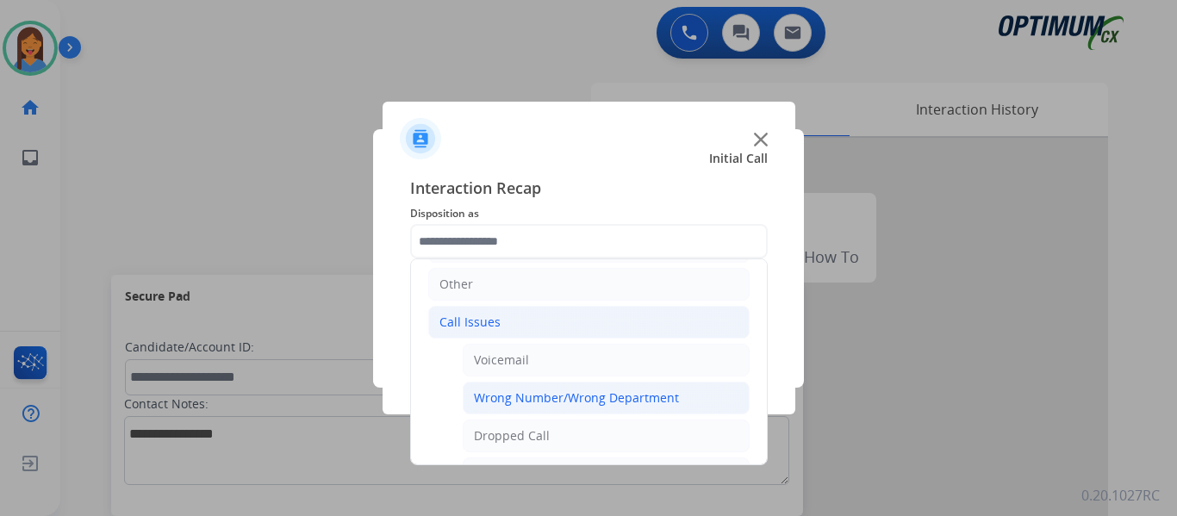
click at [564, 396] on div "Wrong Number/Wrong Department" at bounding box center [576, 397] width 205 height 17
type input "**********"
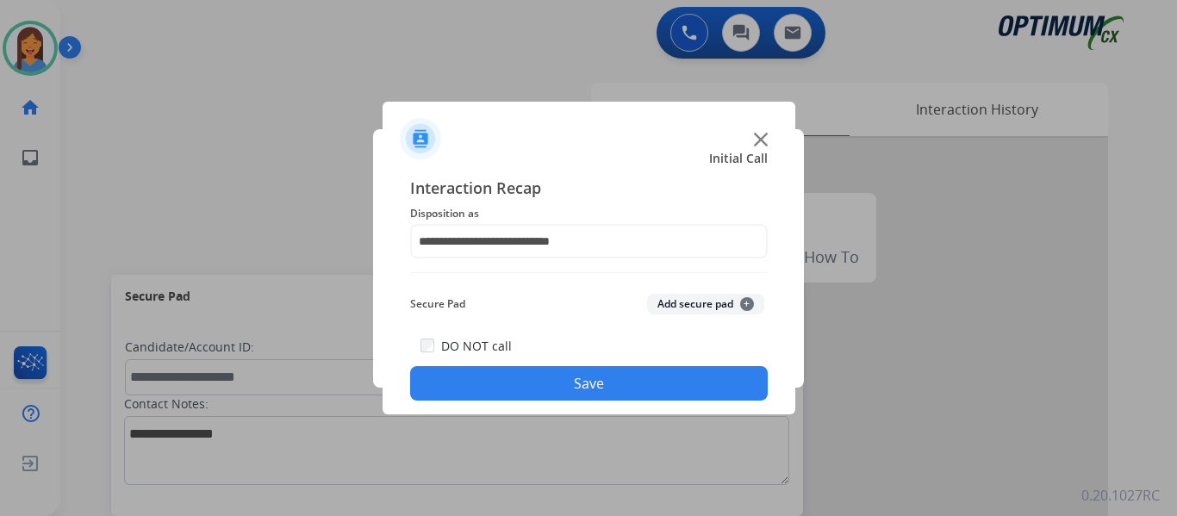
click at [582, 384] on button "Save" at bounding box center [589, 383] width 358 height 34
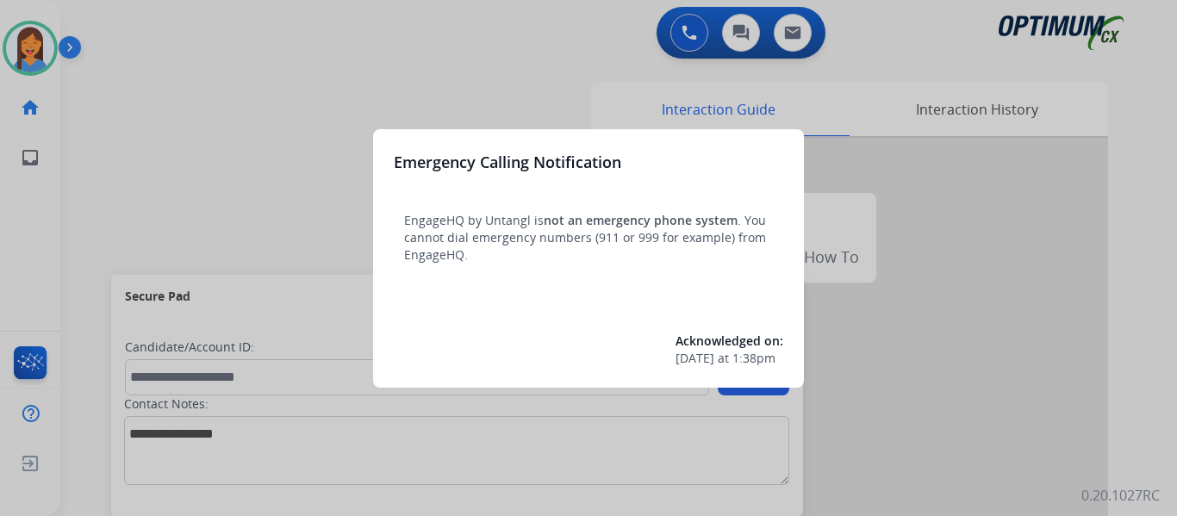
click at [121, 153] on div at bounding box center [588, 258] width 1177 height 516
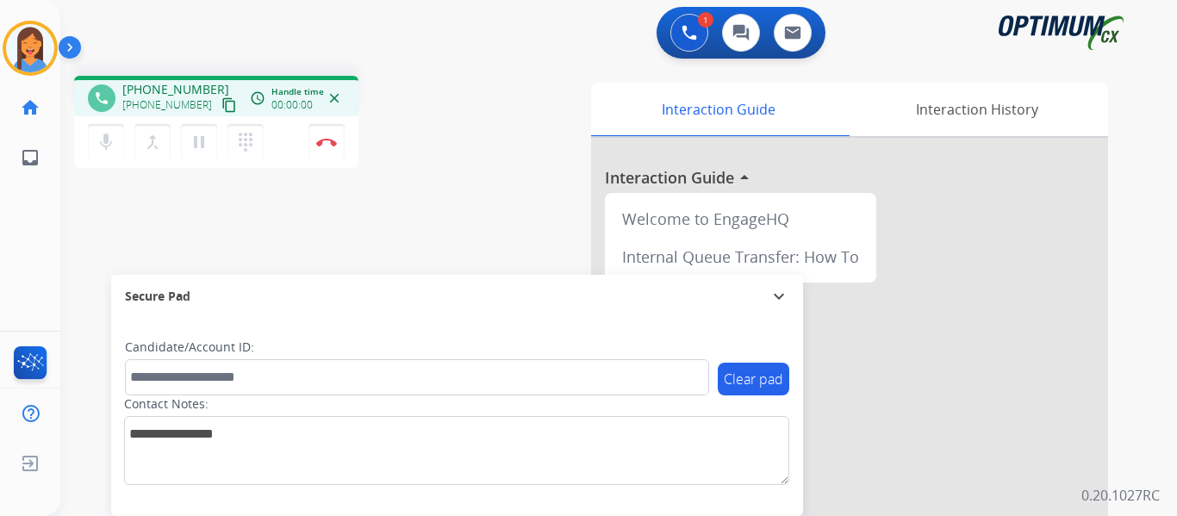
click at [221, 104] on mat-icon "content_copy" at bounding box center [229, 105] width 16 height 16
click at [330, 138] on img at bounding box center [326, 142] width 21 height 9
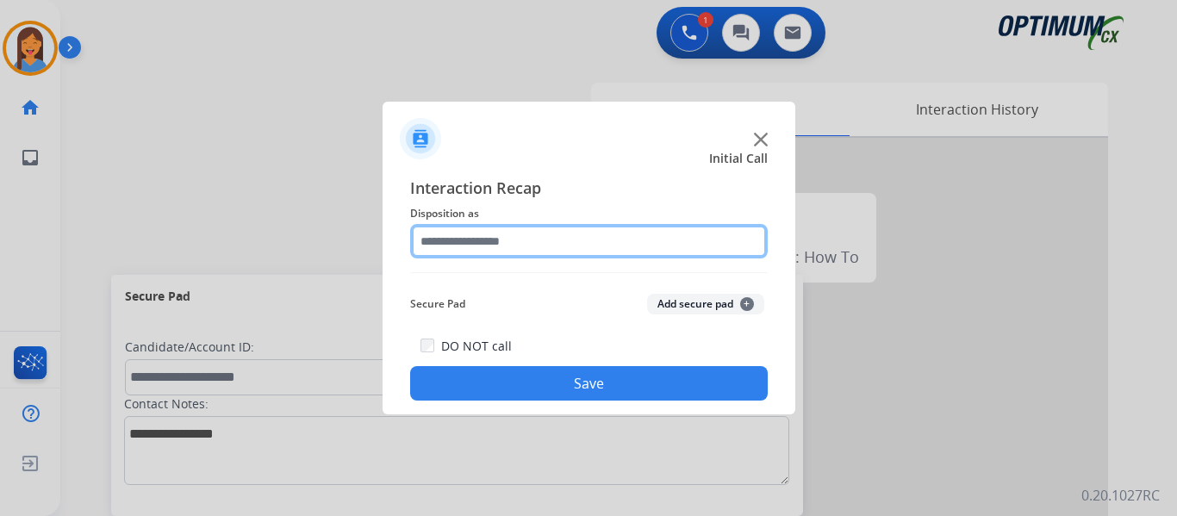
click at [515, 237] on input "text" at bounding box center [589, 241] width 358 height 34
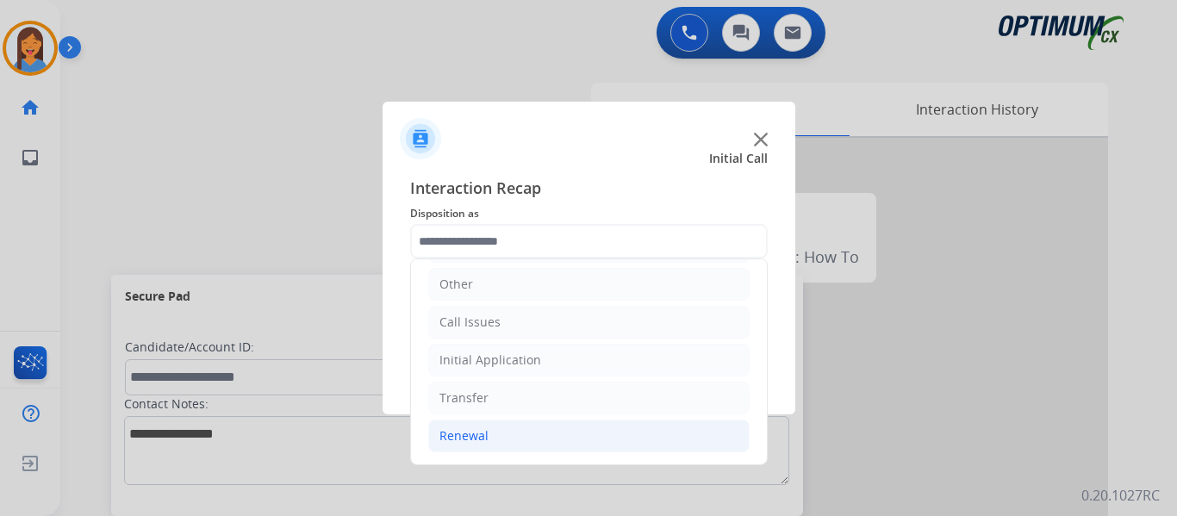
click at [463, 433] on div "Renewal" at bounding box center [463, 435] width 49 height 17
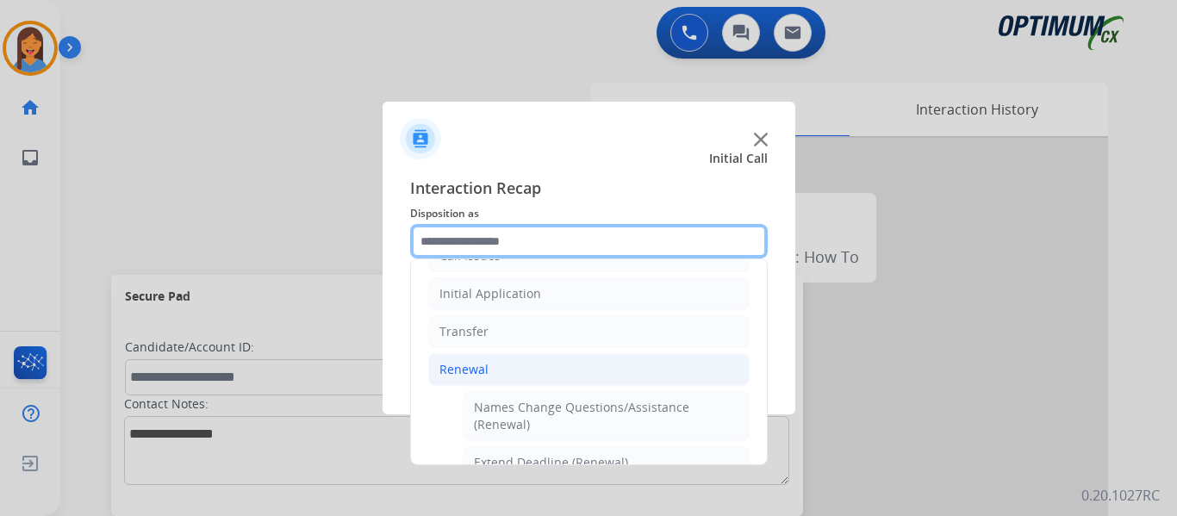
scroll to position [462, 0]
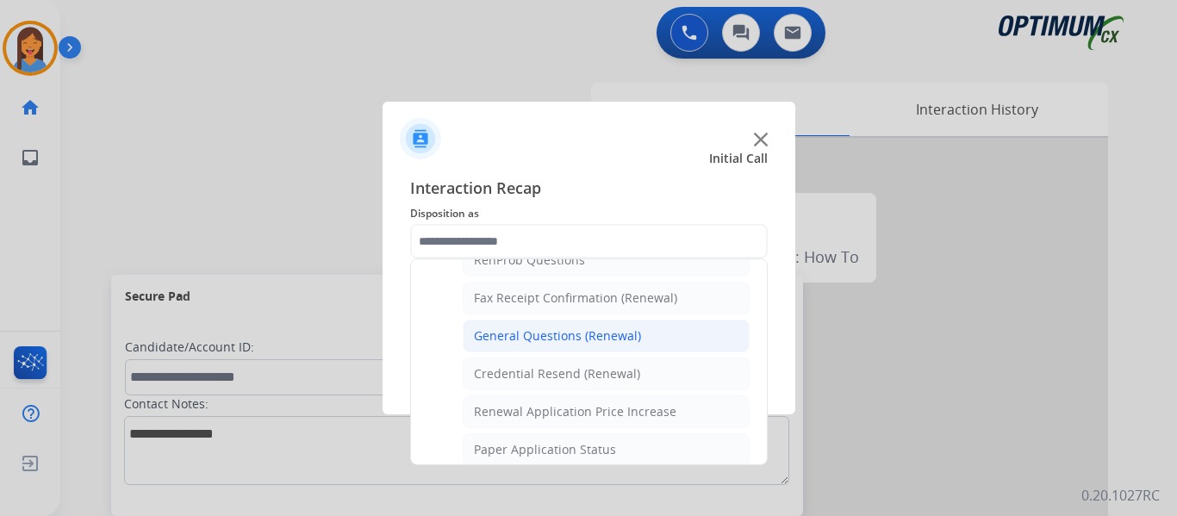
click at [545, 337] on div "General Questions (Renewal)" at bounding box center [557, 335] width 167 height 17
type input "**********"
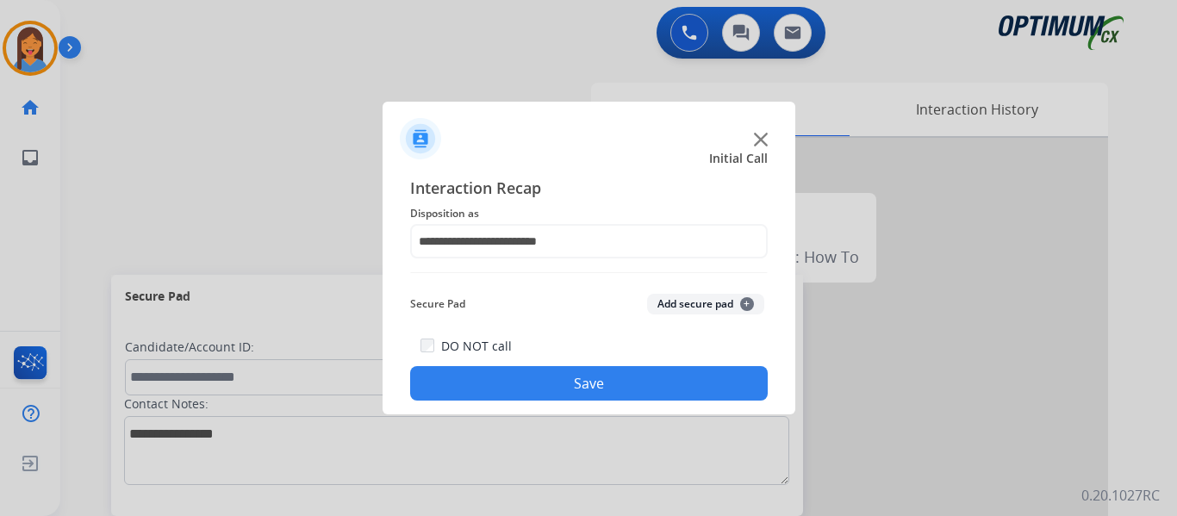
click at [557, 377] on button "Save" at bounding box center [589, 383] width 358 height 34
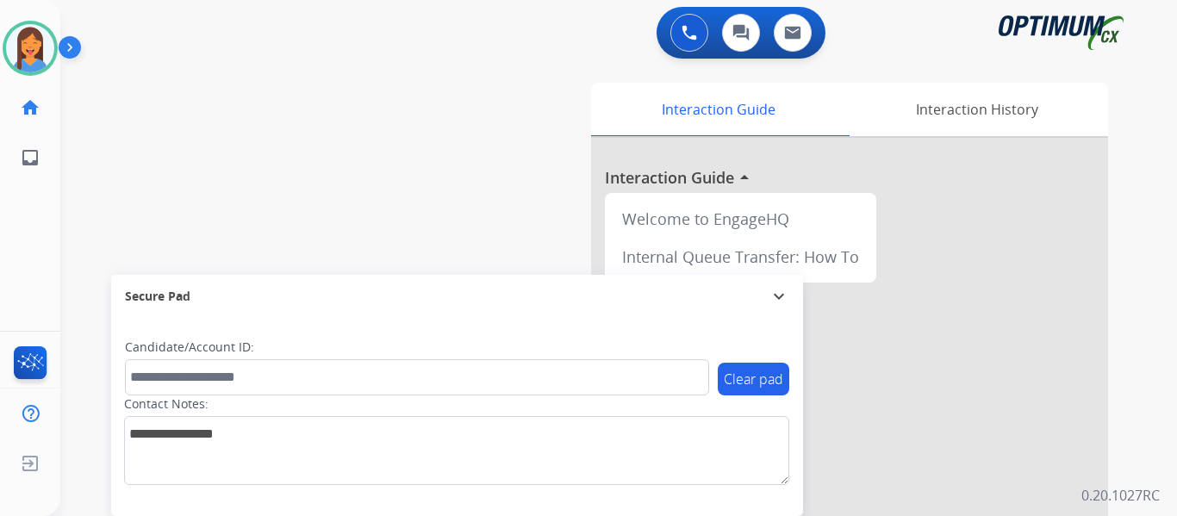
click at [39, 250] on div "Mariah Available Edit Avatar Agent: Mariah Routing Profile: OCX Training home H…" at bounding box center [30, 258] width 60 height 516
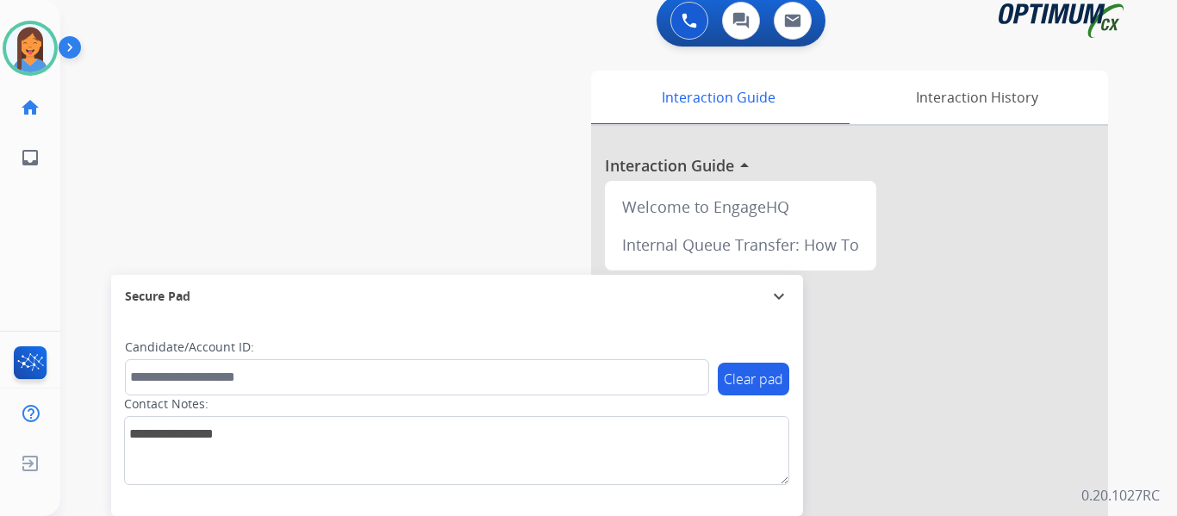
scroll to position [0, 0]
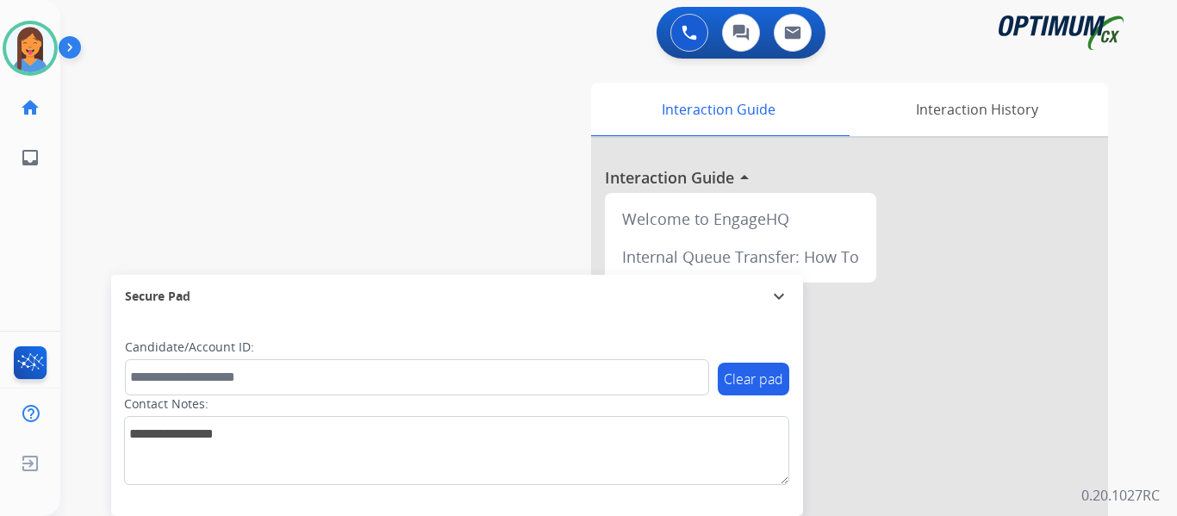
click at [779, 303] on mat-icon "expand_more" at bounding box center [778, 296] width 21 height 21
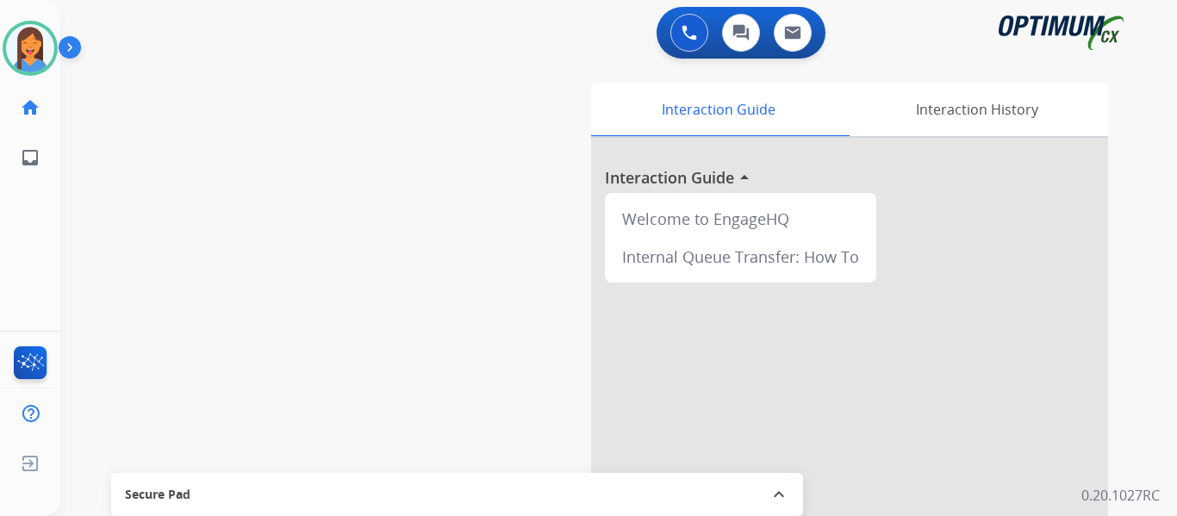
click at [29, 236] on div "Mariah Available Edit Avatar Agent: Mariah Routing Profile: OCX Training home H…" at bounding box center [30, 258] width 60 height 516
click at [33, 53] on img at bounding box center [30, 48] width 48 height 48
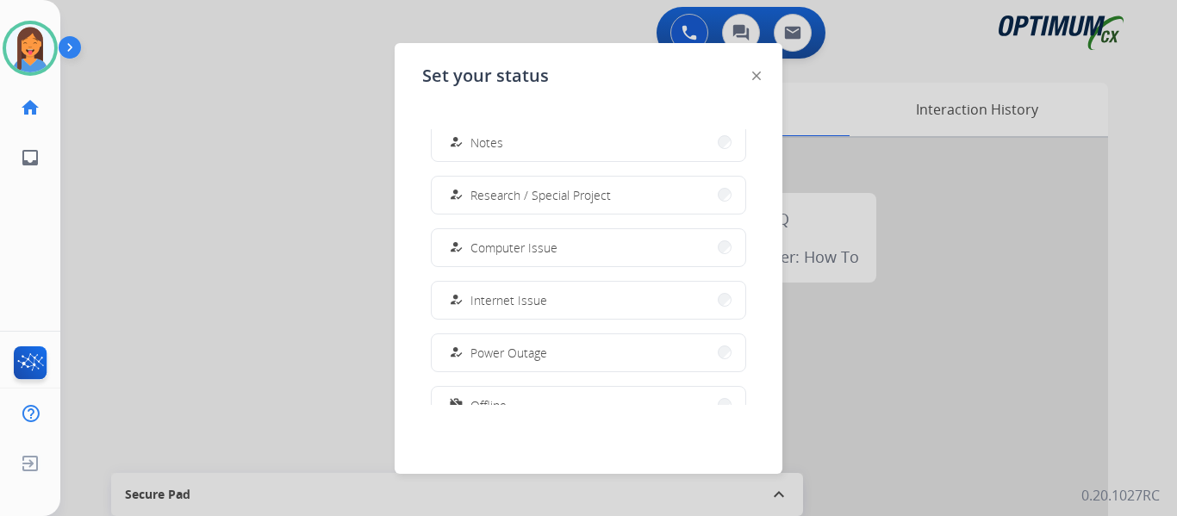
scroll to position [430, 0]
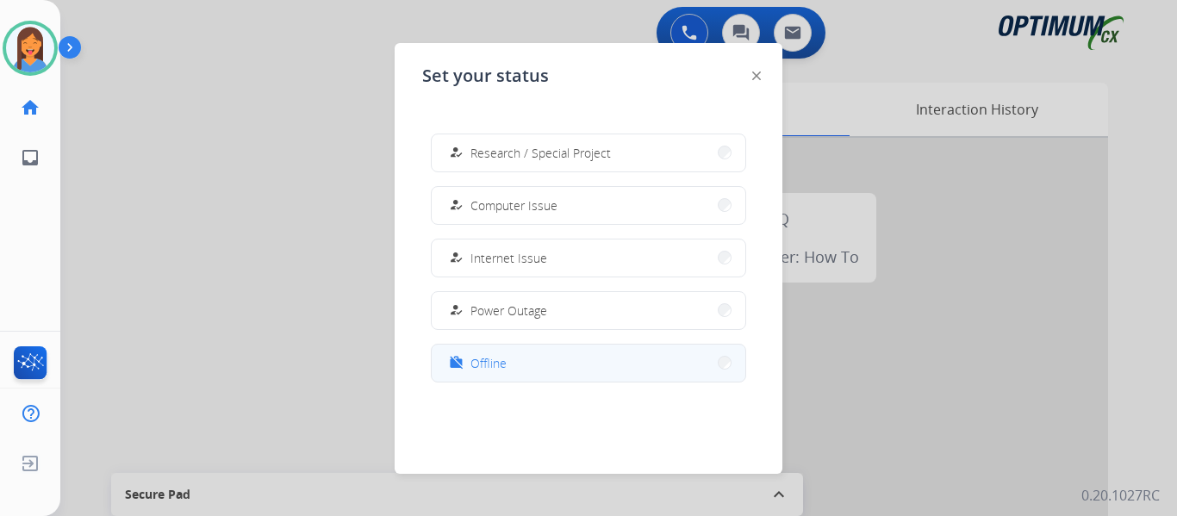
click at [488, 370] on span "Offline" at bounding box center [488, 363] width 36 height 18
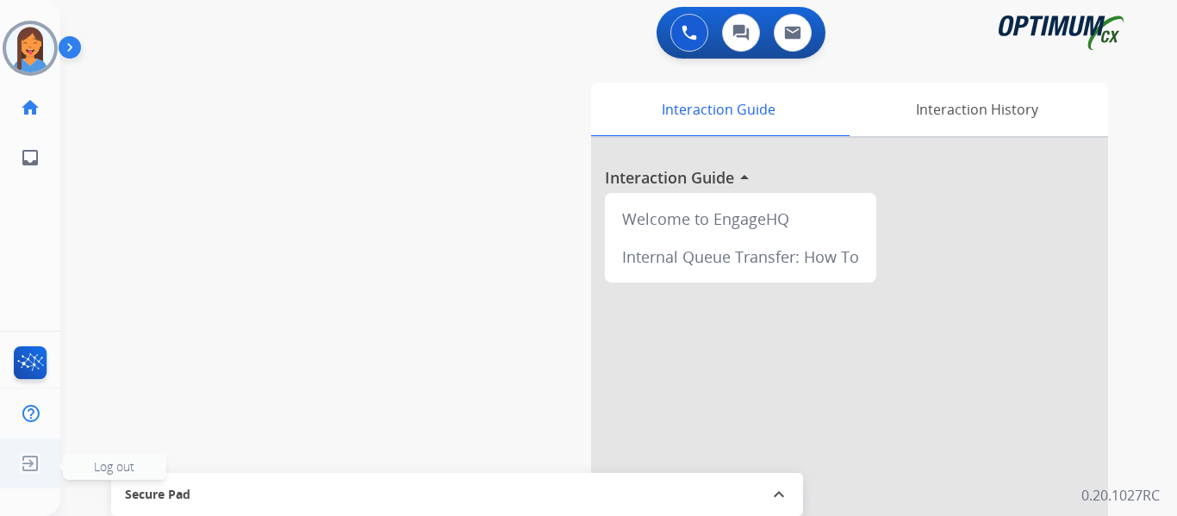
click at [33, 464] on img at bounding box center [30, 463] width 31 height 33
